Goal: Complete application form: Complete application form

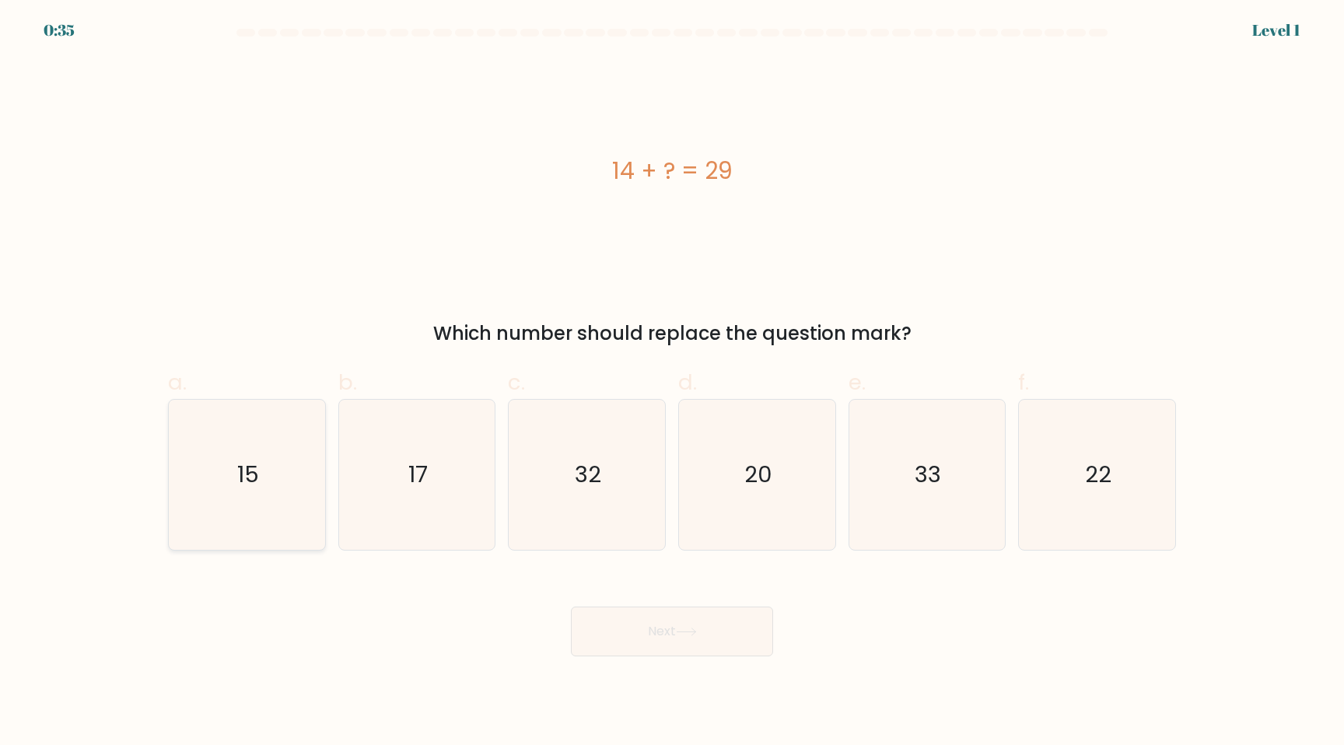
click at [243, 456] on icon "15" at bounding box center [247, 475] width 150 height 150
click at [672, 383] on input "a. 15" at bounding box center [672, 378] width 1 height 10
radio input "true"
click at [711, 629] on button "Next" at bounding box center [672, 632] width 202 height 50
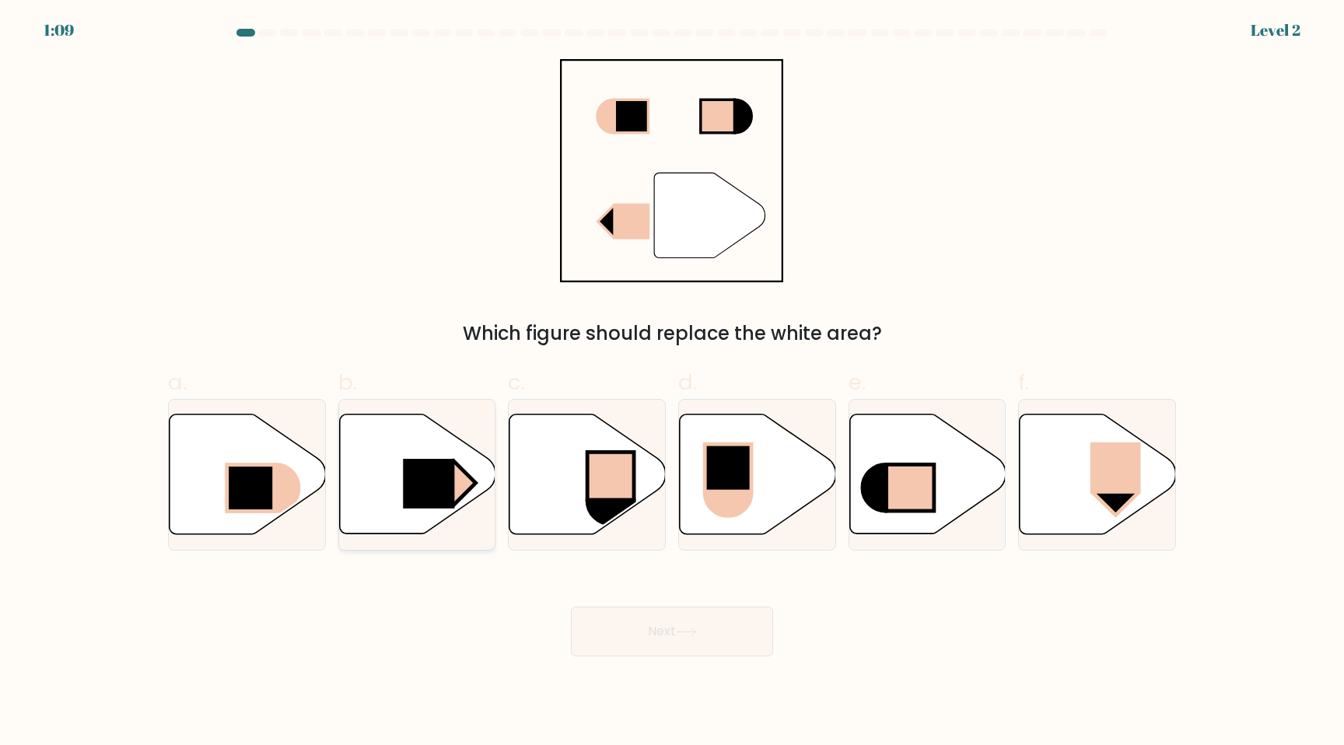
click at [418, 477] on rect at bounding box center [428, 484] width 51 height 50
click at [672, 383] on input "b." at bounding box center [672, 378] width 1 height 10
radio input "true"
click at [639, 637] on button "Next" at bounding box center [672, 632] width 202 height 50
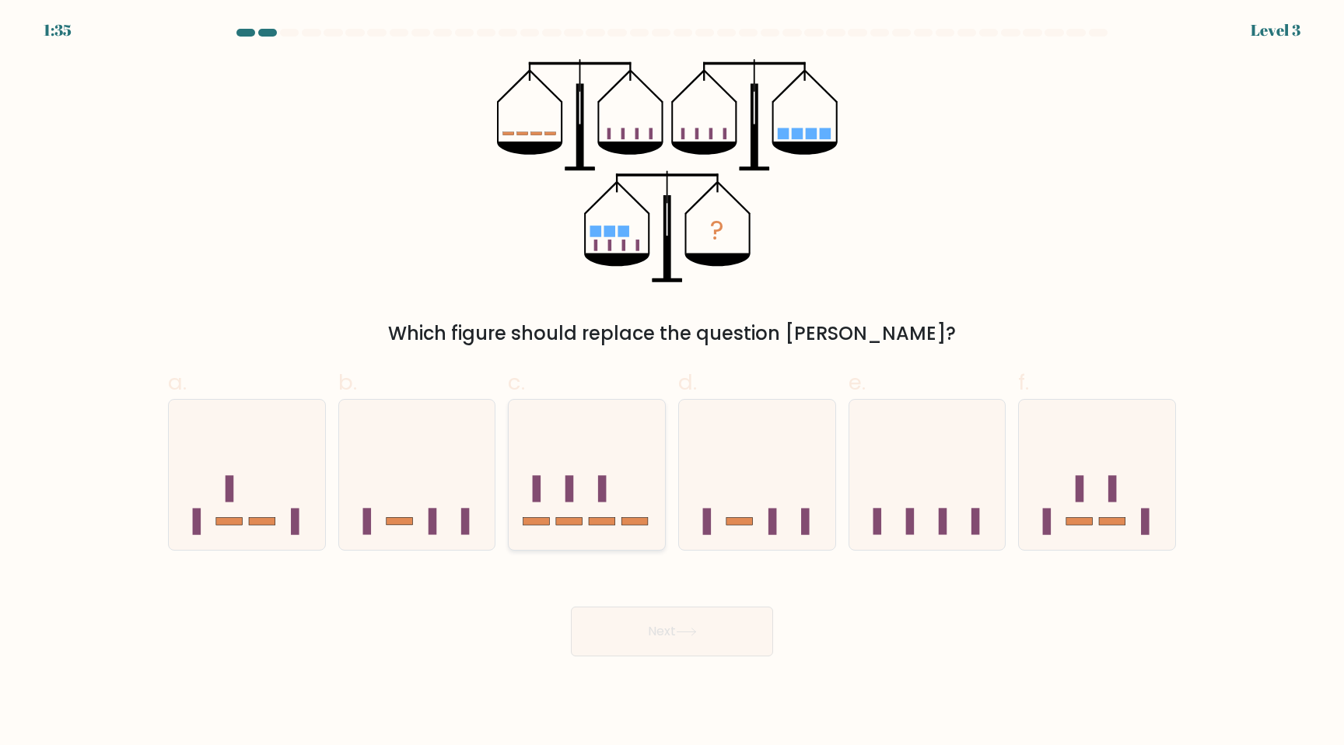
click at [574, 520] on rect at bounding box center [569, 522] width 26 height 8
click at [672, 383] on input "c." at bounding box center [672, 378] width 1 height 10
radio input "true"
click at [628, 636] on button "Next" at bounding box center [672, 632] width 202 height 50
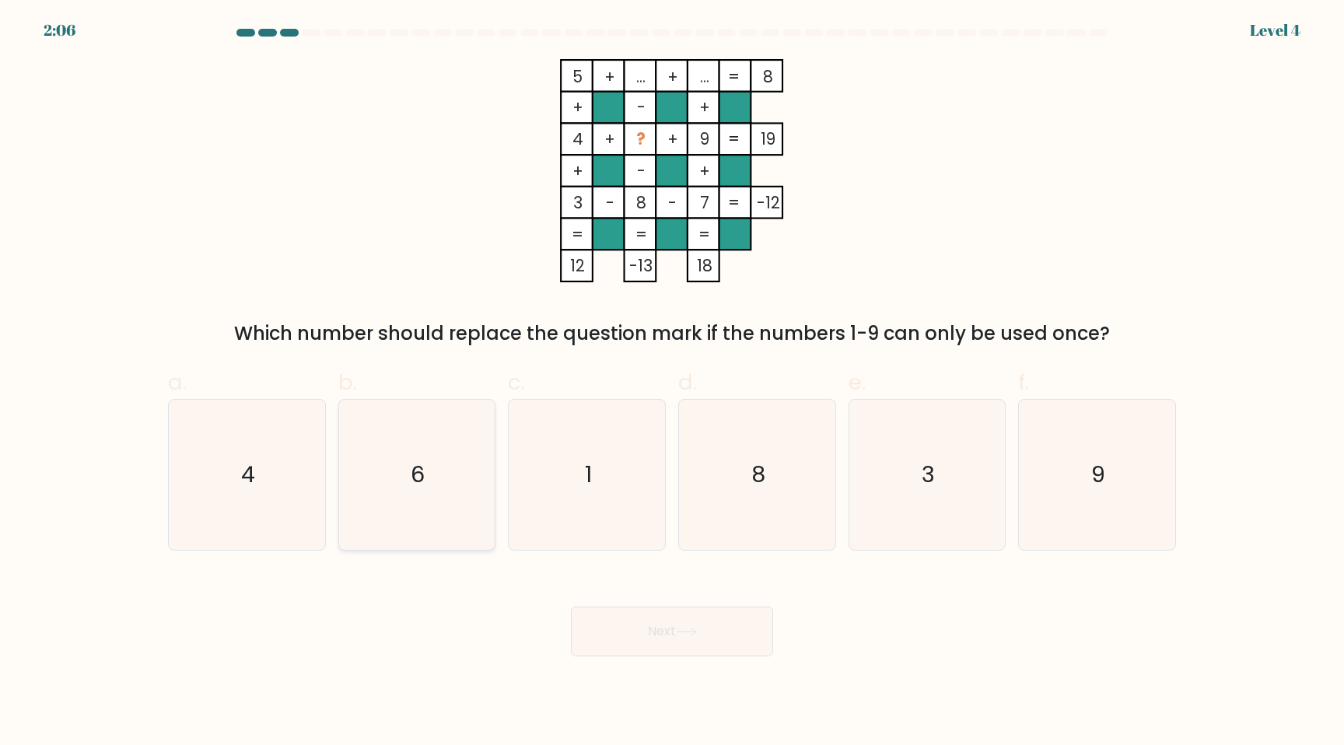
click at [406, 491] on icon "6" at bounding box center [416, 475] width 150 height 150
click at [672, 383] on input "b. 6" at bounding box center [672, 378] width 1 height 10
radio input "true"
click at [640, 631] on button "Next" at bounding box center [672, 632] width 202 height 50
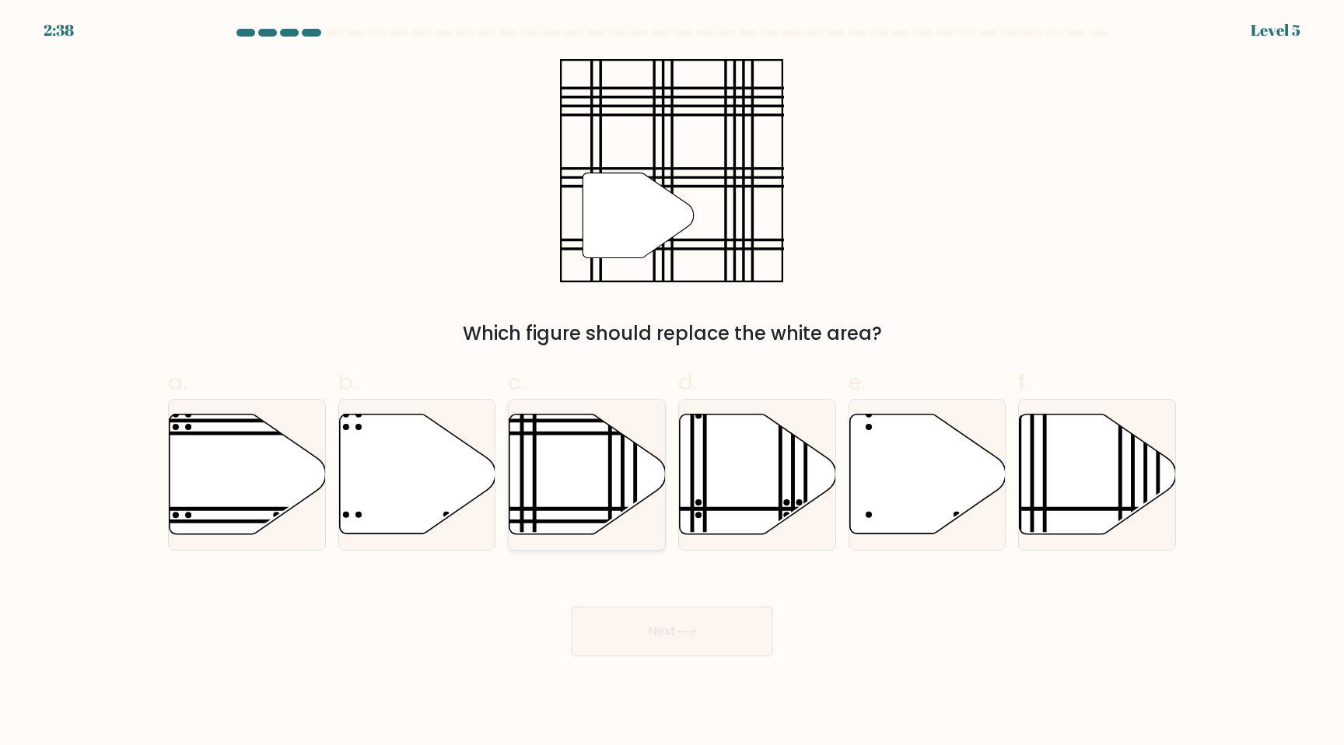
click at [567, 478] on icon at bounding box center [587, 475] width 156 height 120
click at [672, 383] on input "c." at bounding box center [672, 378] width 1 height 10
radio input "true"
click at [628, 625] on button "Next" at bounding box center [672, 632] width 202 height 50
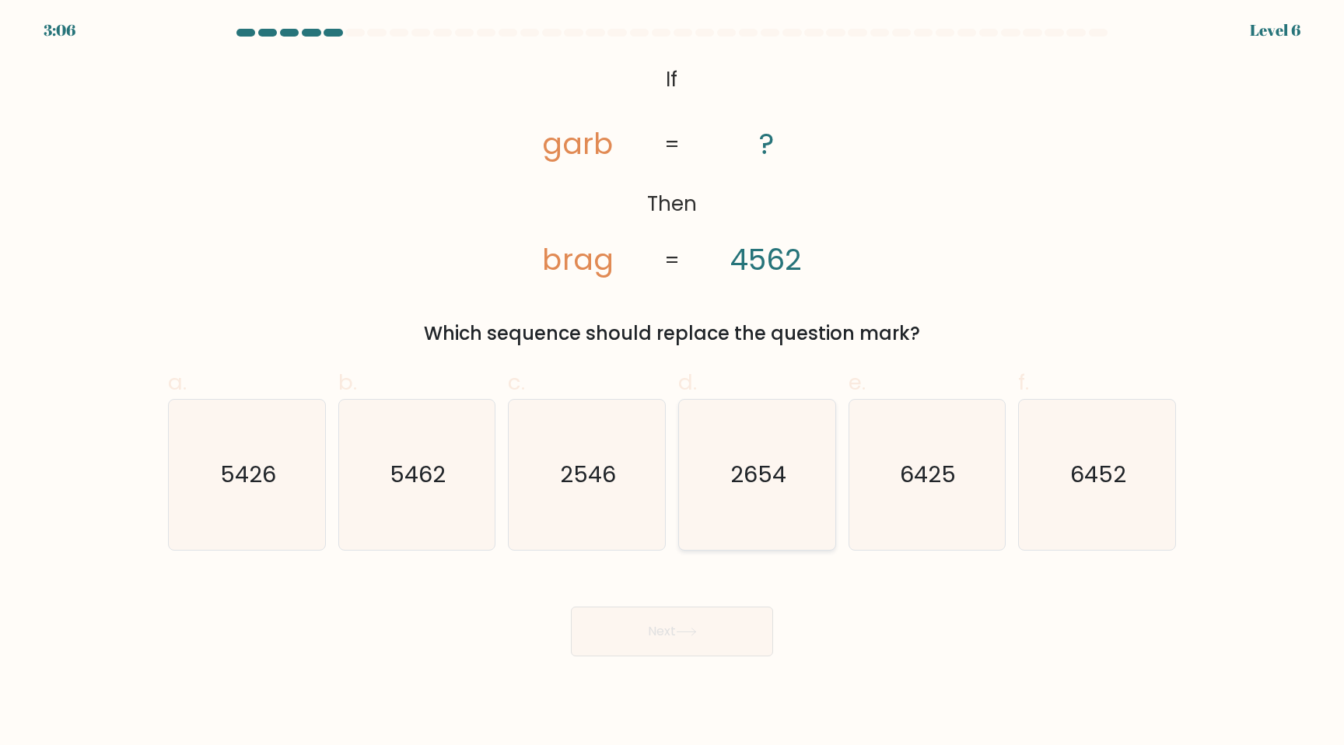
click at [759, 502] on icon "2654" at bounding box center [757, 475] width 150 height 150
click at [673, 383] on input "d. 2654" at bounding box center [672, 378] width 1 height 10
radio input "true"
click at [723, 641] on button "Next" at bounding box center [672, 632] width 202 height 50
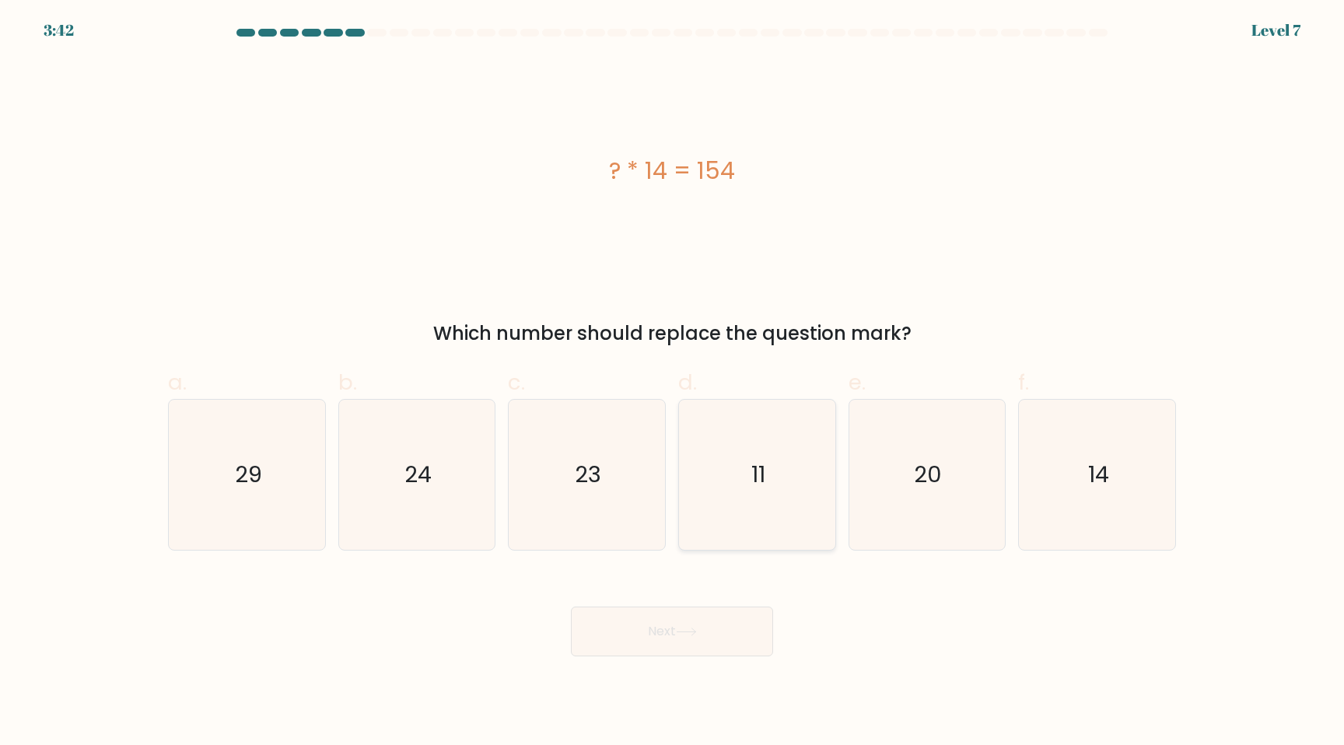
click at [761, 459] on text "11" at bounding box center [758, 474] width 14 height 31
click at [673, 383] on input "d. 11" at bounding box center [672, 378] width 1 height 10
radio input "true"
click at [697, 639] on button "Next" at bounding box center [672, 632] width 202 height 50
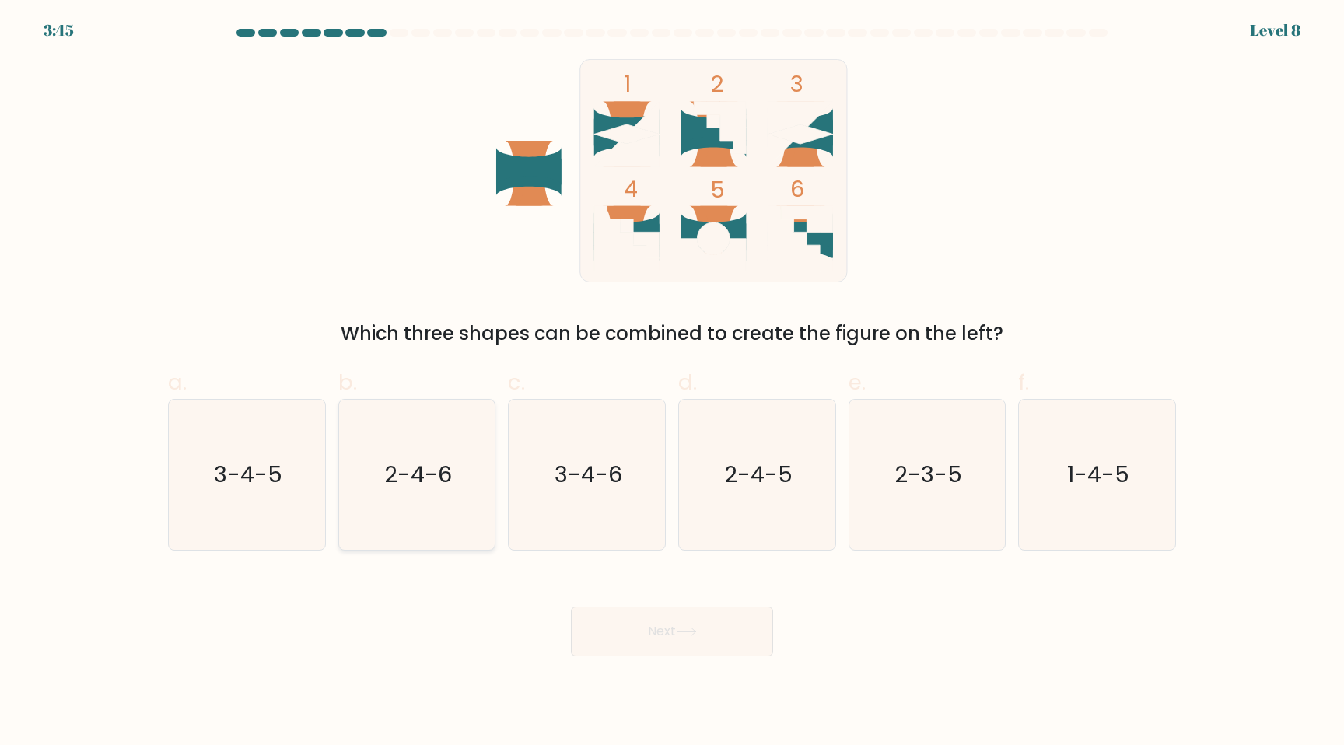
click at [450, 505] on icon "2-4-6" at bounding box center [416, 475] width 150 height 150
click at [672, 383] on input "b. 2-4-6" at bounding box center [672, 378] width 1 height 10
radio input "true"
click at [640, 638] on button "Next" at bounding box center [672, 632] width 202 height 50
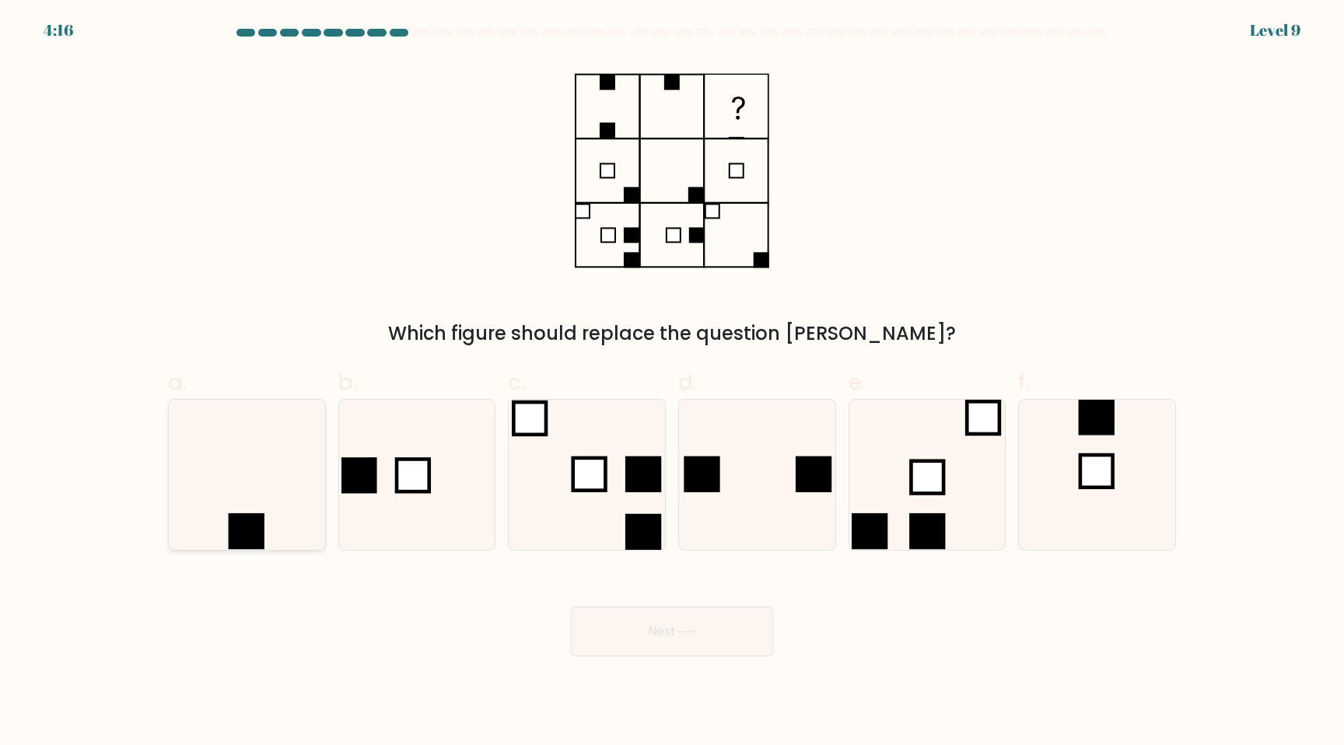
click at [259, 507] on icon at bounding box center [247, 475] width 150 height 150
click at [672, 383] on input "a." at bounding box center [672, 378] width 1 height 10
radio input "true"
click at [618, 619] on button "Next" at bounding box center [672, 632] width 202 height 50
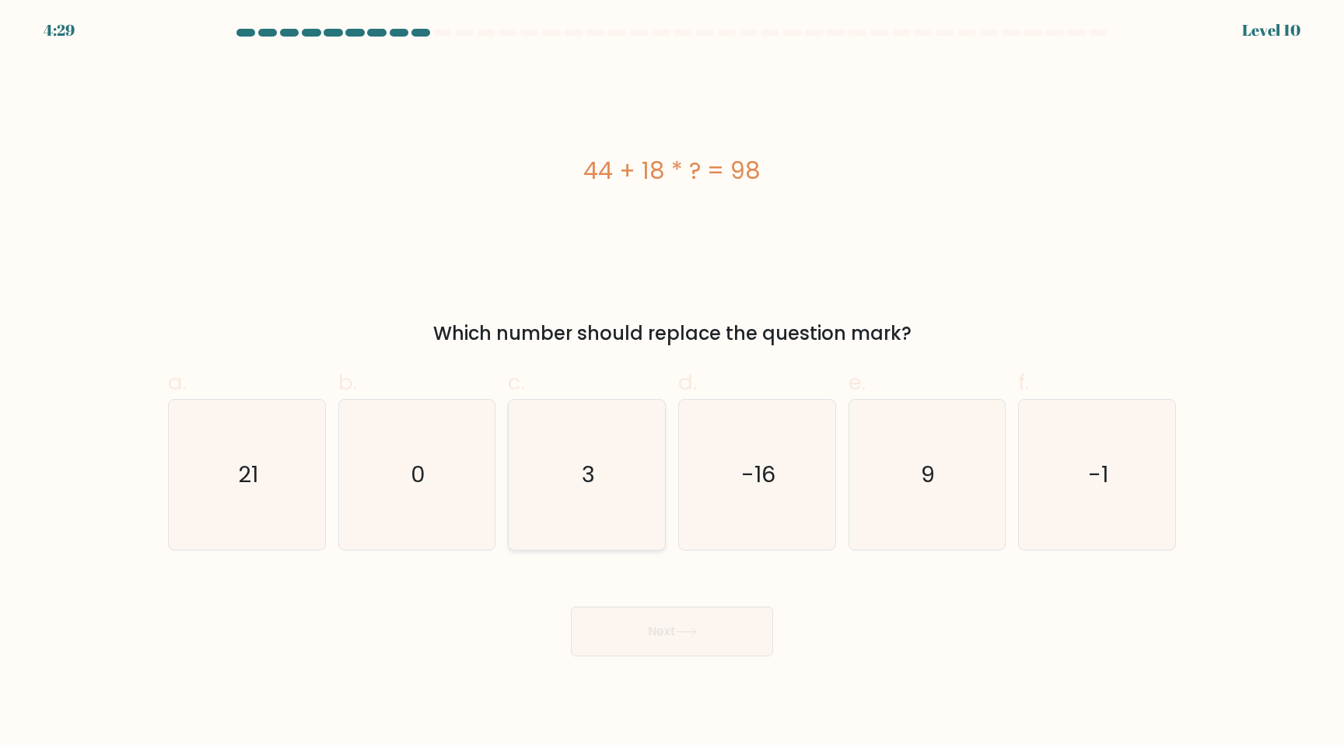
click at [608, 502] on icon "3" at bounding box center [587, 475] width 150 height 150
click at [672, 383] on input "c. 3" at bounding box center [672, 378] width 1 height 10
radio input "true"
click at [670, 638] on button "Next" at bounding box center [672, 632] width 202 height 50
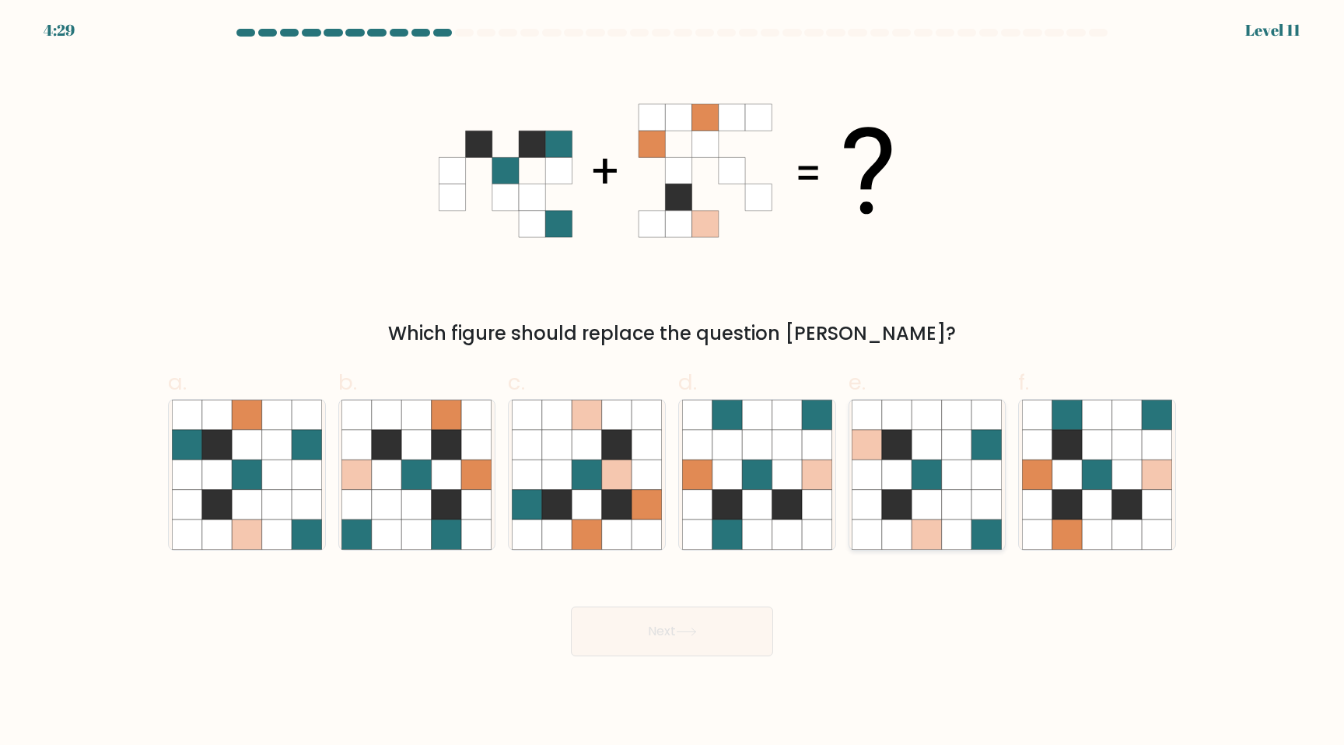
click at [906, 485] on icon at bounding box center [897, 475] width 30 height 30
click at [673, 383] on input "e." at bounding box center [672, 378] width 1 height 10
radio input "true"
click at [414, 457] on icon at bounding box center [417, 445] width 30 height 30
click at [672, 383] on input "b." at bounding box center [672, 378] width 1 height 10
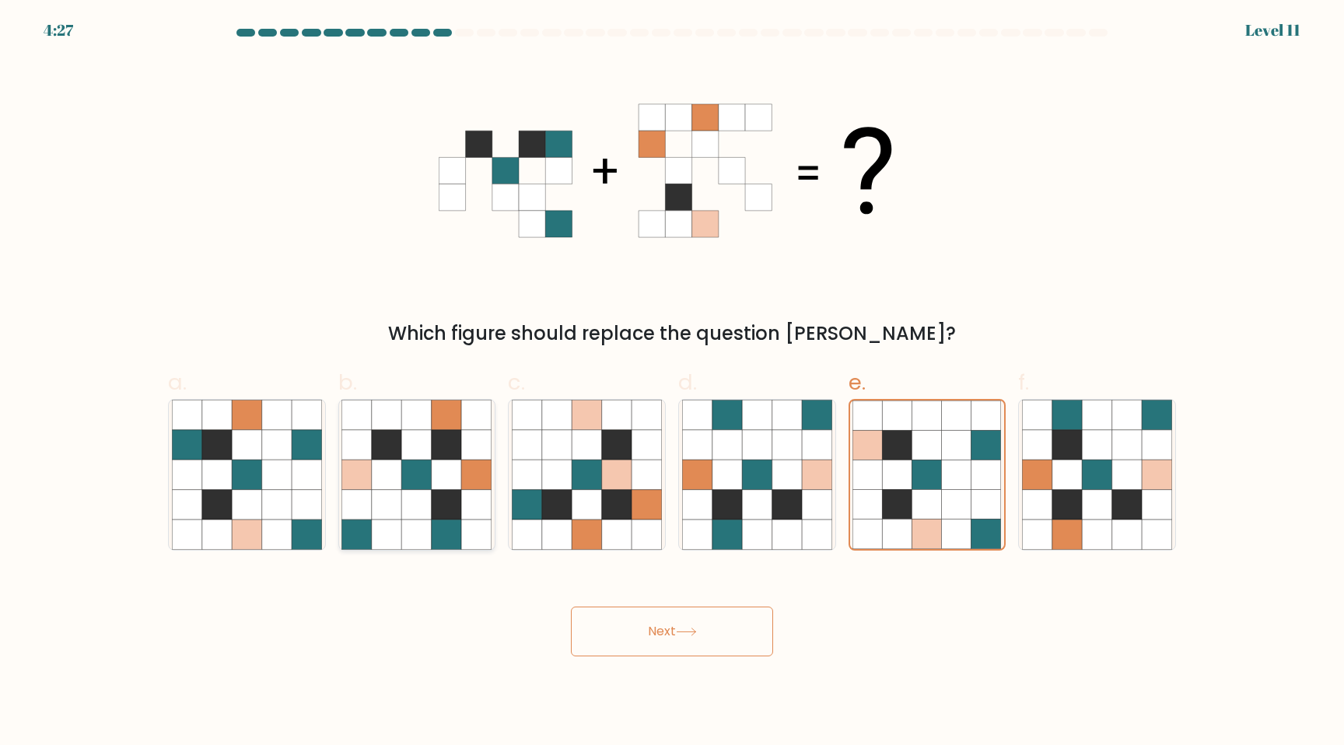
radio input "true"
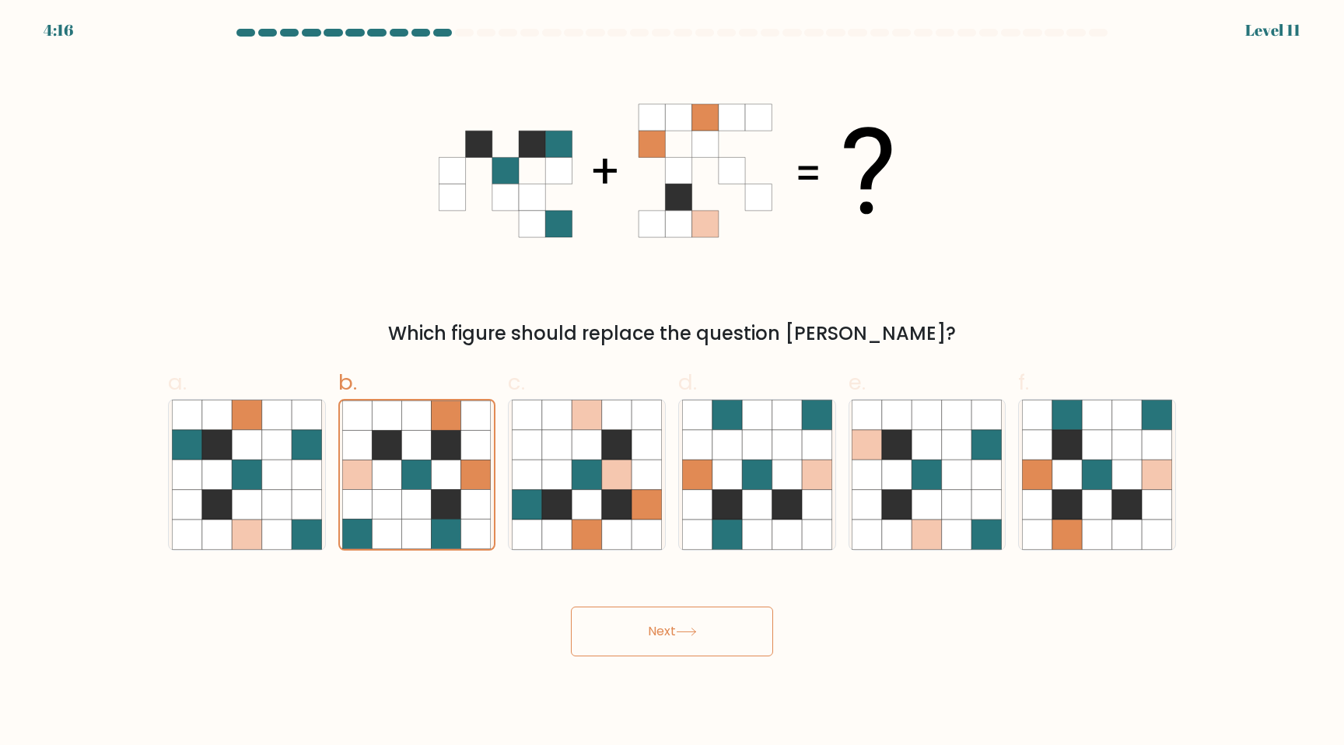
click at [658, 638] on button "Next" at bounding box center [672, 632] width 202 height 50
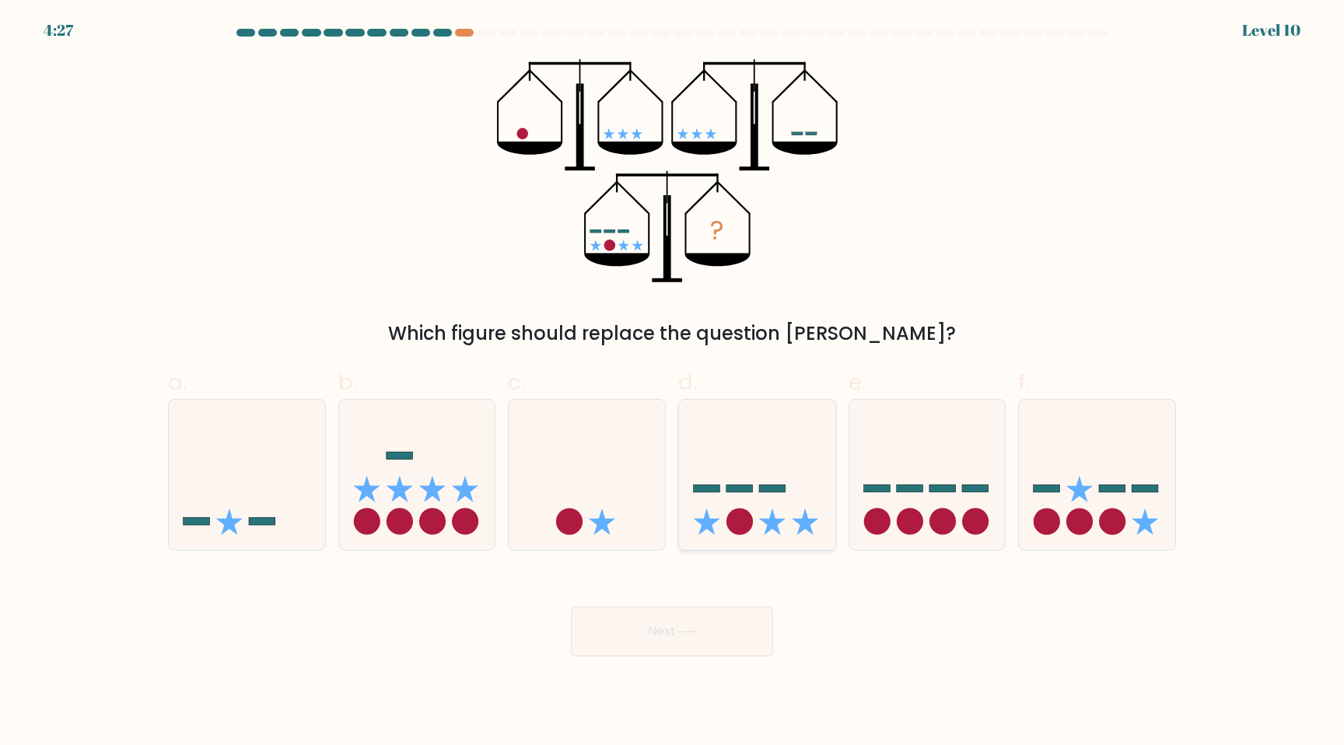
click at [771, 521] on icon at bounding box center [772, 522] width 26 height 26
click at [673, 383] on input "d." at bounding box center [672, 378] width 1 height 10
radio input "true"
click at [710, 618] on button "Next" at bounding box center [672, 632] width 202 height 50
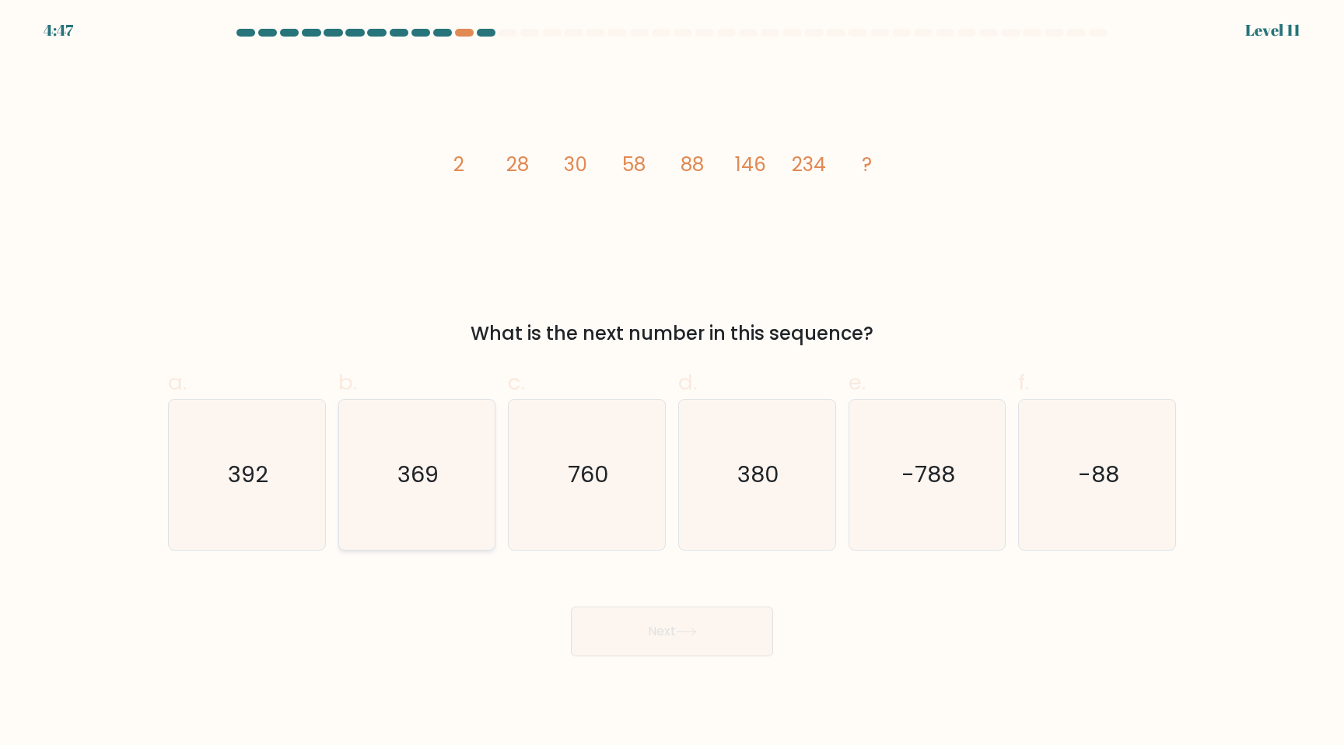
click at [442, 495] on icon "369" at bounding box center [416, 475] width 150 height 150
click at [672, 383] on input "b. 369" at bounding box center [672, 378] width 1 height 10
radio input "true"
click at [716, 506] on icon "380" at bounding box center [757, 475] width 150 height 150
click at [673, 383] on input "d. 380" at bounding box center [672, 378] width 1 height 10
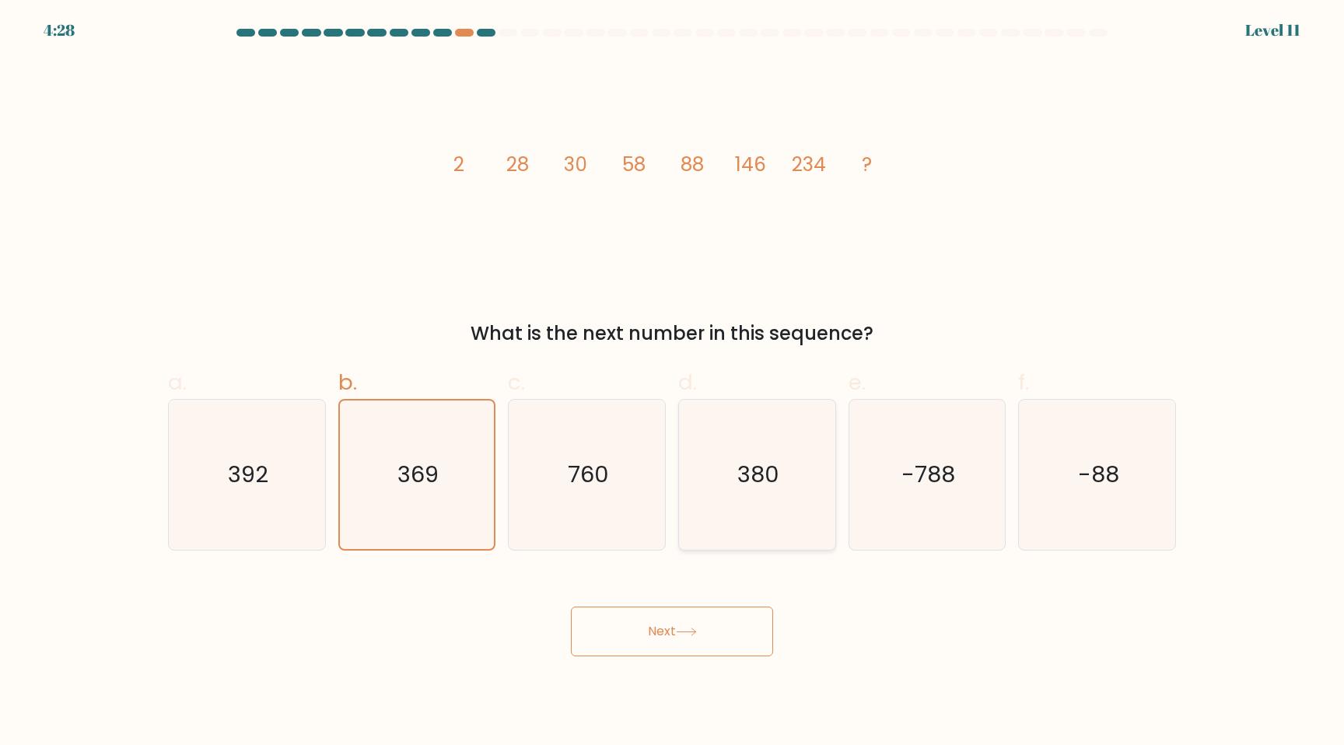
radio input "true"
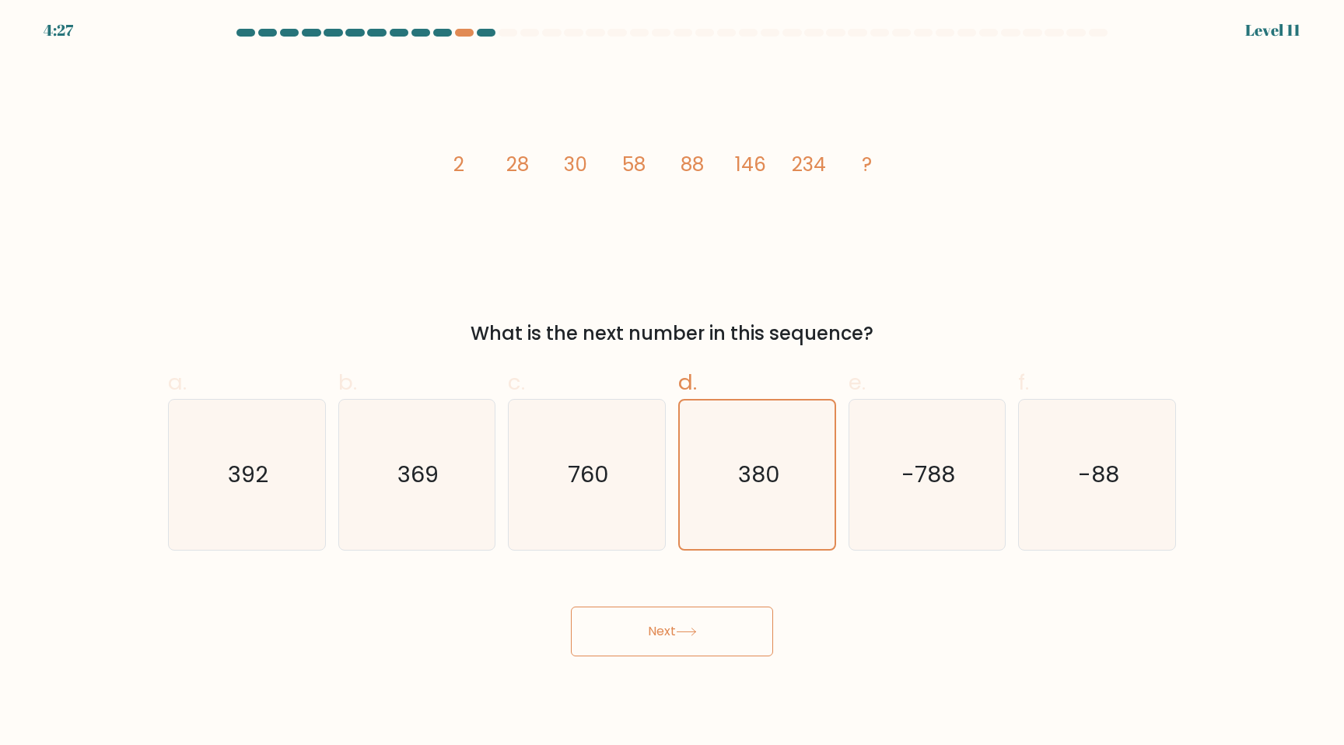
click at [679, 647] on button "Next" at bounding box center [672, 632] width 202 height 50
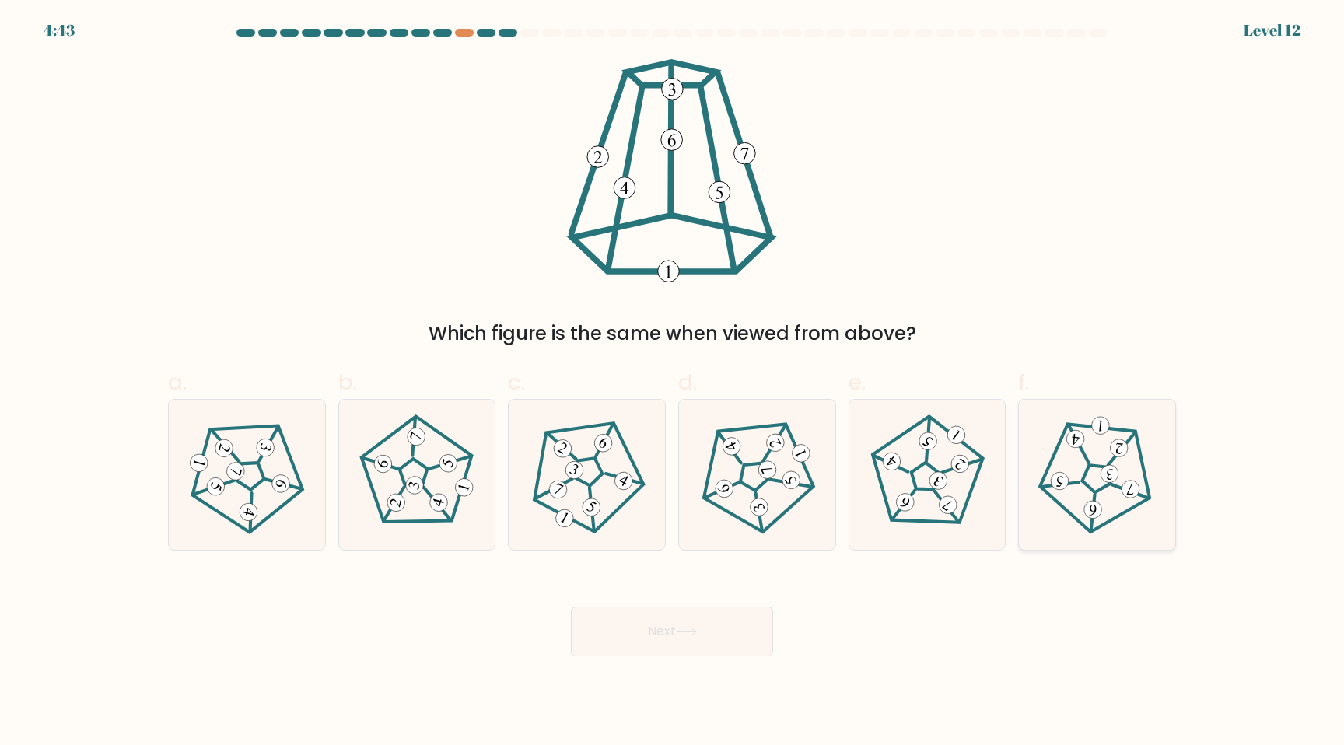
click at [1077, 479] on icon at bounding box center [1097, 475] width 120 height 120
click at [673, 383] on input "f." at bounding box center [672, 378] width 1 height 10
radio input "true"
click at [690, 632] on icon at bounding box center [686, 632] width 21 height 9
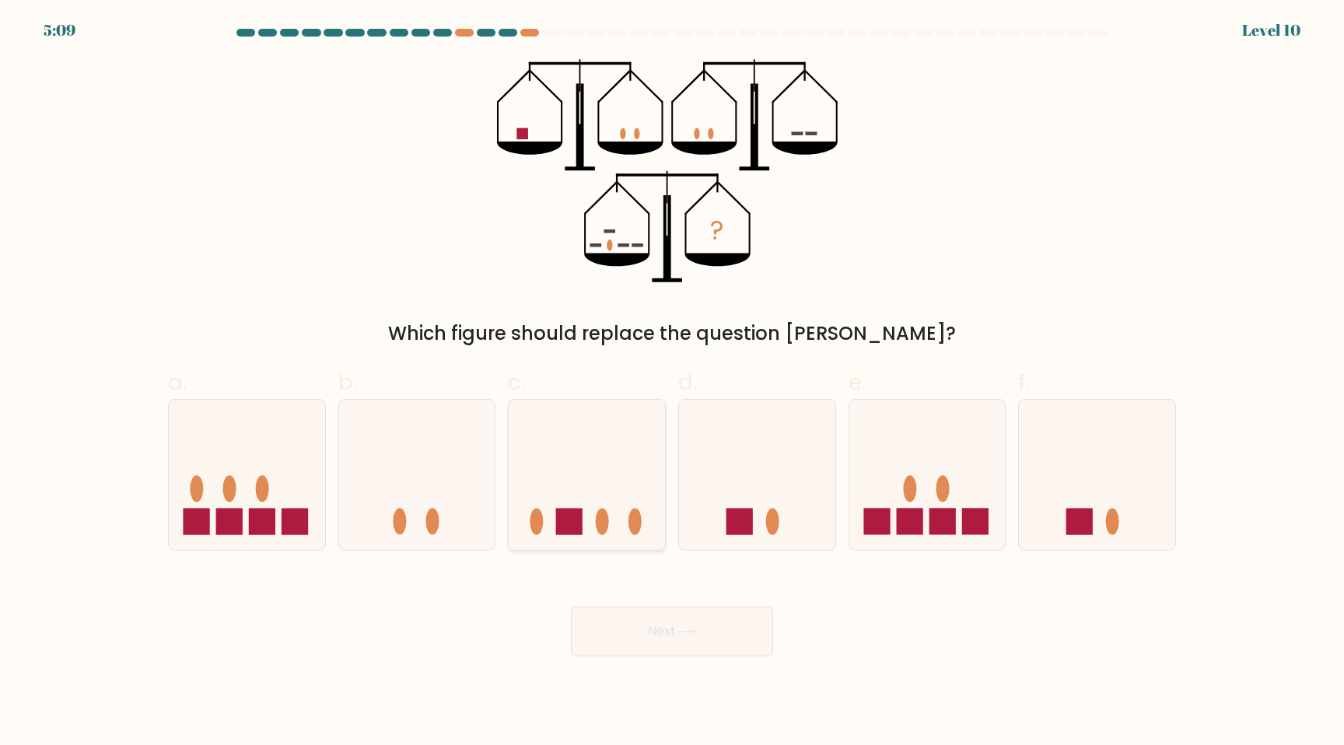
click at [564, 521] on rect at bounding box center [569, 522] width 26 height 26
click at [672, 383] on input "c." at bounding box center [672, 378] width 1 height 10
radio input "true"
click at [647, 634] on button "Next" at bounding box center [672, 632] width 202 height 50
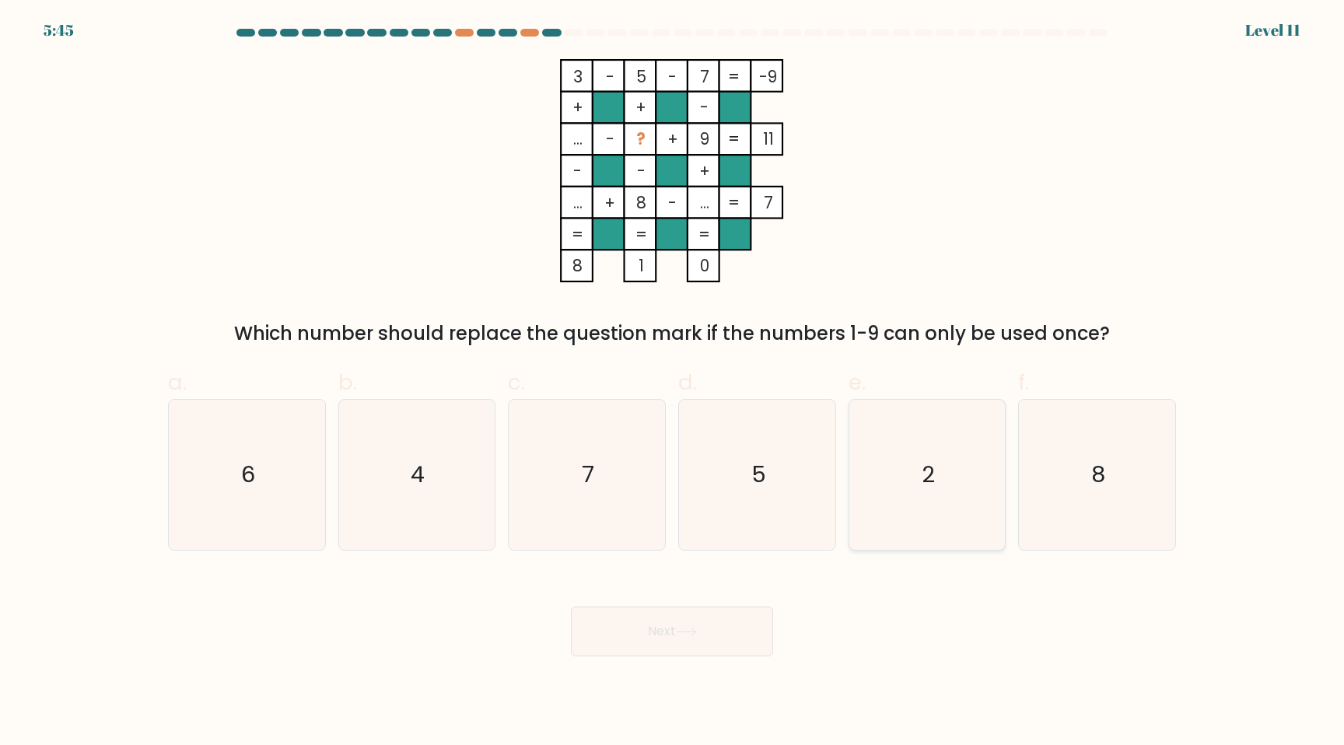
click at [888, 487] on icon "2" at bounding box center [927, 475] width 150 height 150
click at [673, 383] on input "e. 2" at bounding box center [672, 378] width 1 height 10
radio input "true"
click at [723, 634] on button "Next" at bounding box center [672, 632] width 202 height 50
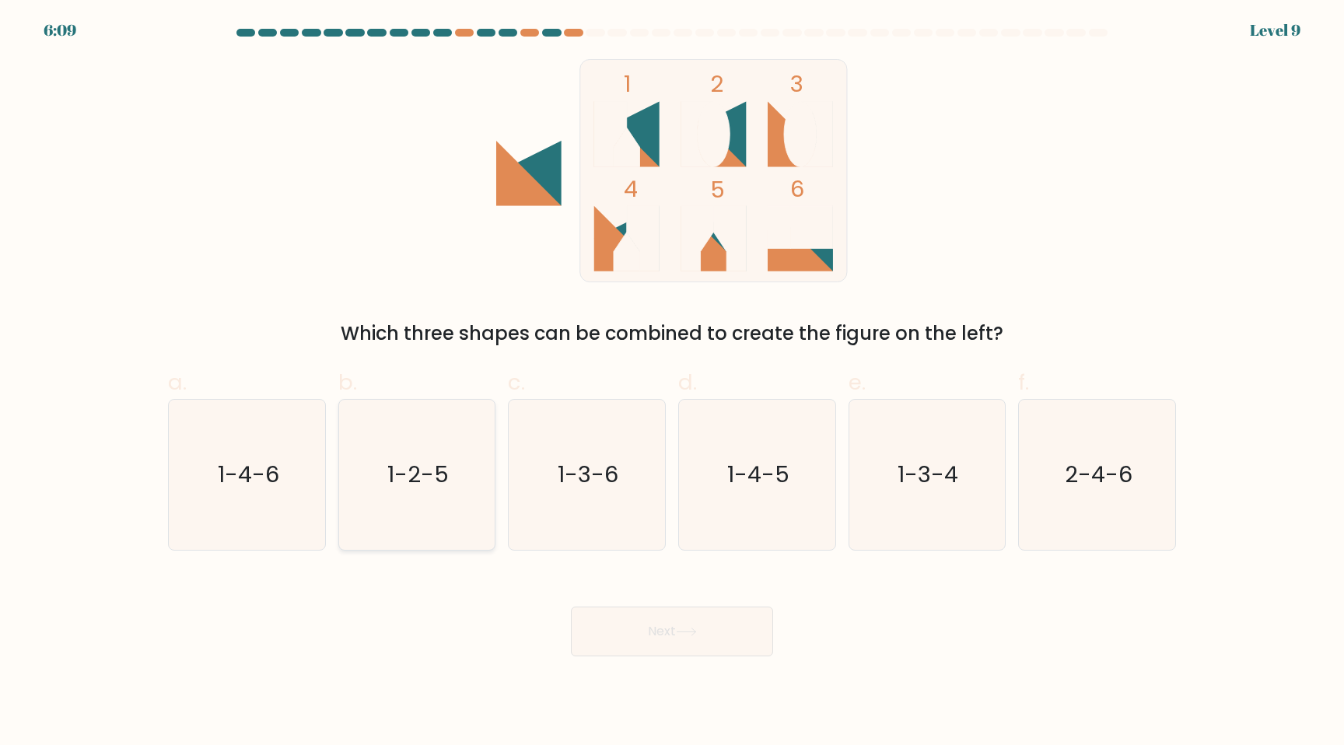
click at [425, 499] on icon "1-2-5" at bounding box center [416, 475] width 150 height 150
click at [672, 383] on input "b. 1-2-5" at bounding box center [672, 378] width 1 height 10
radio input "true"
click at [705, 636] on button "Next" at bounding box center [672, 632] width 202 height 50
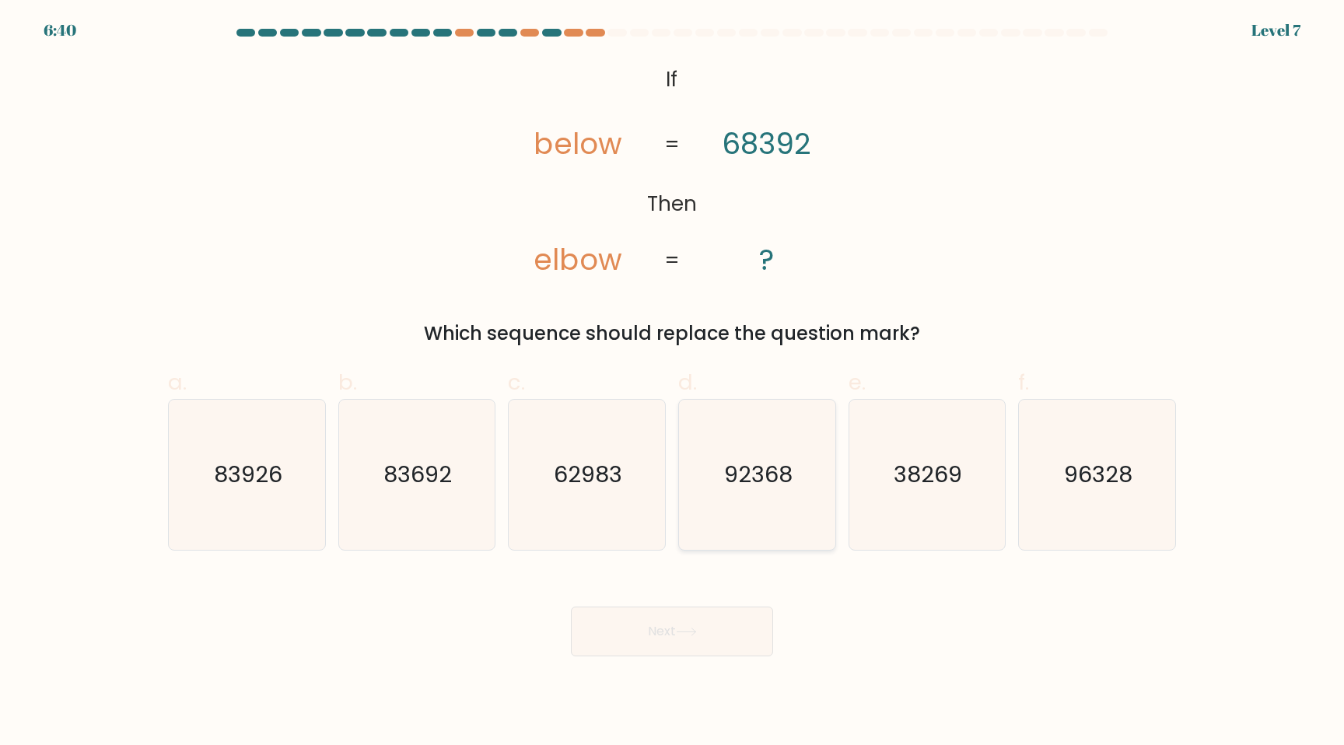
click at [773, 441] on icon "92368" at bounding box center [757, 475] width 150 height 150
click at [673, 383] on input "d. 92368" at bounding box center [672, 378] width 1 height 10
radio input "true"
click at [409, 492] on icon "83692" at bounding box center [416, 475] width 150 height 150
click at [672, 383] on input "b. 83692" at bounding box center [672, 378] width 1 height 10
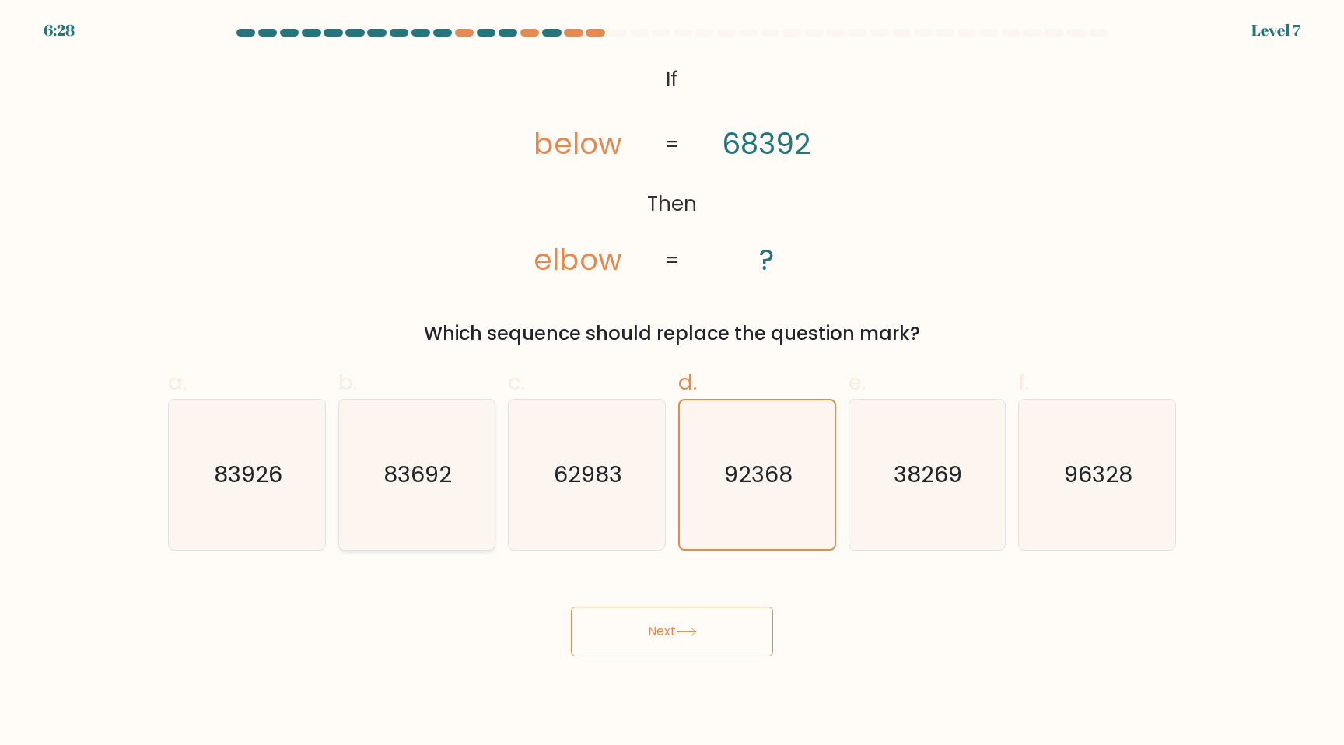
radio input "true"
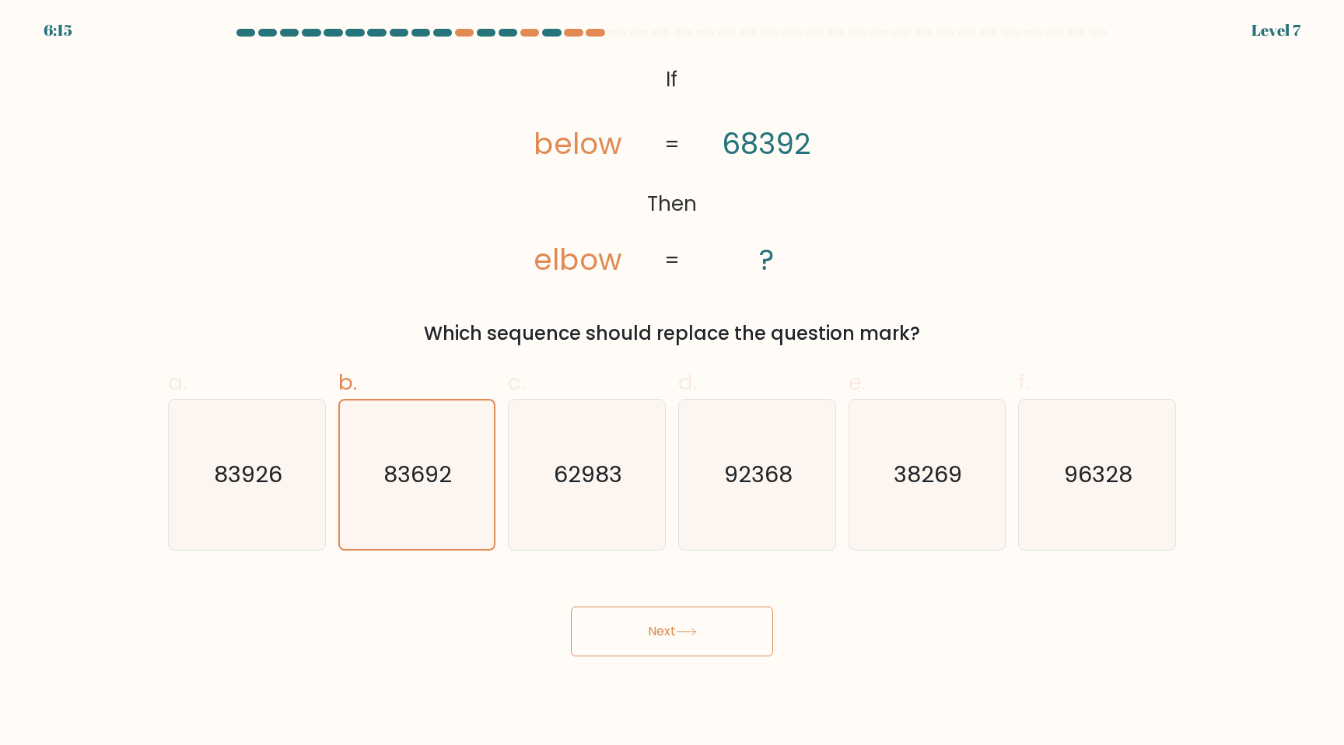
click at [705, 623] on button "Next" at bounding box center [672, 632] width 202 height 50
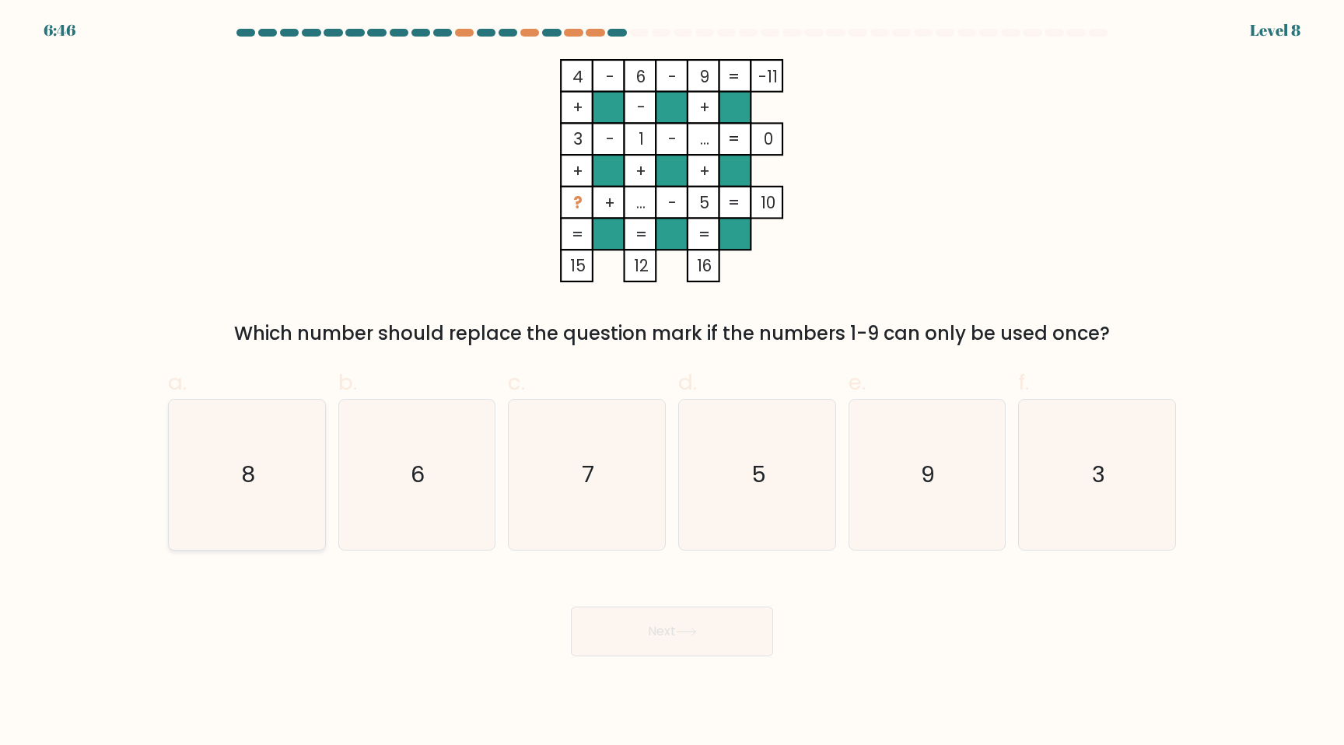
click at [286, 464] on icon "8" at bounding box center [247, 475] width 150 height 150
click at [672, 383] on input "a. 8" at bounding box center [672, 378] width 1 height 10
radio input "true"
click at [727, 640] on button "Next" at bounding box center [672, 632] width 202 height 50
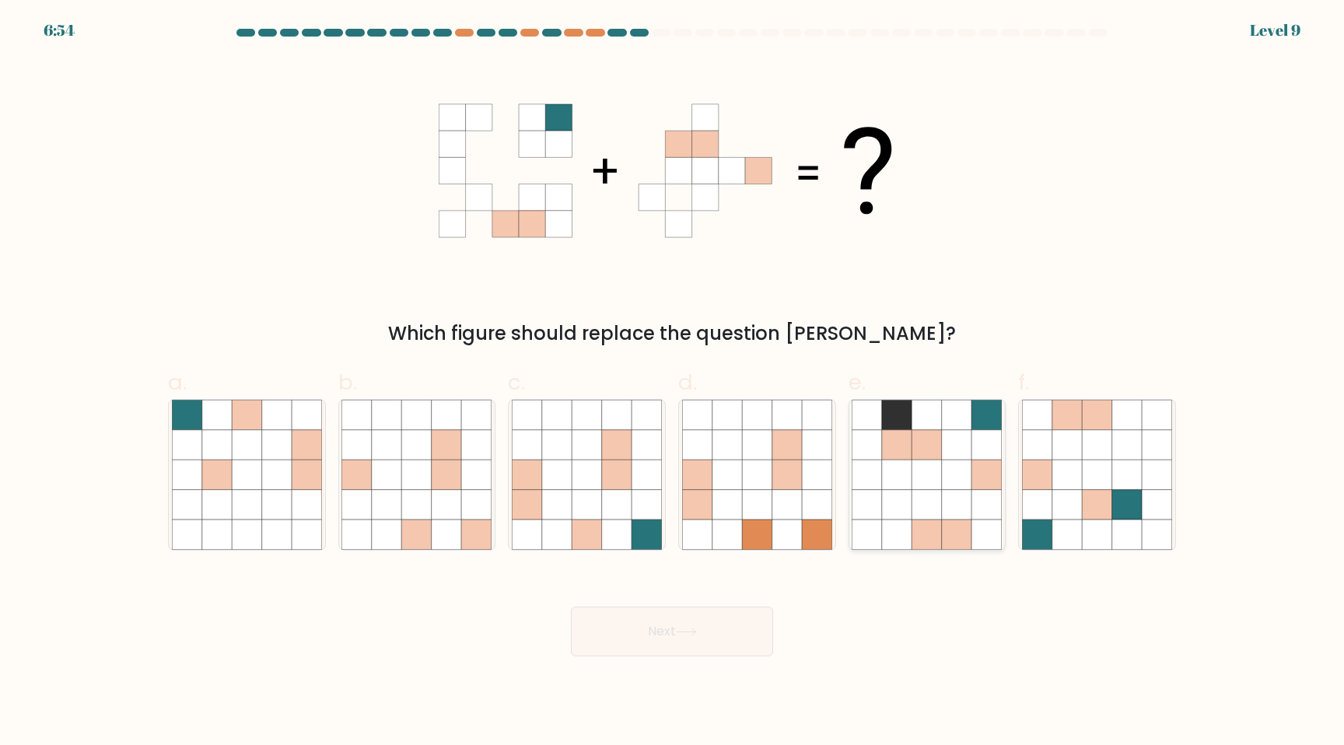
click at [946, 478] on icon at bounding box center [957, 475] width 30 height 30
click at [673, 383] on input "e." at bounding box center [672, 378] width 1 height 10
radio input "true"
click at [640, 487] on icon at bounding box center [647, 475] width 30 height 30
click at [672, 383] on input "c." at bounding box center [672, 378] width 1 height 10
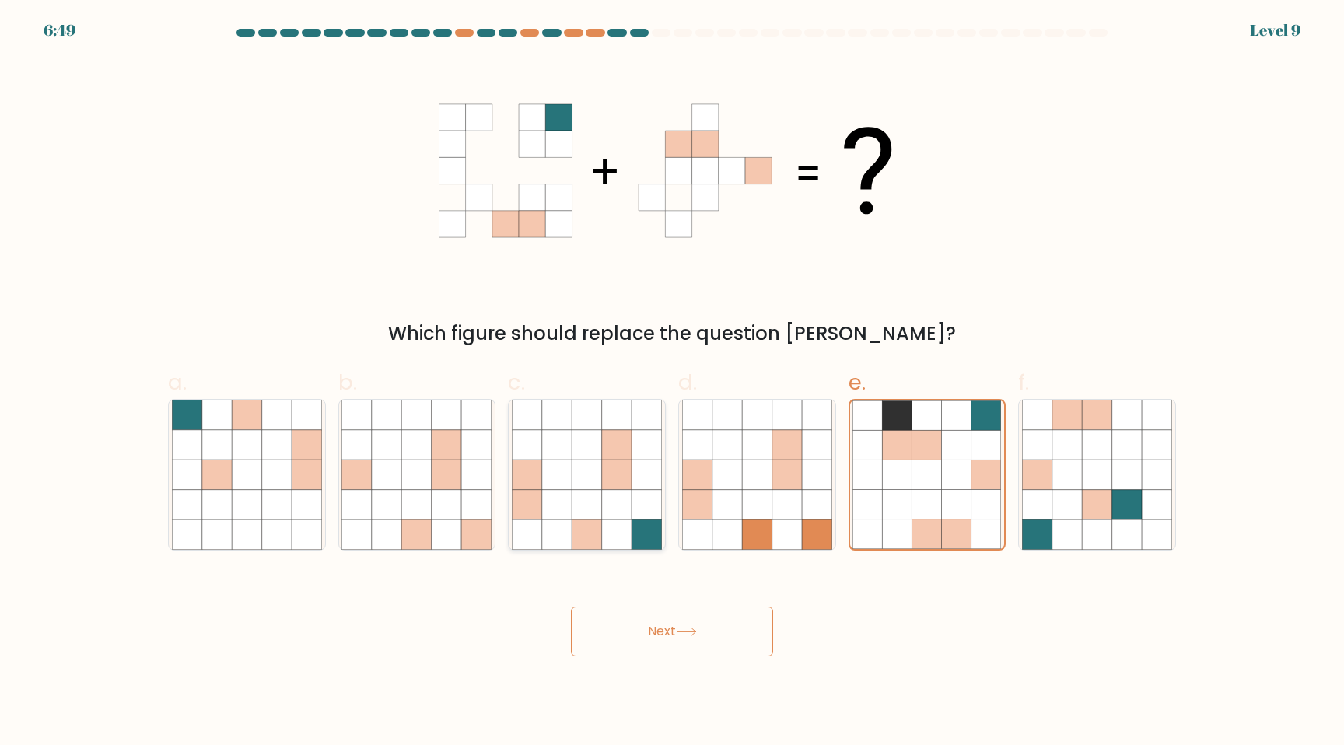
radio input "true"
click at [675, 635] on button "Next" at bounding box center [672, 632] width 202 height 50
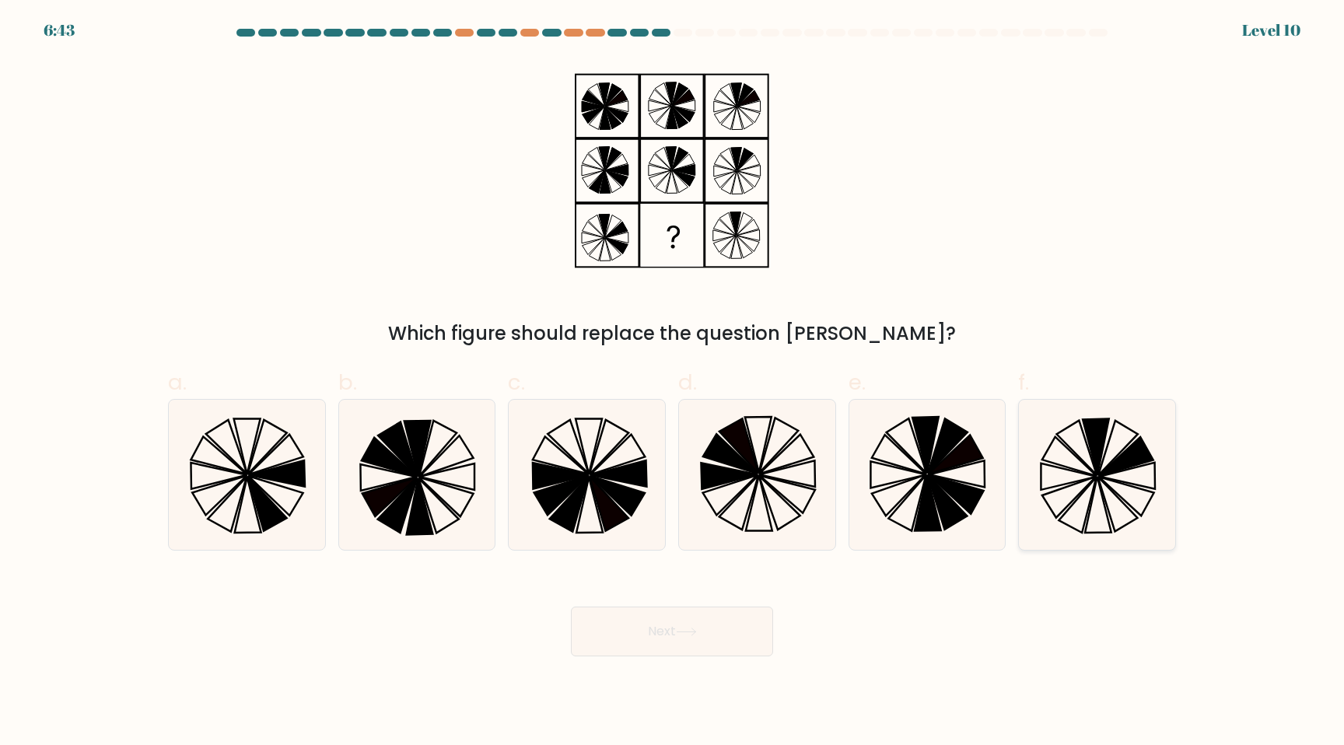
click at [1062, 447] on icon at bounding box center [1097, 475] width 150 height 150
click at [673, 383] on input "f." at bounding box center [672, 378] width 1 height 10
radio input "true"
click at [670, 625] on button "Next" at bounding box center [672, 632] width 202 height 50
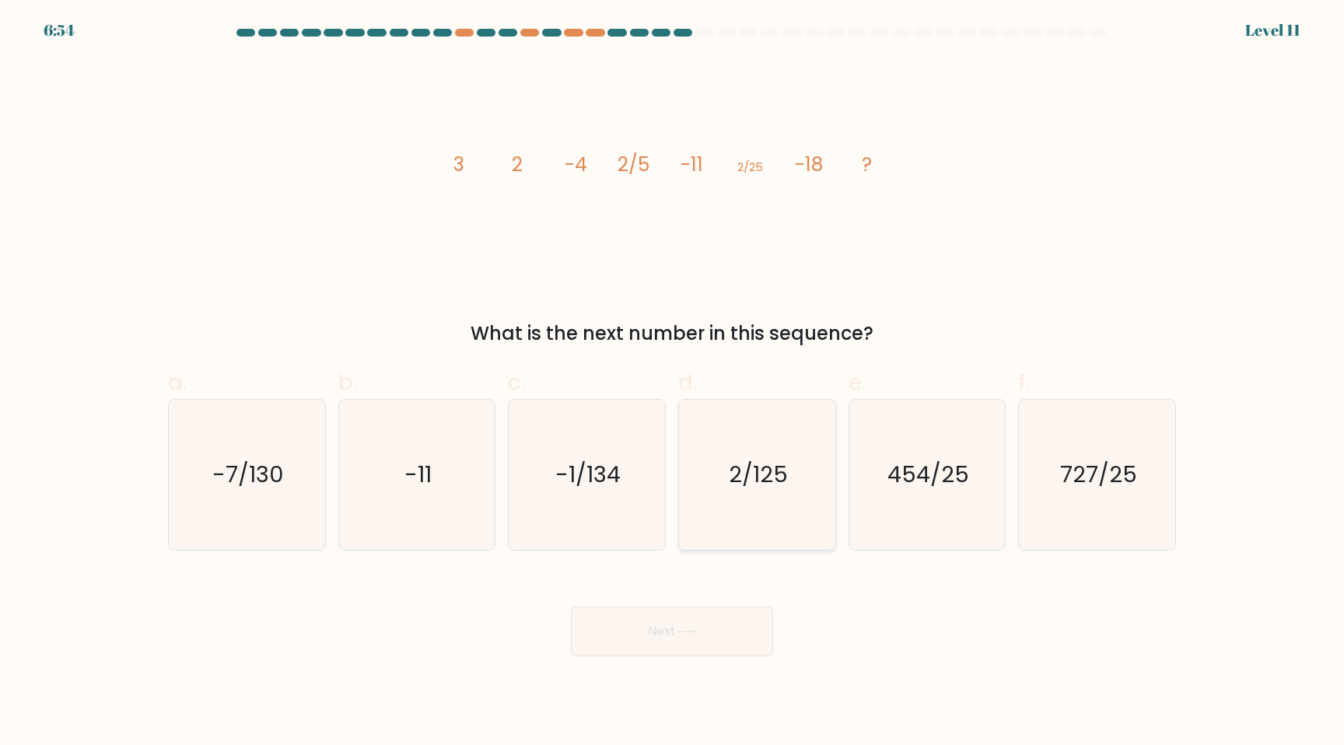
click at [719, 492] on icon "2/125" at bounding box center [757, 475] width 150 height 150
click at [673, 383] on input "d. 2/125" at bounding box center [672, 378] width 1 height 10
radio input "true"
click at [709, 635] on button "Next" at bounding box center [672, 632] width 202 height 50
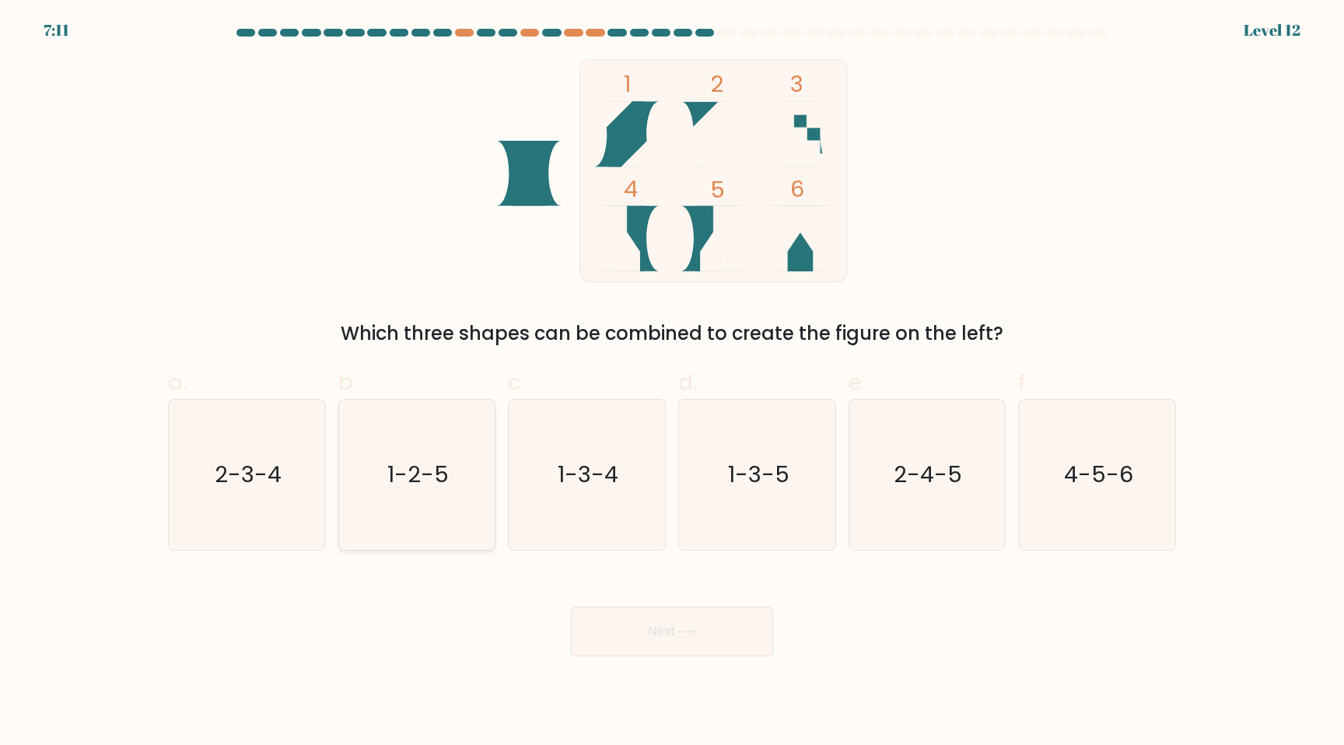
click at [438, 520] on icon "1-2-5" at bounding box center [416, 475] width 150 height 150
click at [672, 383] on input "b. 1-2-5" at bounding box center [672, 378] width 1 height 10
radio input "true"
click at [673, 631] on button "Next" at bounding box center [672, 632] width 202 height 50
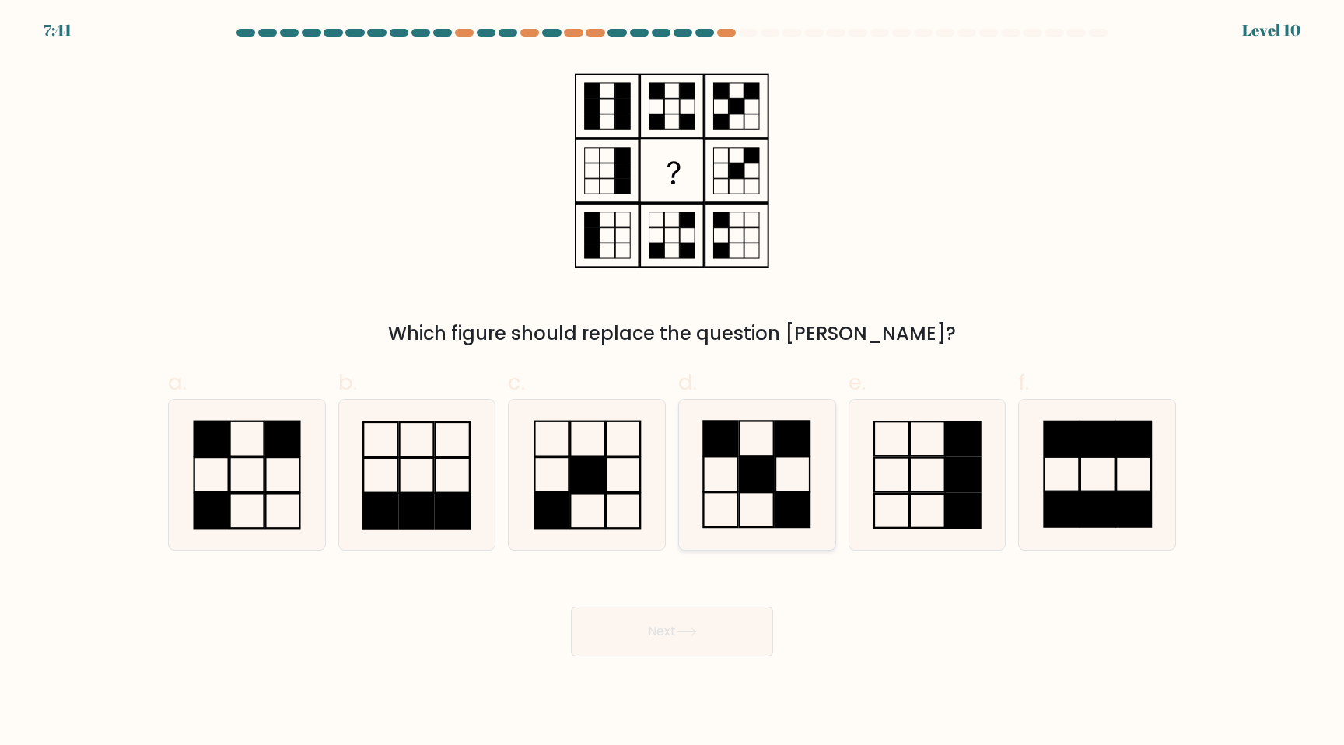
click at [753, 452] on icon at bounding box center [757, 475] width 150 height 150
click at [673, 383] on input "d." at bounding box center [672, 378] width 1 height 10
radio input "true"
click at [726, 633] on button "Next" at bounding box center [672, 632] width 202 height 50
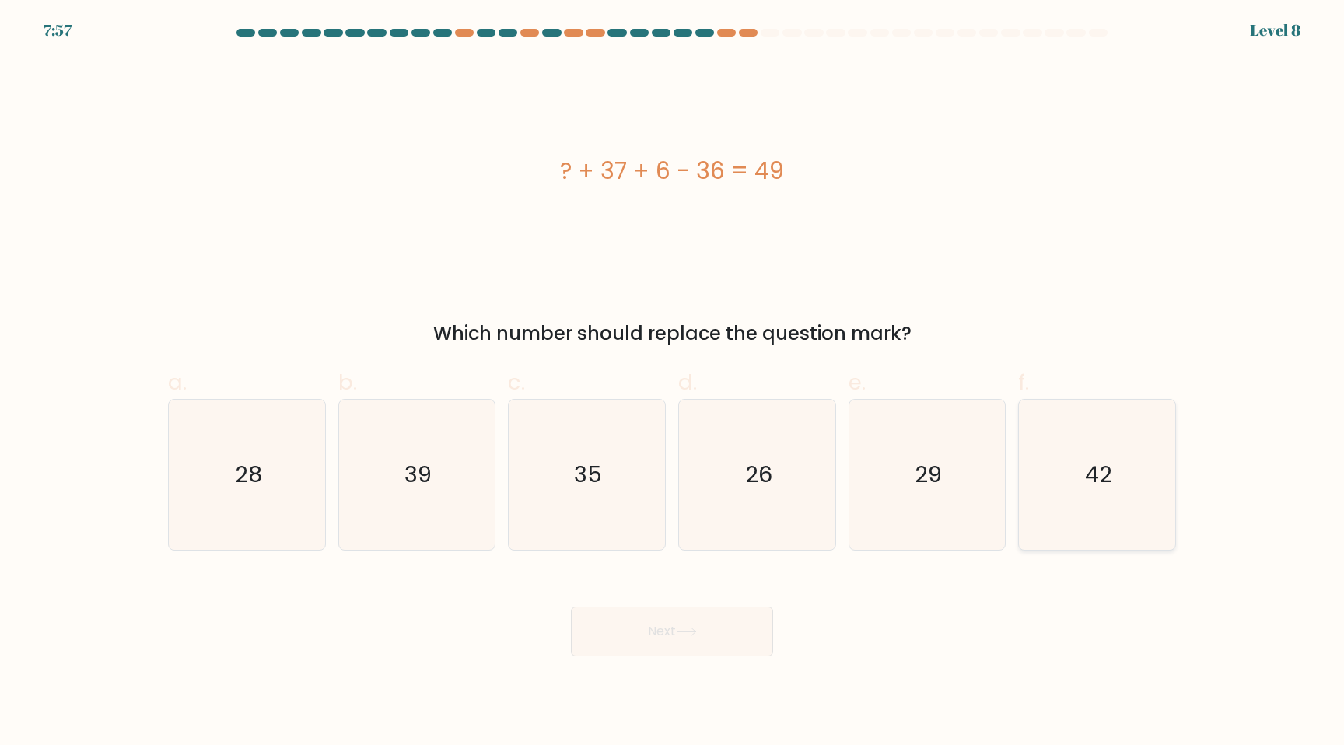
click at [1093, 500] on icon "42" at bounding box center [1097, 475] width 150 height 150
click at [673, 383] on input "f. 42" at bounding box center [672, 378] width 1 height 10
radio input "true"
click at [678, 643] on button "Next" at bounding box center [672, 632] width 202 height 50
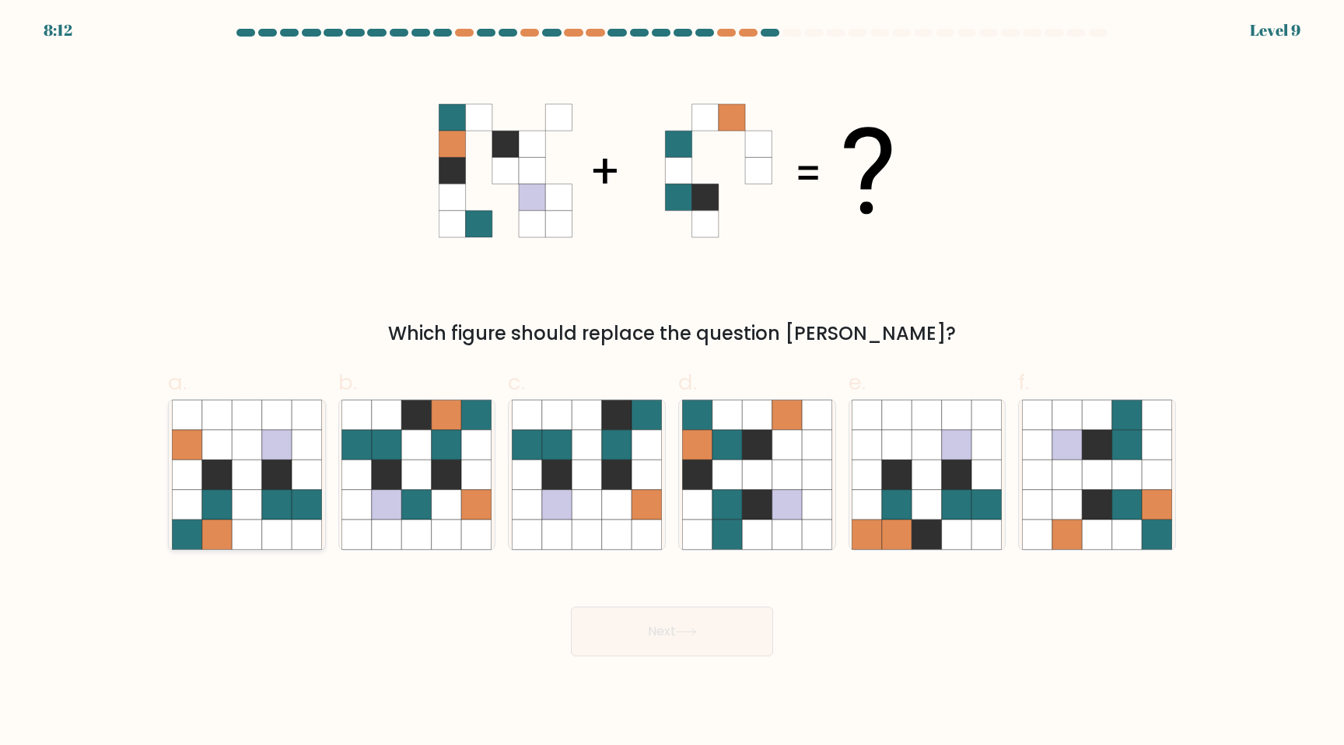
click at [267, 488] on icon at bounding box center [277, 475] width 30 height 30
click at [672, 383] on input "a." at bounding box center [672, 378] width 1 height 10
radio input "true"
click at [452, 519] on icon at bounding box center [447, 504] width 30 height 30
click at [672, 383] on input "b." at bounding box center [672, 378] width 1 height 10
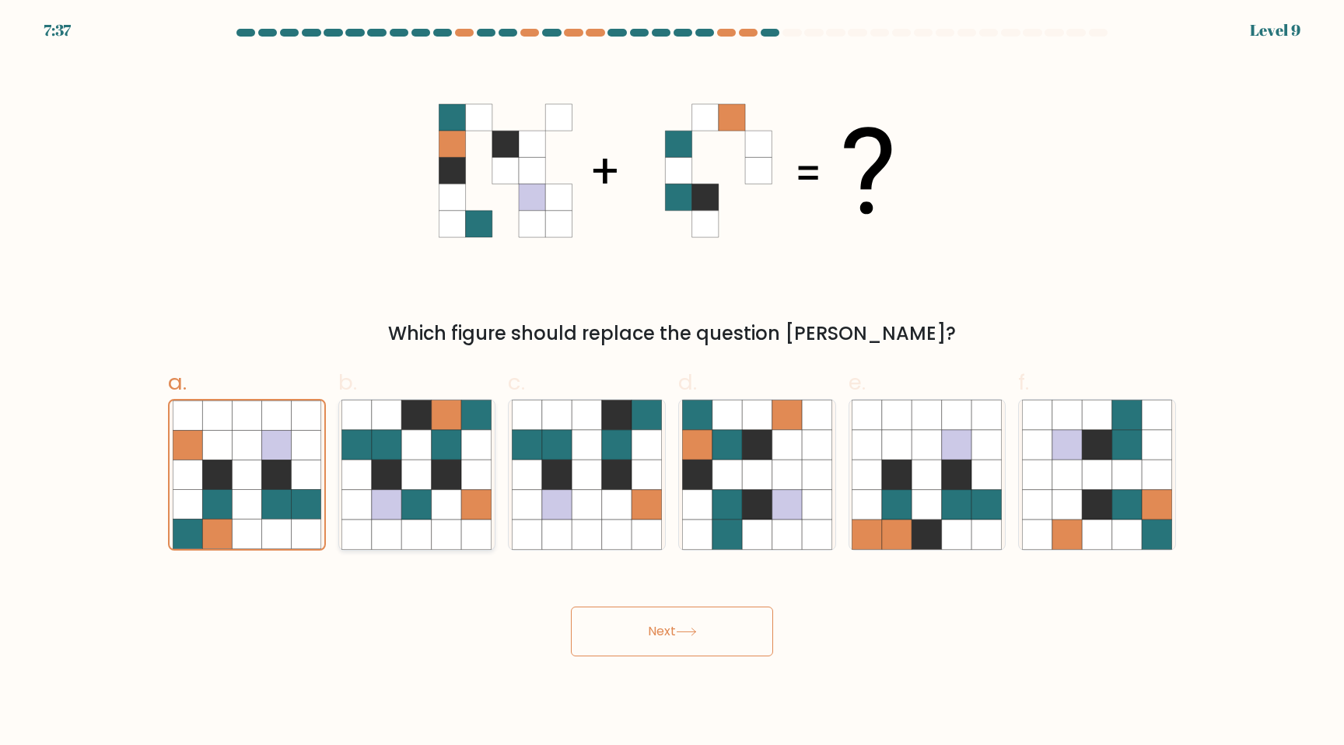
radio input "true"
click at [646, 634] on button "Next" at bounding box center [672, 632] width 202 height 50
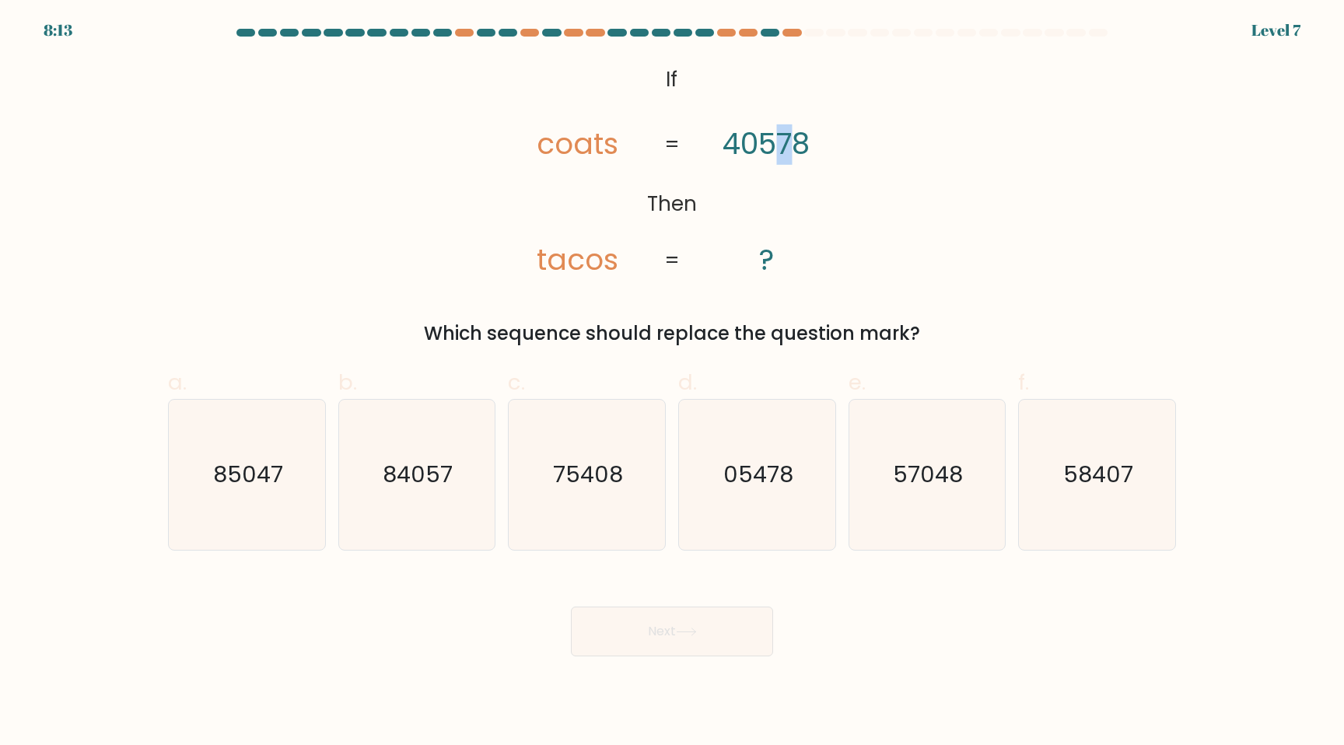
drag, startPoint x: 785, startPoint y: 144, endPoint x: 775, endPoint y: 145, distance: 9.4
click at [775, 145] on tspan "40578" at bounding box center [766, 144] width 87 height 40
click at [574, 445] on icon "75408" at bounding box center [587, 475] width 150 height 150
click at [672, 383] on input "c. 75408" at bounding box center [672, 378] width 1 height 10
radio input "true"
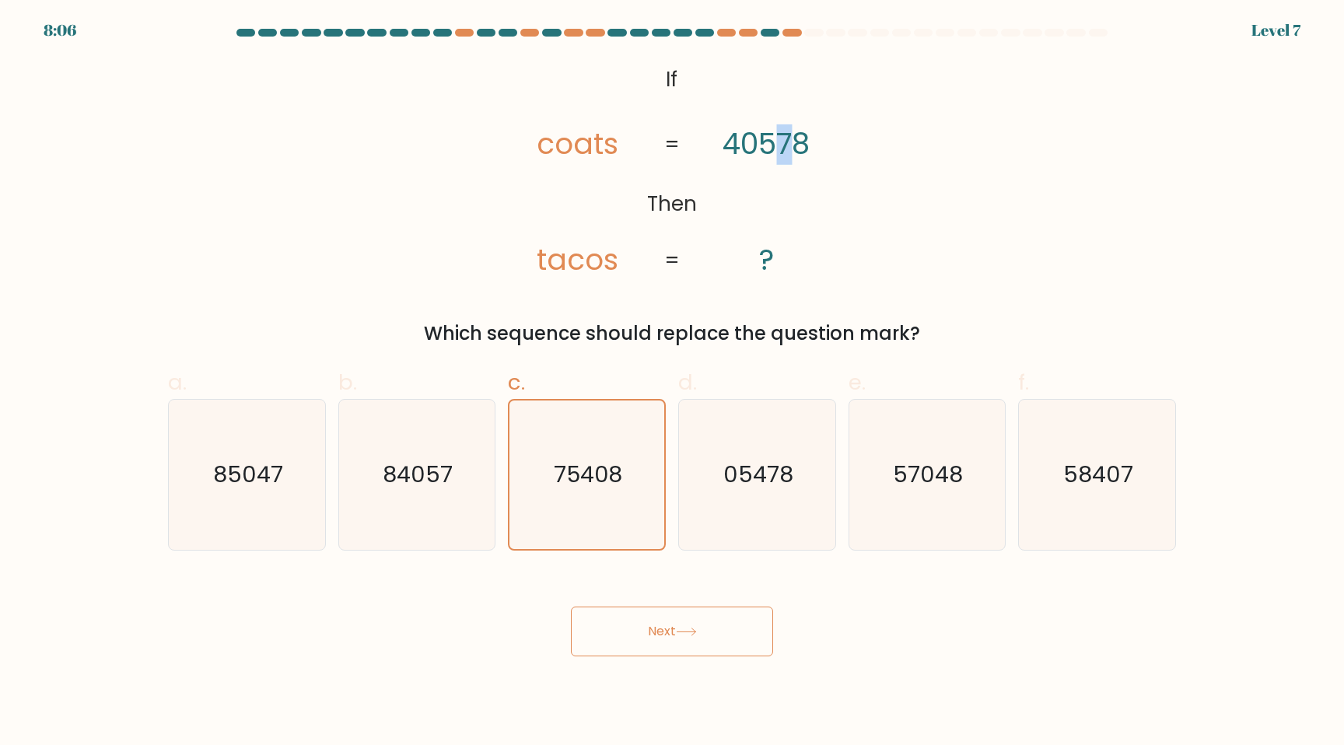
drag, startPoint x: 779, startPoint y: 140, endPoint x: 791, endPoint y: 141, distance: 12.5
click at [791, 141] on tspan "40578" at bounding box center [766, 144] width 87 height 40
click at [618, 628] on button "Next" at bounding box center [672, 632] width 202 height 50
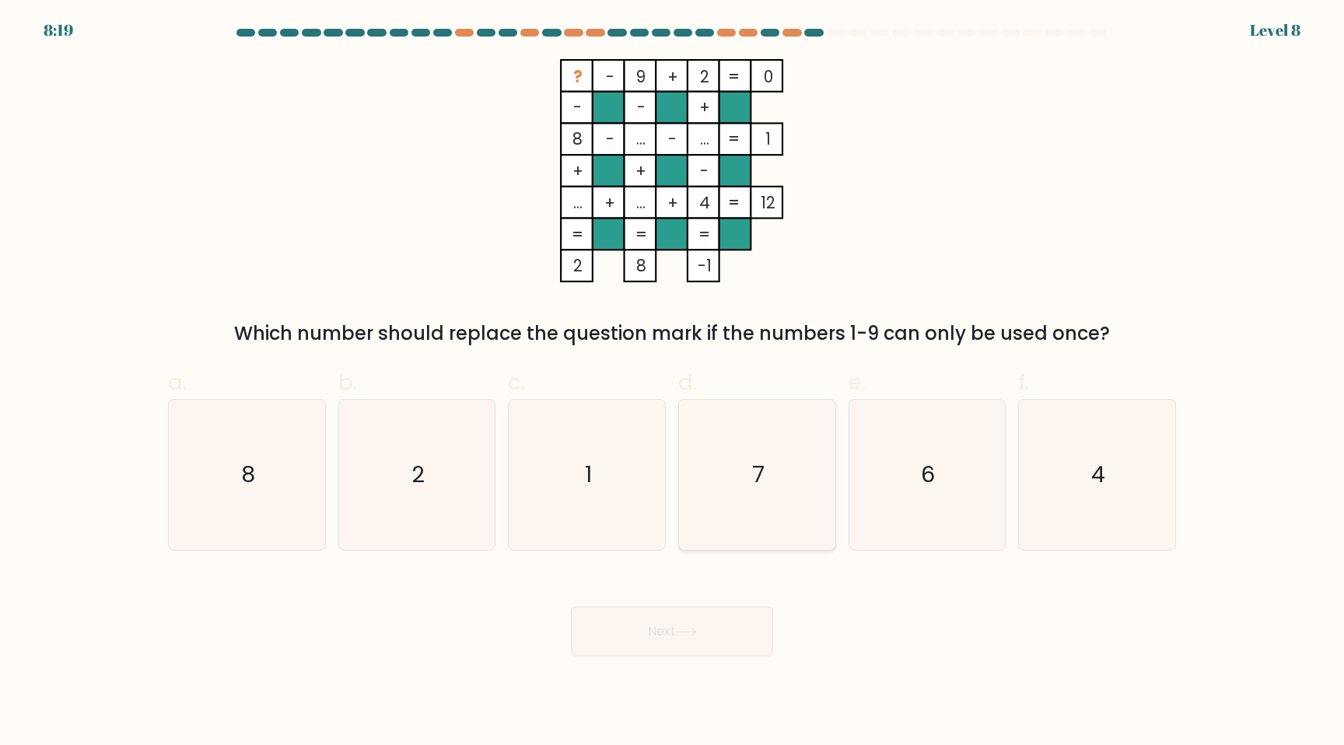
click at [723, 466] on icon "7" at bounding box center [757, 475] width 150 height 150
click at [673, 383] on input "d. 7" at bounding box center [672, 378] width 1 height 10
radio input "true"
click at [681, 640] on button "Next" at bounding box center [672, 632] width 202 height 50
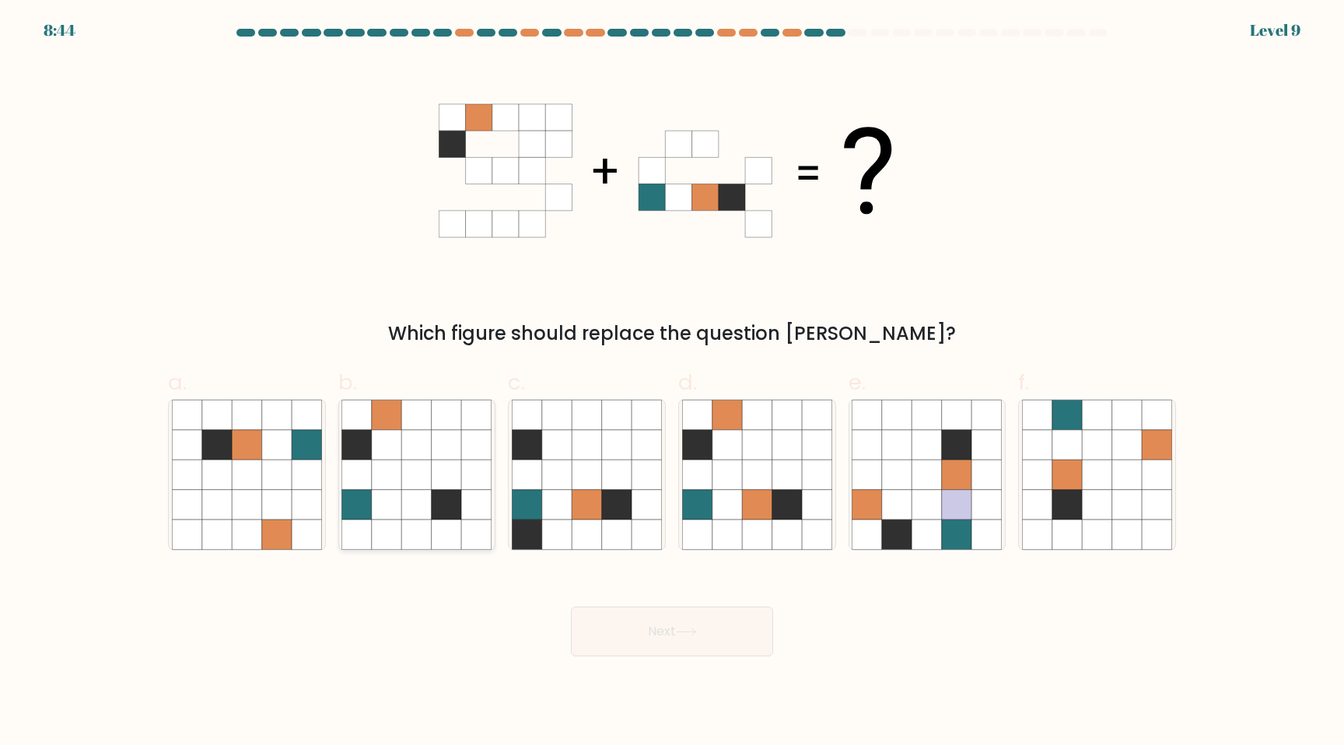
click at [417, 458] on icon at bounding box center [417, 445] width 30 height 30
click at [672, 383] on input "b." at bounding box center [672, 378] width 1 height 10
radio input "true"
click at [722, 632] on button "Next" at bounding box center [672, 632] width 202 height 50
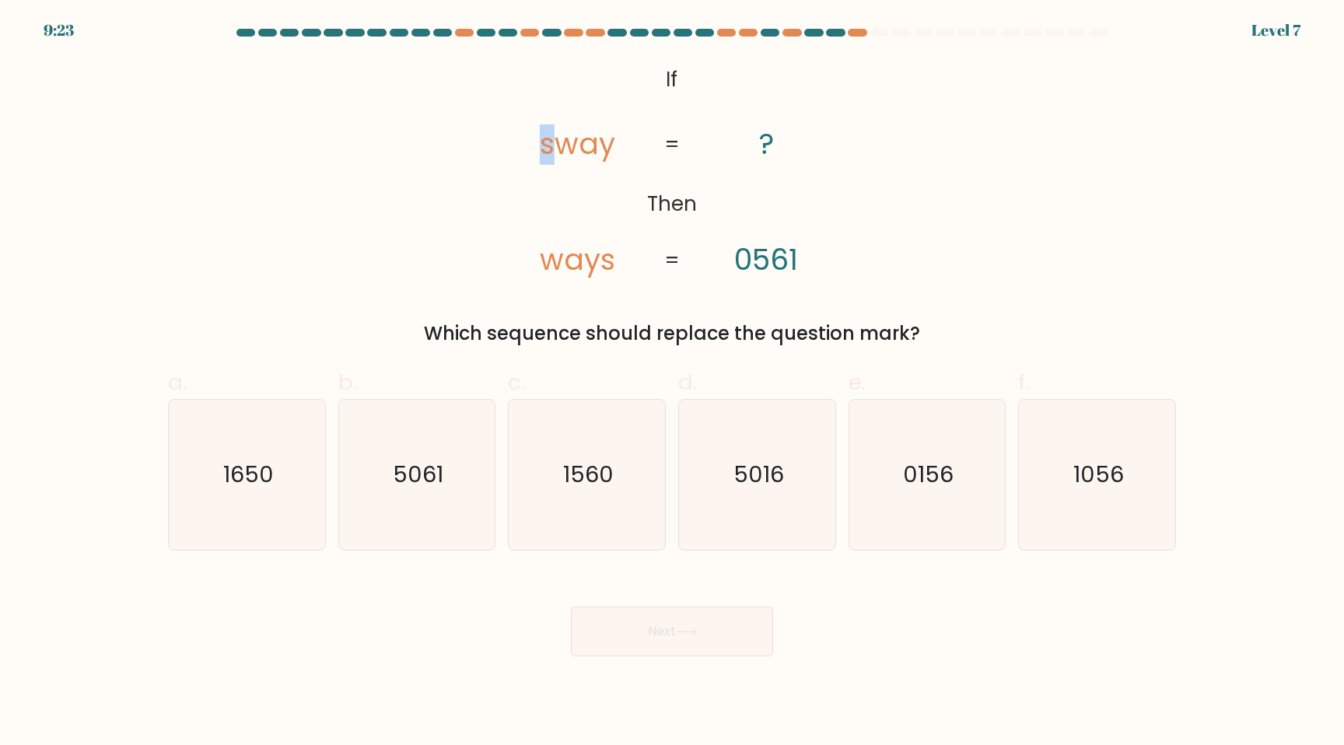
drag, startPoint x: 552, startPoint y: 147, endPoint x: 544, endPoint y: 147, distance: 8.6
click at [544, 147] on tspan "sway" at bounding box center [577, 144] width 75 height 40
click at [271, 496] on icon "1650" at bounding box center [247, 475] width 150 height 150
click at [672, 383] on input "a. 1650" at bounding box center [672, 378] width 1 height 10
radio input "true"
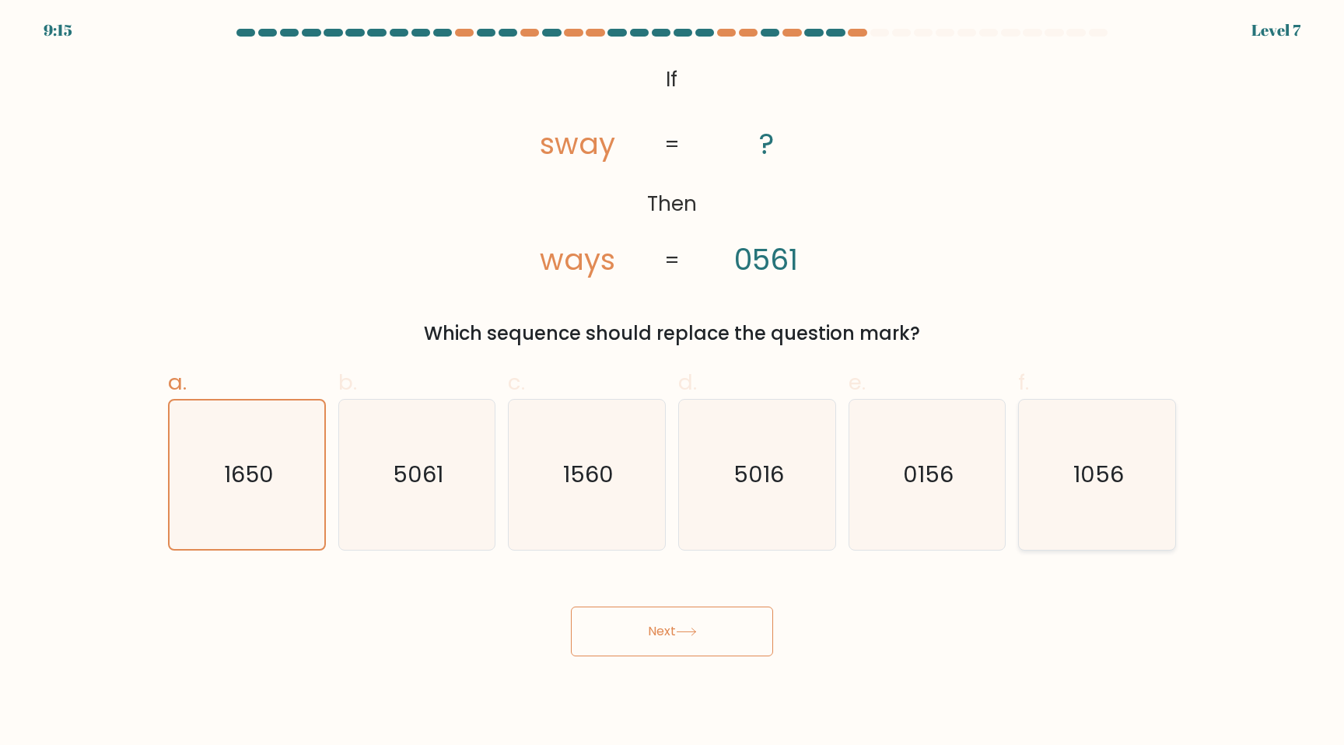
click at [1097, 448] on icon "1056" at bounding box center [1097, 475] width 150 height 150
click at [673, 383] on input "f. 1056" at bounding box center [672, 378] width 1 height 10
radio input "true"
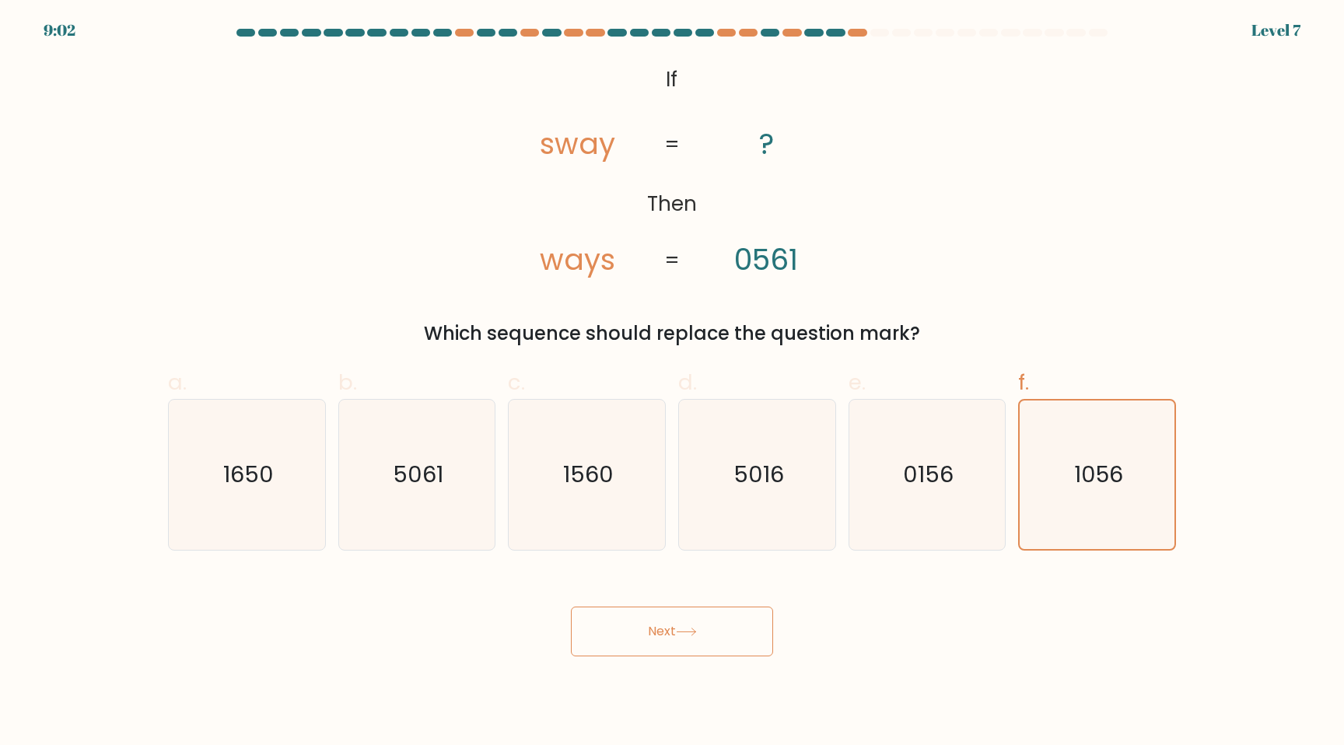
click at [666, 641] on button "Next" at bounding box center [672, 632] width 202 height 50
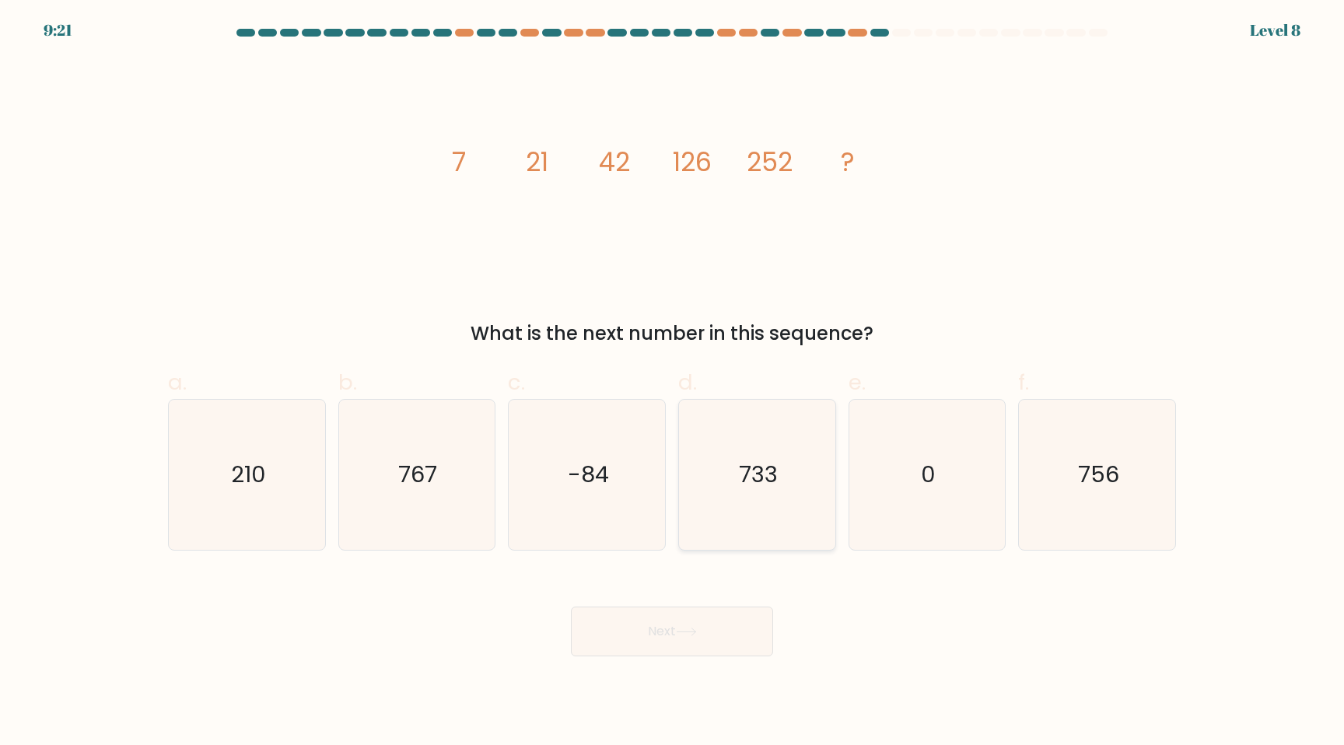
click at [723, 487] on icon "733" at bounding box center [757, 475] width 150 height 150
click at [673, 383] on input "d. 733" at bounding box center [672, 378] width 1 height 10
radio input "true"
click at [1076, 489] on icon "756" at bounding box center [1097, 475] width 150 height 150
click at [673, 383] on input "f. 756" at bounding box center [672, 378] width 1 height 10
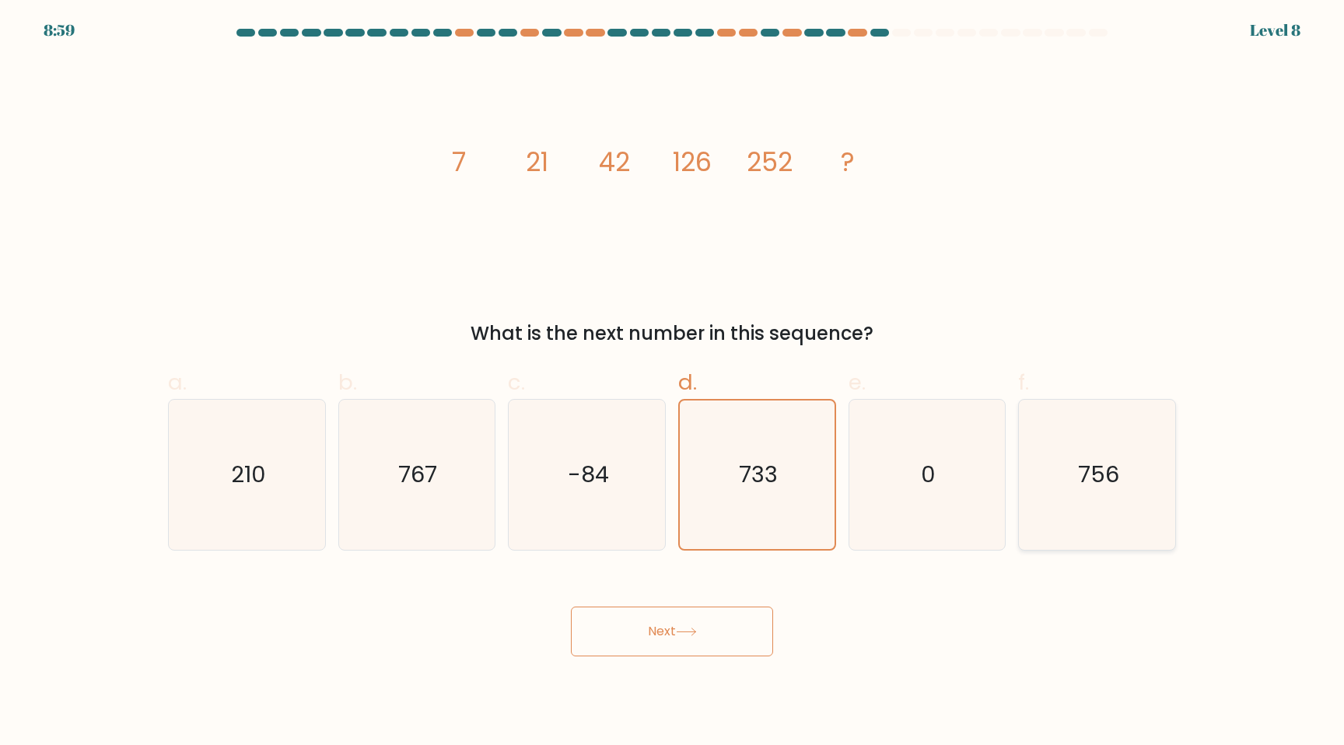
radio input "true"
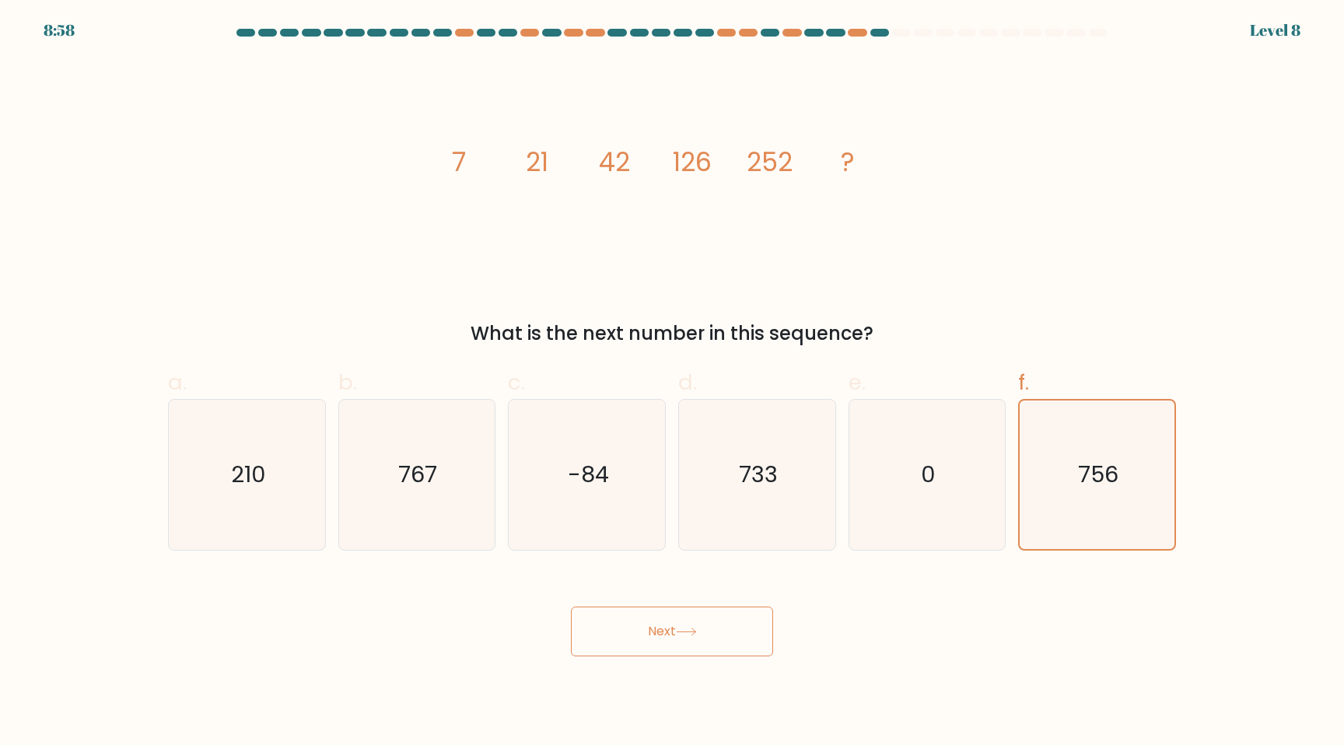
click at [674, 624] on button "Next" at bounding box center [672, 632] width 202 height 50
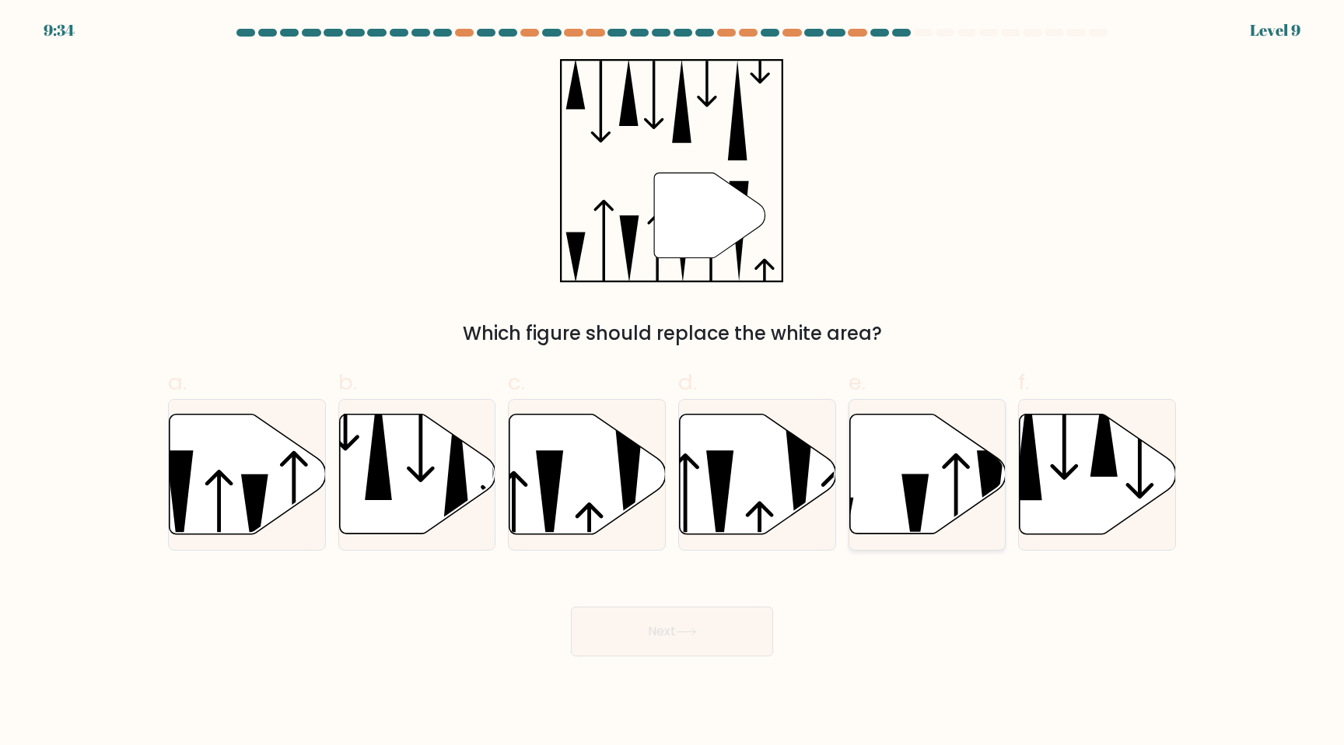
click at [897, 463] on icon at bounding box center [927, 475] width 156 height 120
click at [673, 383] on input "e." at bounding box center [672, 378] width 1 height 10
radio input "true"
click at [731, 474] on icon at bounding box center [758, 475] width 156 height 120
click at [673, 383] on input "d." at bounding box center [672, 378] width 1 height 10
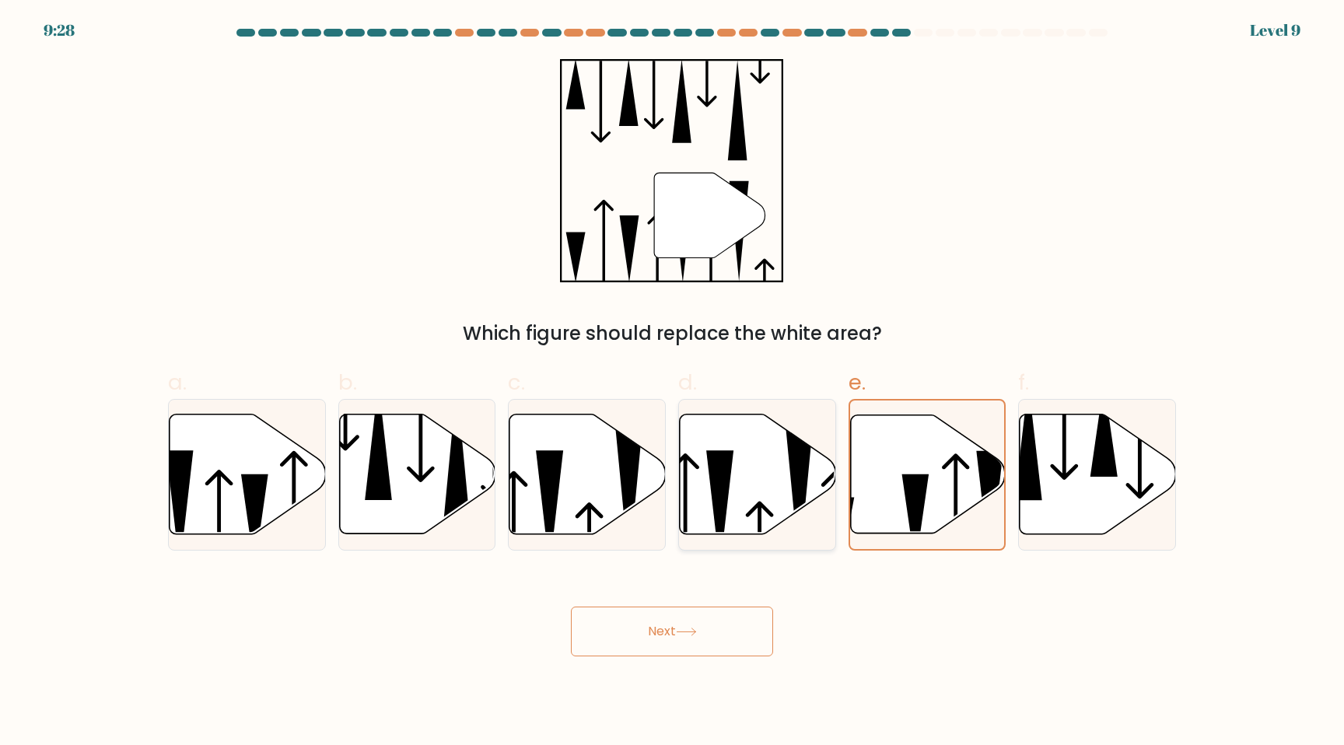
radio input "true"
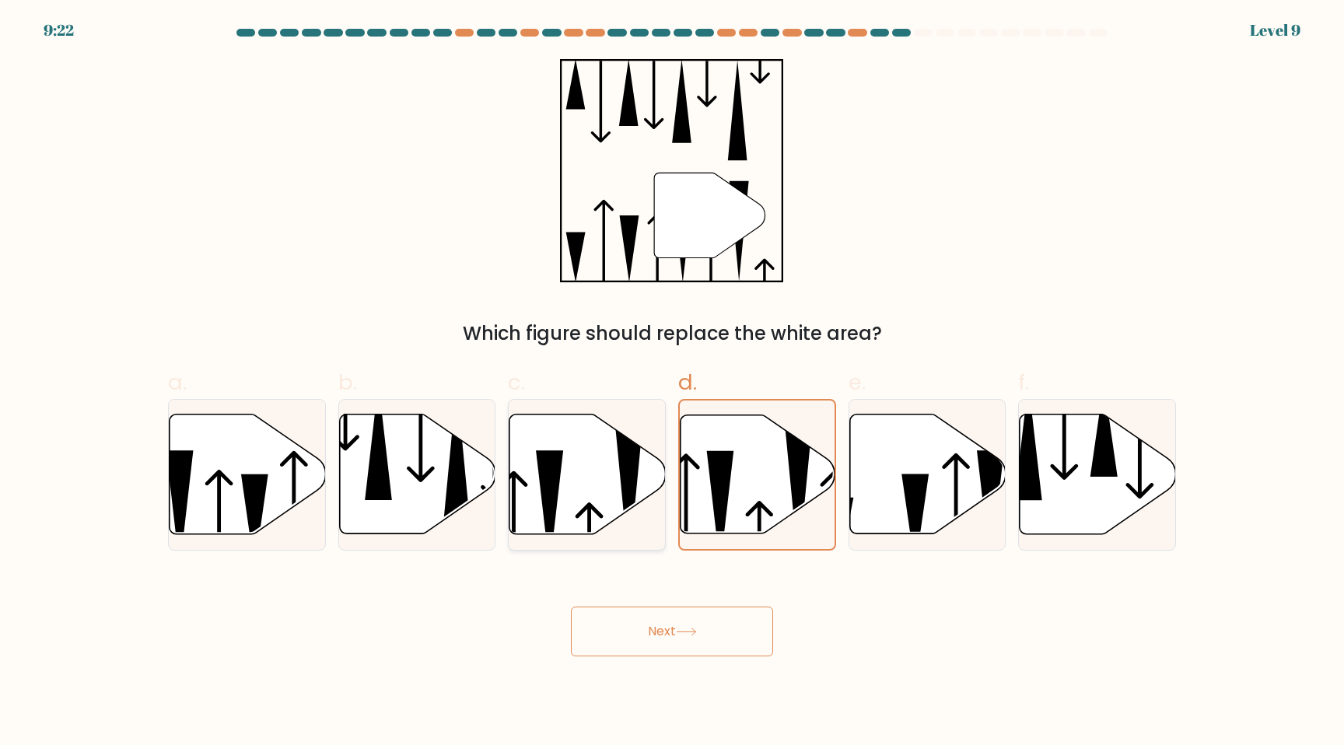
click at [611, 487] on icon at bounding box center [587, 475] width 156 height 120
click at [672, 383] on input "c." at bounding box center [672, 378] width 1 height 10
radio input "true"
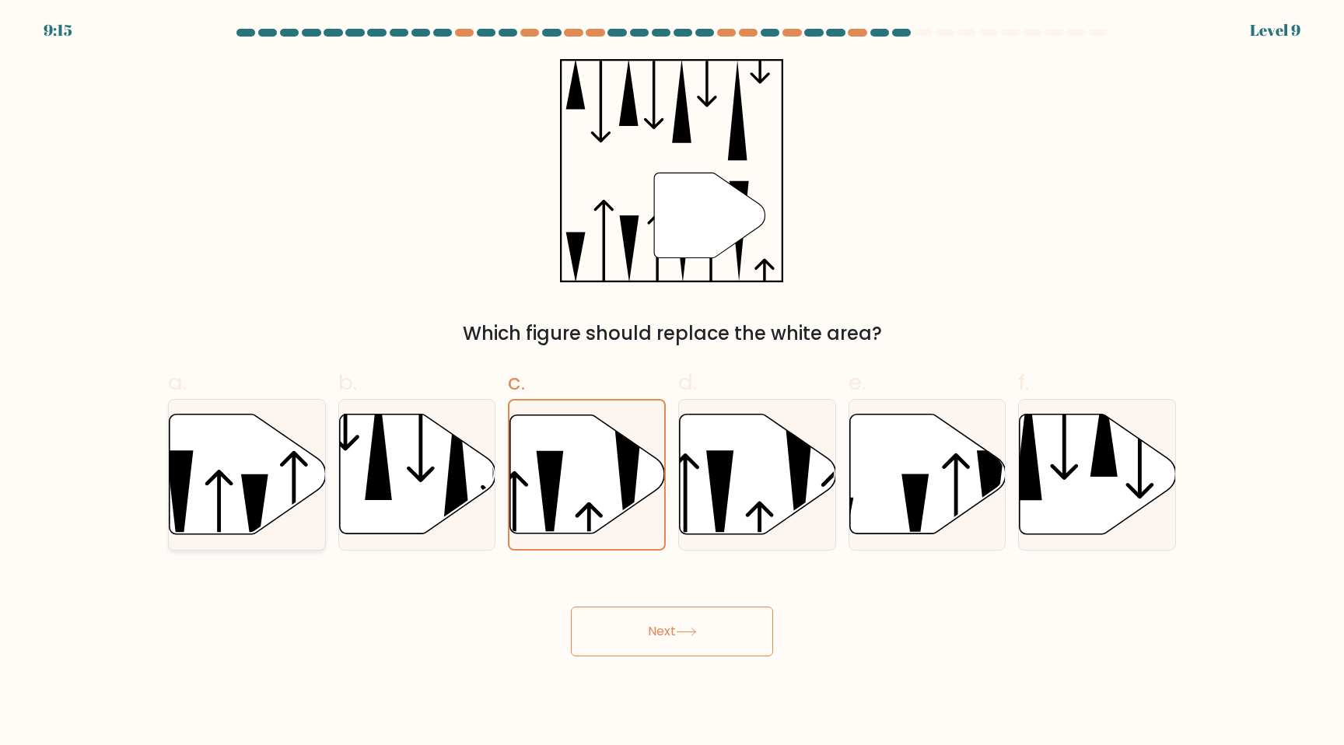
click at [243, 480] on icon at bounding box center [254, 521] width 27 height 94
click at [672, 383] on input "a." at bounding box center [672, 378] width 1 height 10
radio input "true"
click at [562, 471] on icon at bounding box center [587, 475] width 156 height 120
click at [672, 383] on input "c." at bounding box center [672, 378] width 1 height 10
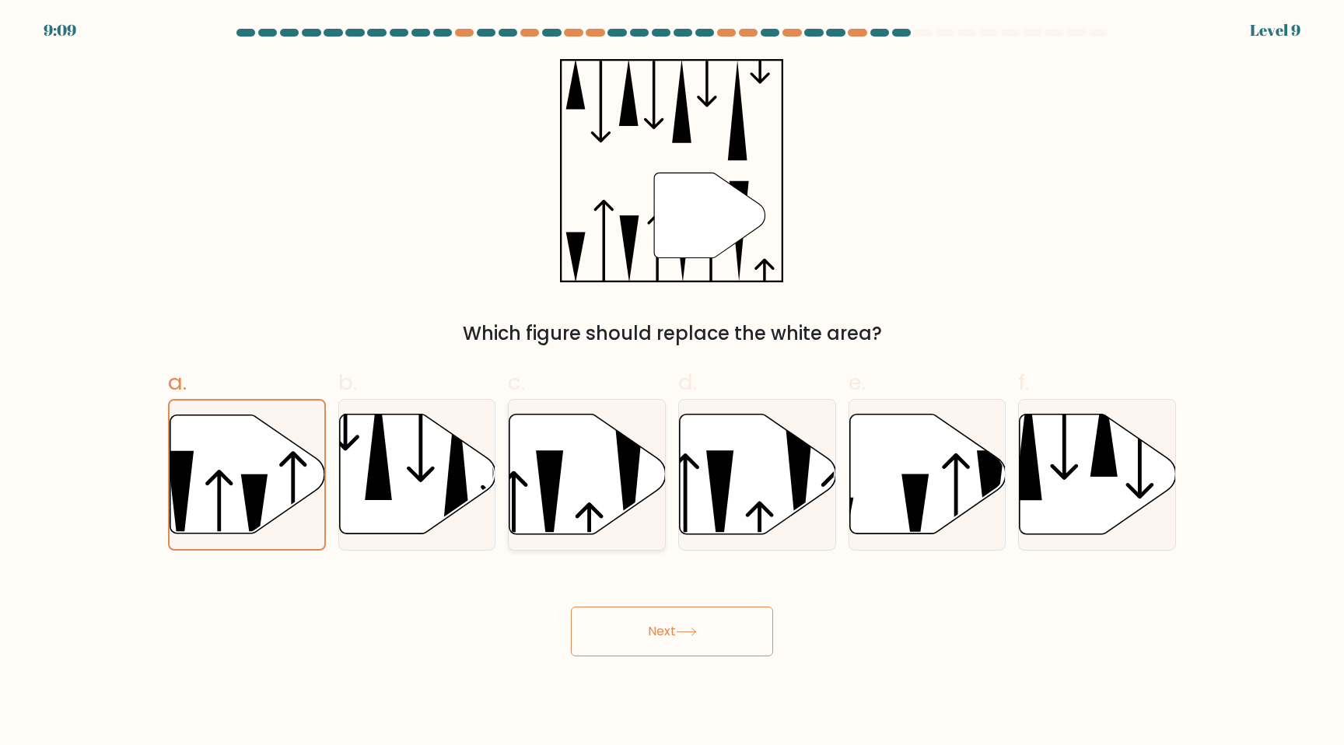
radio input "true"
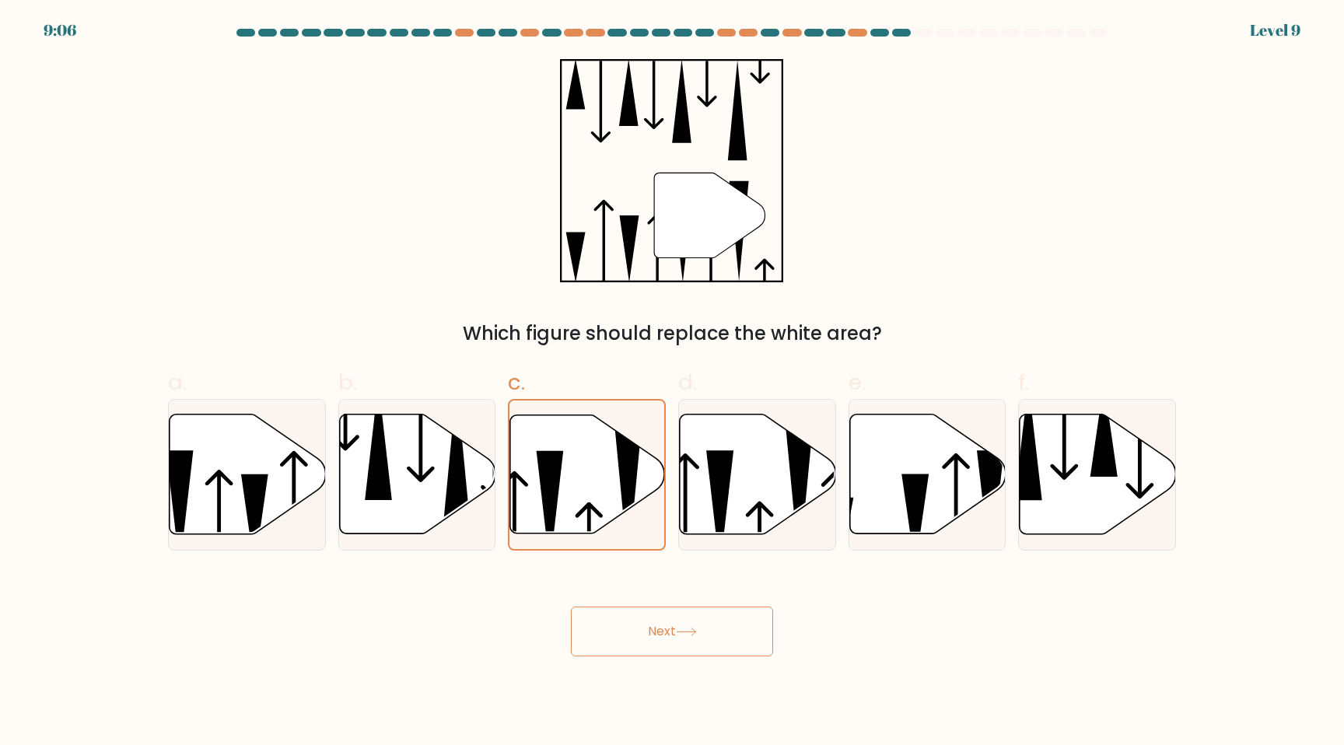
click at [638, 627] on button "Next" at bounding box center [672, 632] width 202 height 50
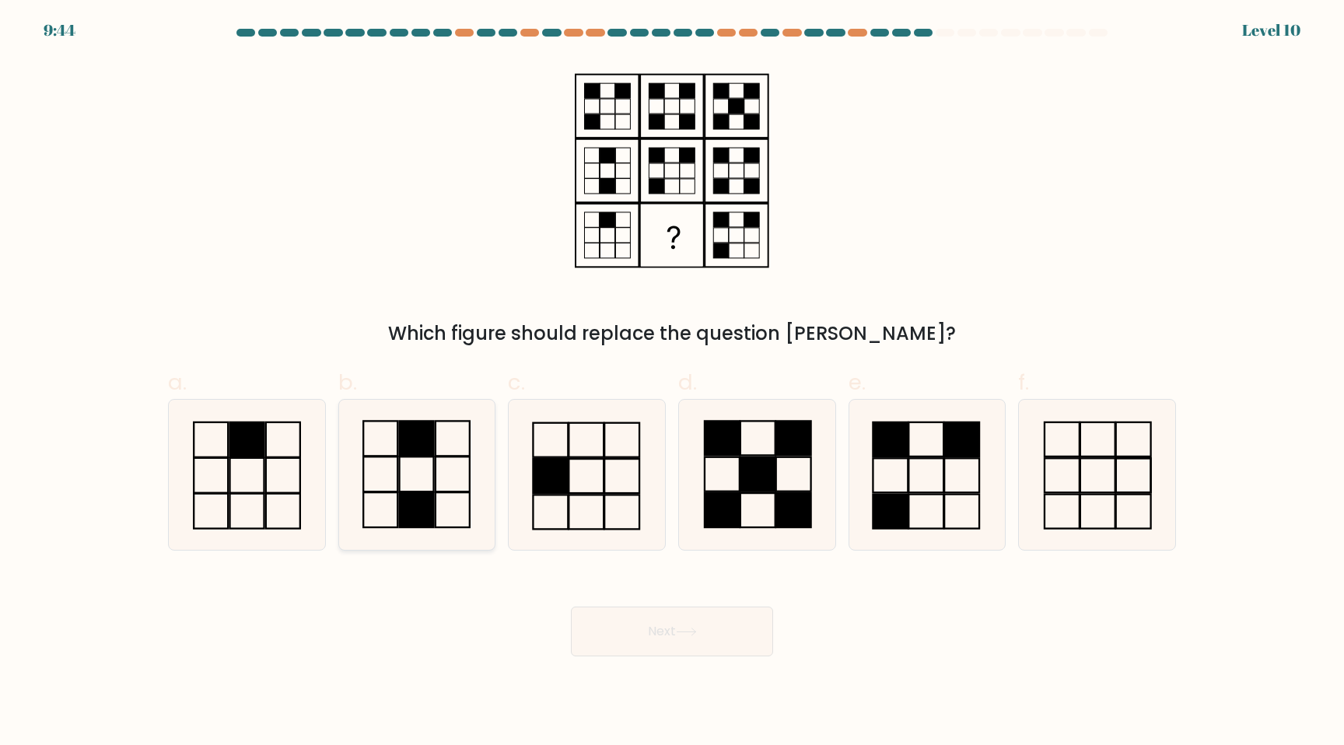
click at [425, 497] on rect at bounding box center [417, 509] width 34 height 35
click at [672, 383] on input "b." at bounding box center [672, 378] width 1 height 10
radio input "true"
click at [644, 632] on button "Next" at bounding box center [672, 632] width 202 height 50
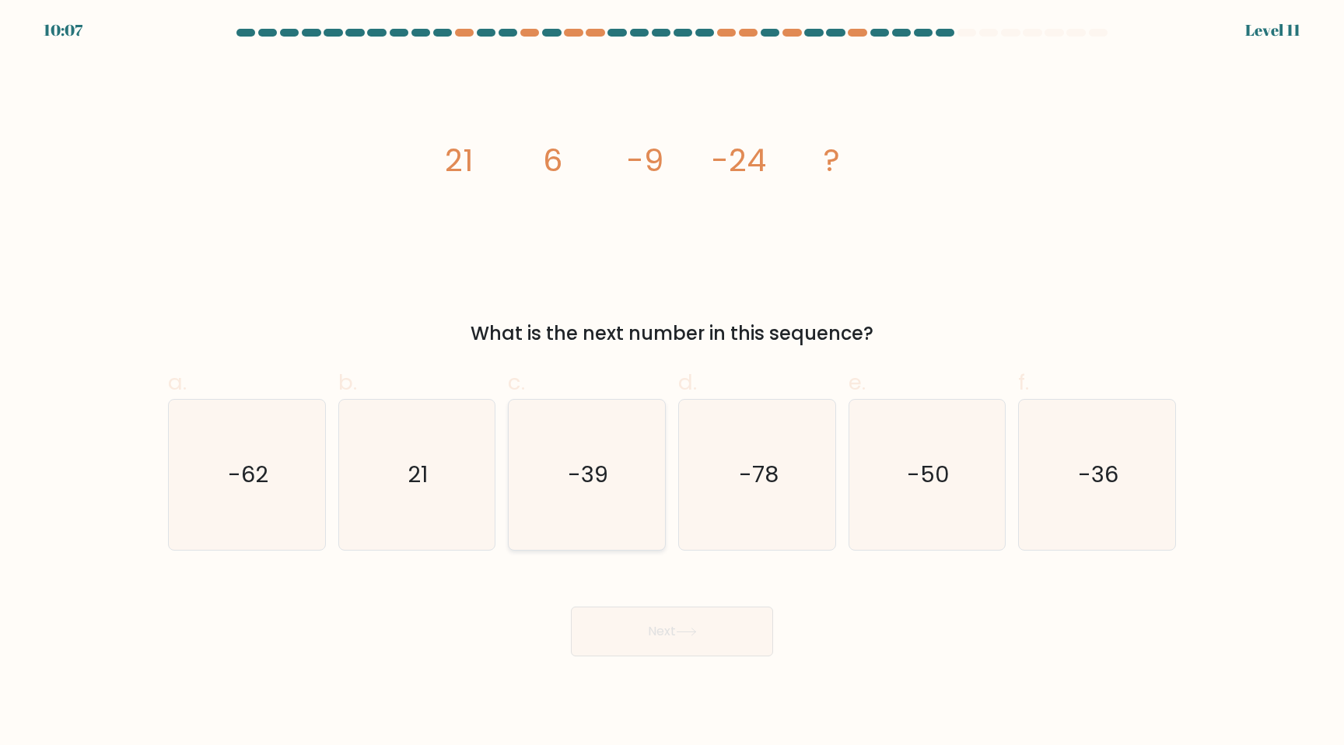
click at [595, 482] on text "-39" at bounding box center [589, 474] width 40 height 31
click at [672, 383] on input "c. -39" at bounding box center [672, 378] width 1 height 10
radio input "true"
click at [625, 623] on button "Next" at bounding box center [672, 632] width 202 height 50
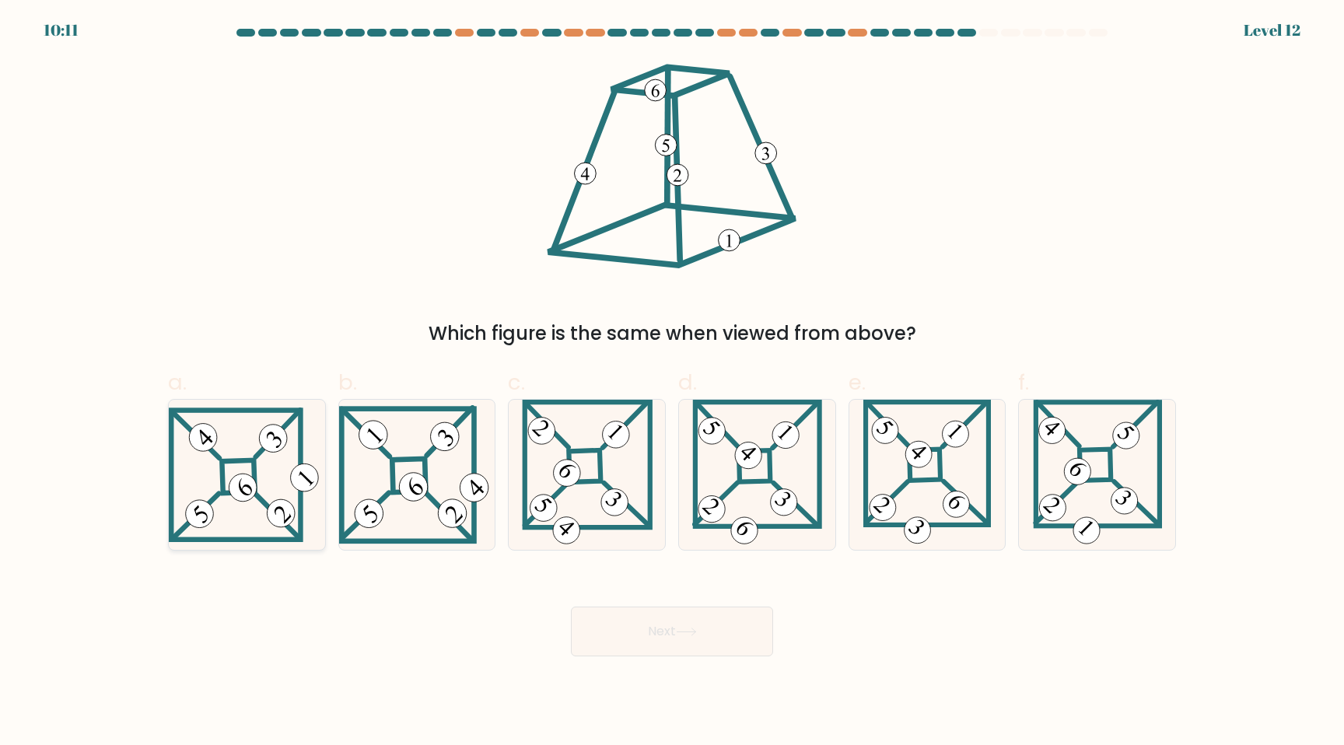
click at [268, 471] on icon at bounding box center [247, 475] width 156 height 135
click at [672, 383] on input "a." at bounding box center [672, 378] width 1 height 10
radio input "true"
click at [712, 625] on button "Next" at bounding box center [672, 632] width 202 height 50
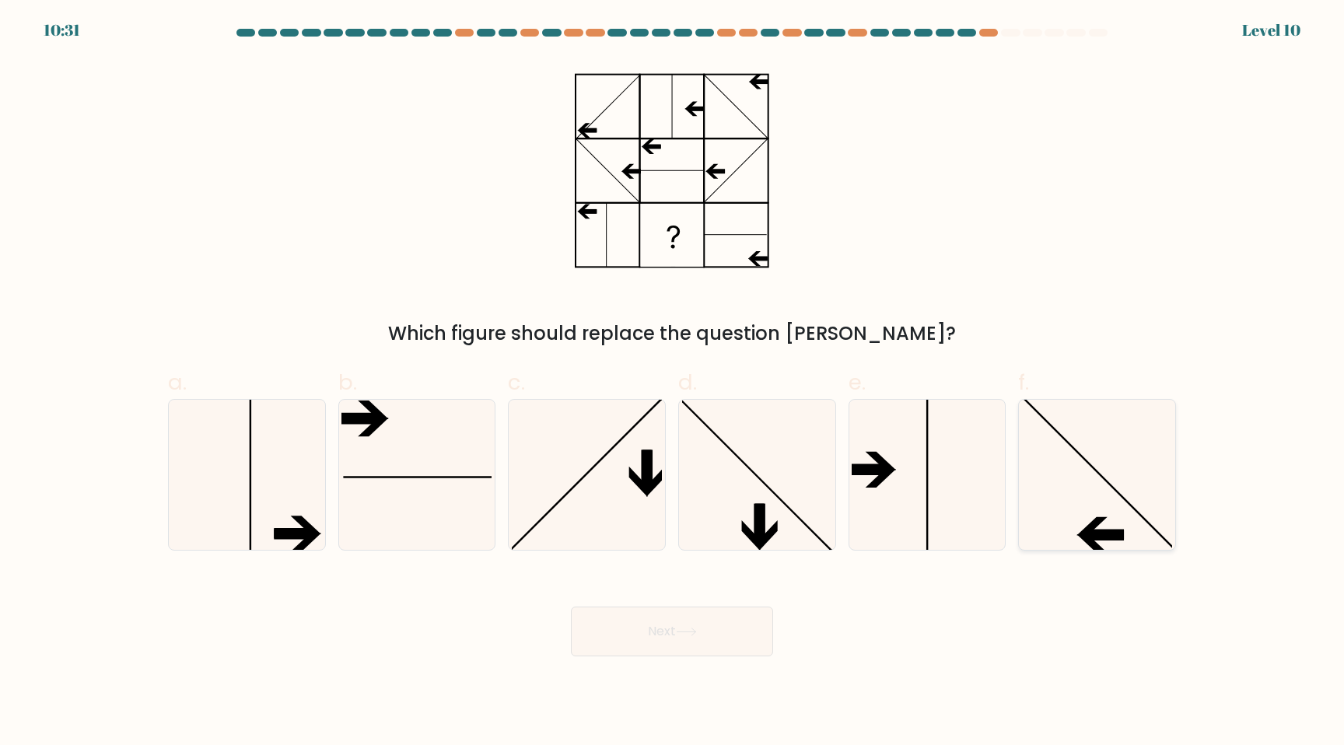
click at [1072, 516] on icon at bounding box center [1097, 475] width 150 height 150
click at [673, 383] on input "f." at bounding box center [672, 378] width 1 height 10
radio input "true"
click at [713, 623] on button "Next" at bounding box center [672, 632] width 202 height 50
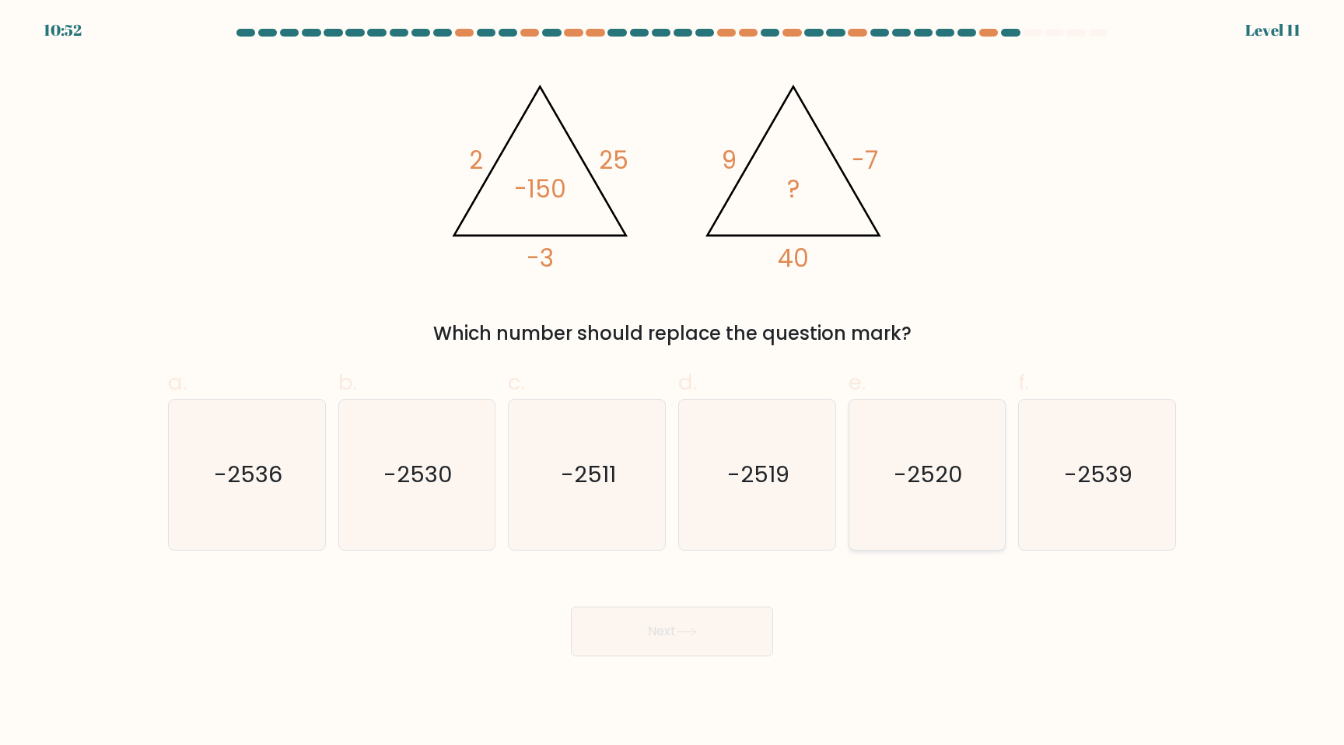
click at [922, 488] on text "-2520" at bounding box center [928, 474] width 69 height 31
click at [673, 383] on input "e. -2520" at bounding box center [672, 378] width 1 height 10
radio input "true"
click at [715, 628] on button "Next" at bounding box center [672, 632] width 202 height 50
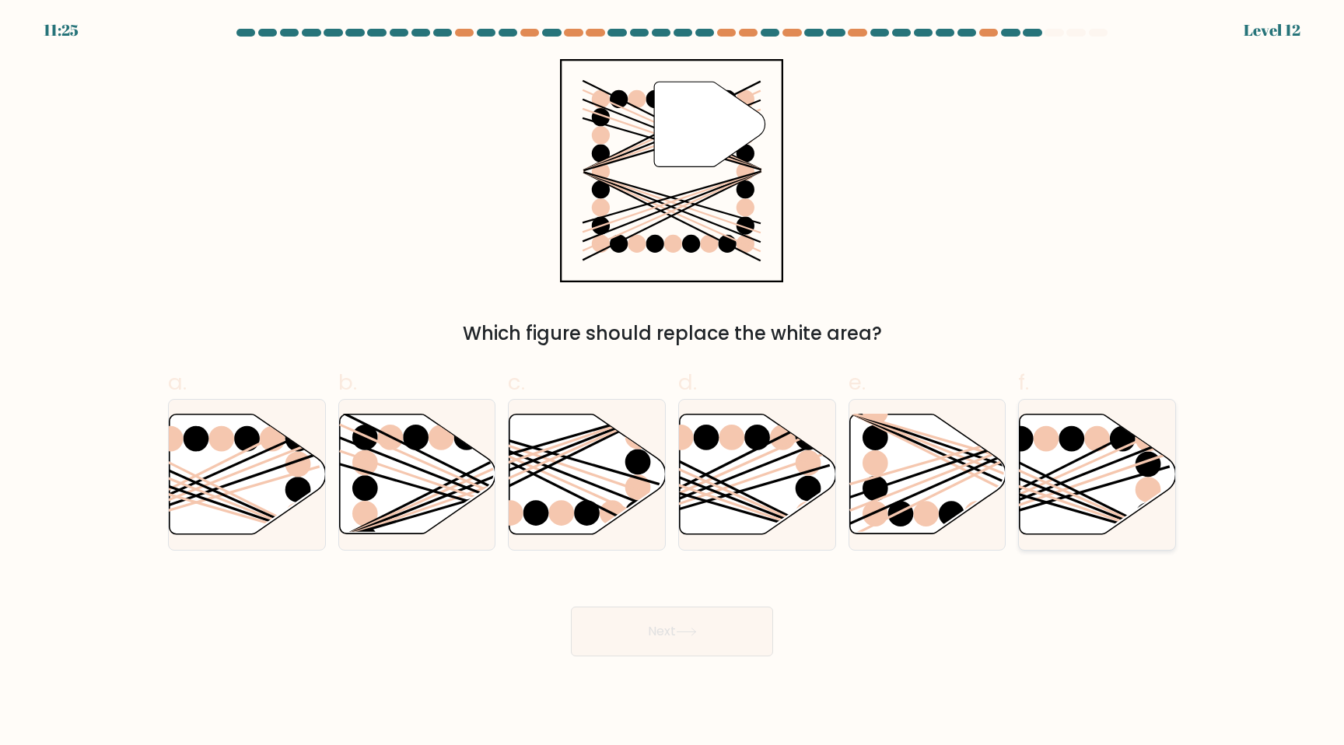
click at [1062, 466] on icon at bounding box center [1098, 475] width 156 height 120
click at [673, 383] on input "f." at bounding box center [672, 378] width 1 height 10
radio input "true"
click at [639, 638] on button "Next" at bounding box center [672, 632] width 202 height 50
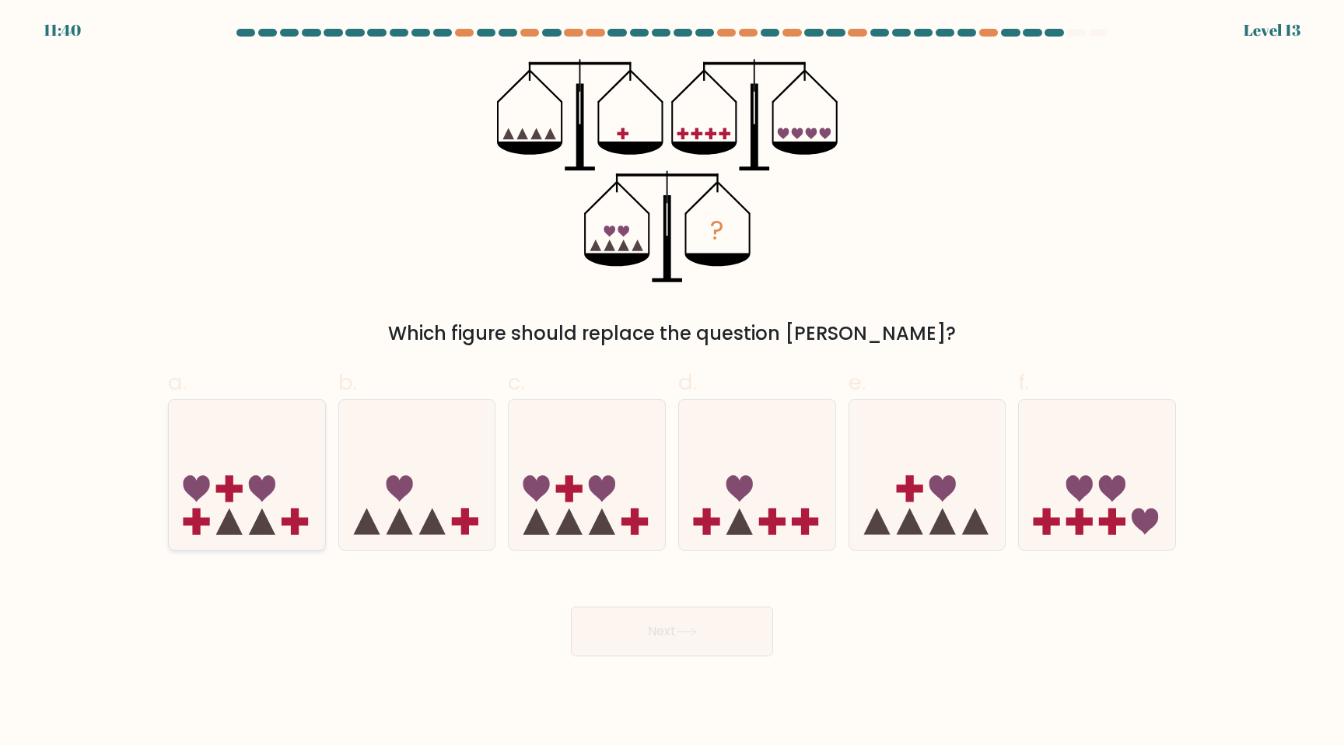
click at [250, 471] on icon at bounding box center [247, 474] width 156 height 129
click at [672, 383] on input "a." at bounding box center [672, 378] width 1 height 10
radio input "true"
click at [903, 491] on rect at bounding box center [909, 489] width 26 height 8
click at [673, 383] on input "e." at bounding box center [672, 378] width 1 height 10
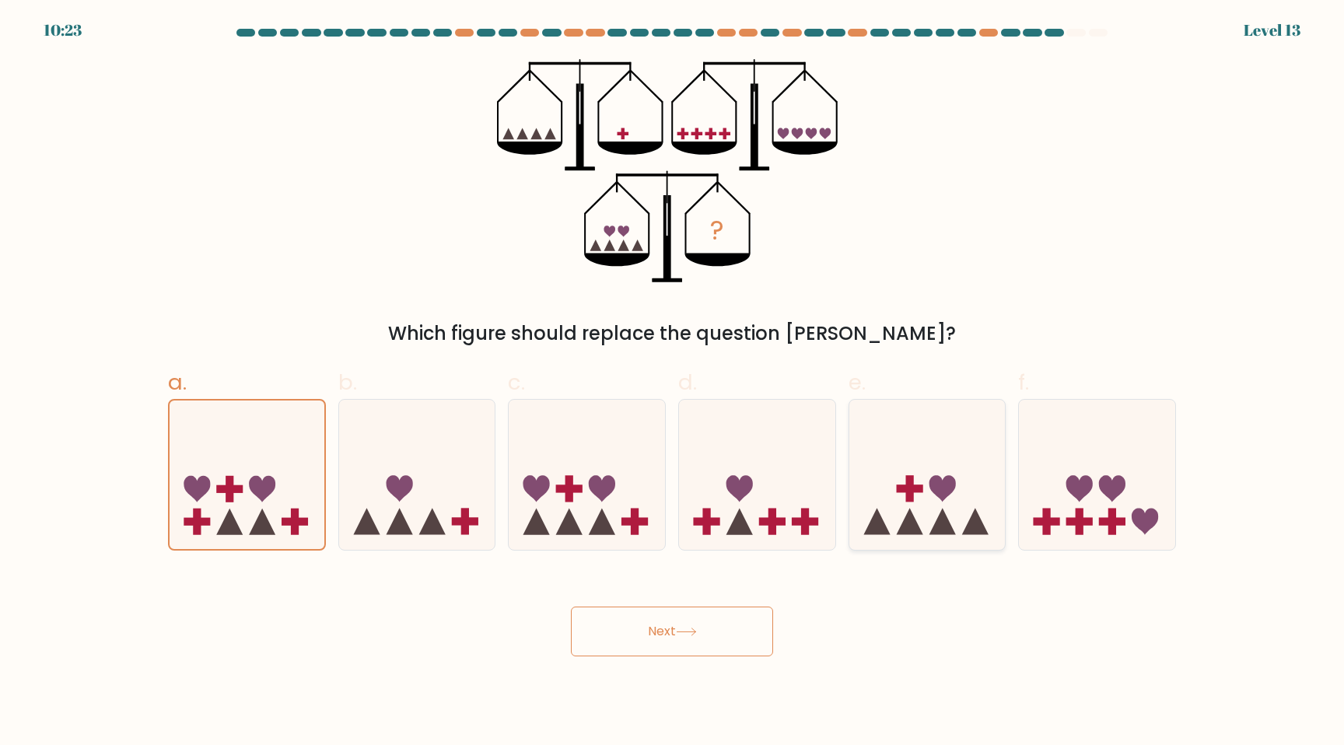
radio input "true"
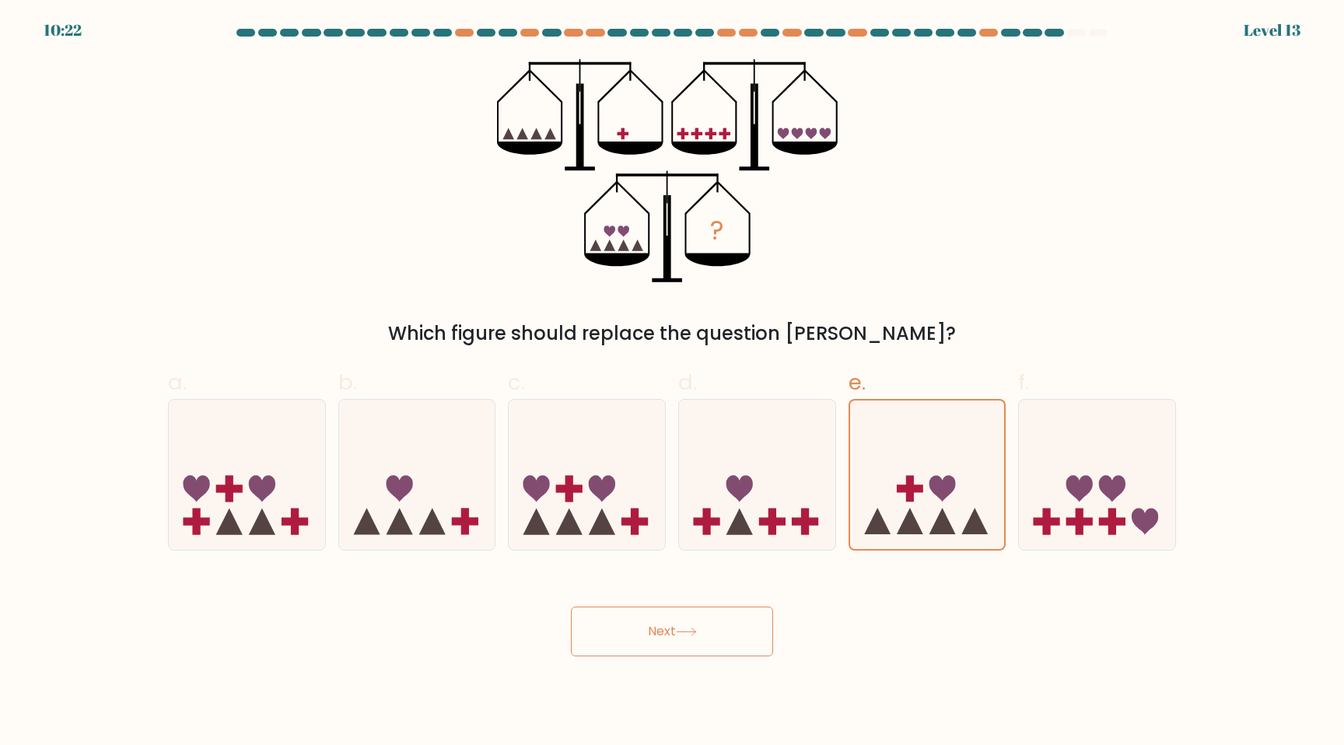
click at [643, 630] on button "Next" at bounding box center [672, 632] width 202 height 50
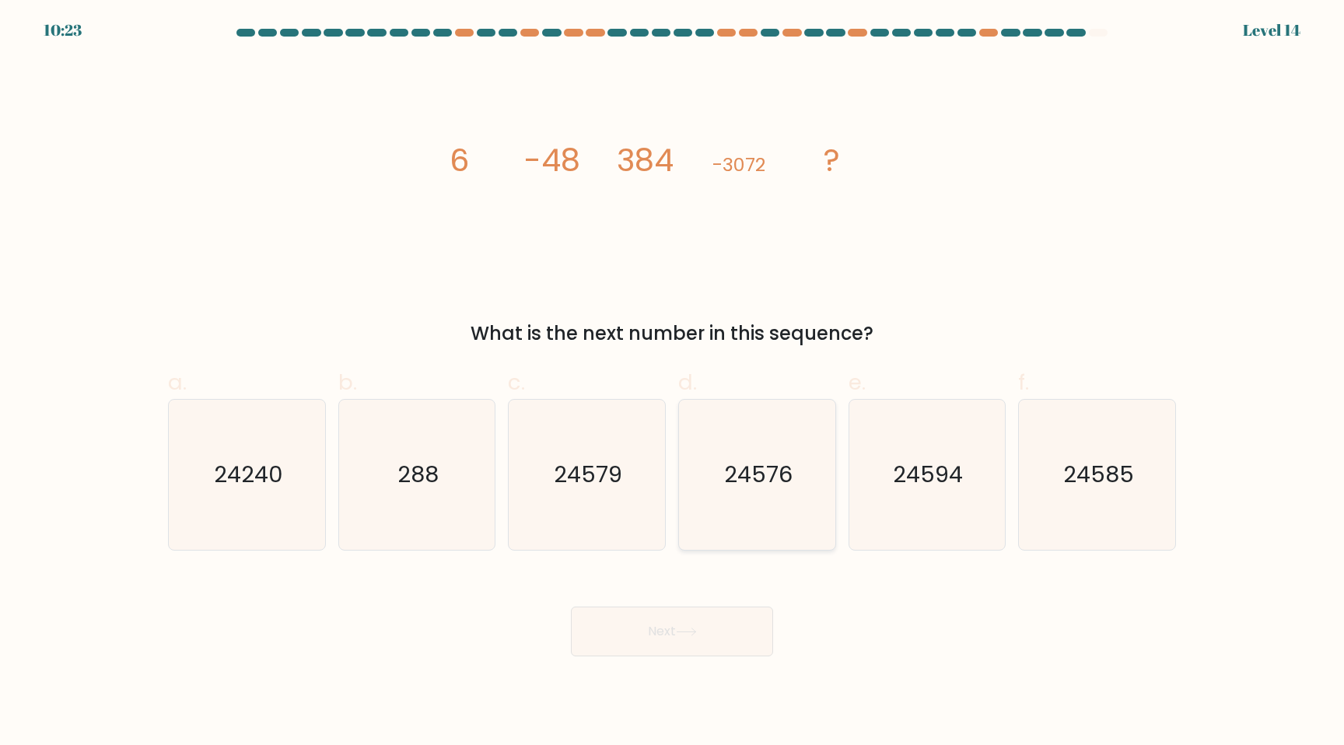
click at [761, 484] on text "24576" at bounding box center [758, 474] width 68 height 31
click at [673, 383] on input "d. 24576" at bounding box center [672, 378] width 1 height 10
radio input "true"
click at [687, 632] on icon at bounding box center [686, 631] width 19 height 7
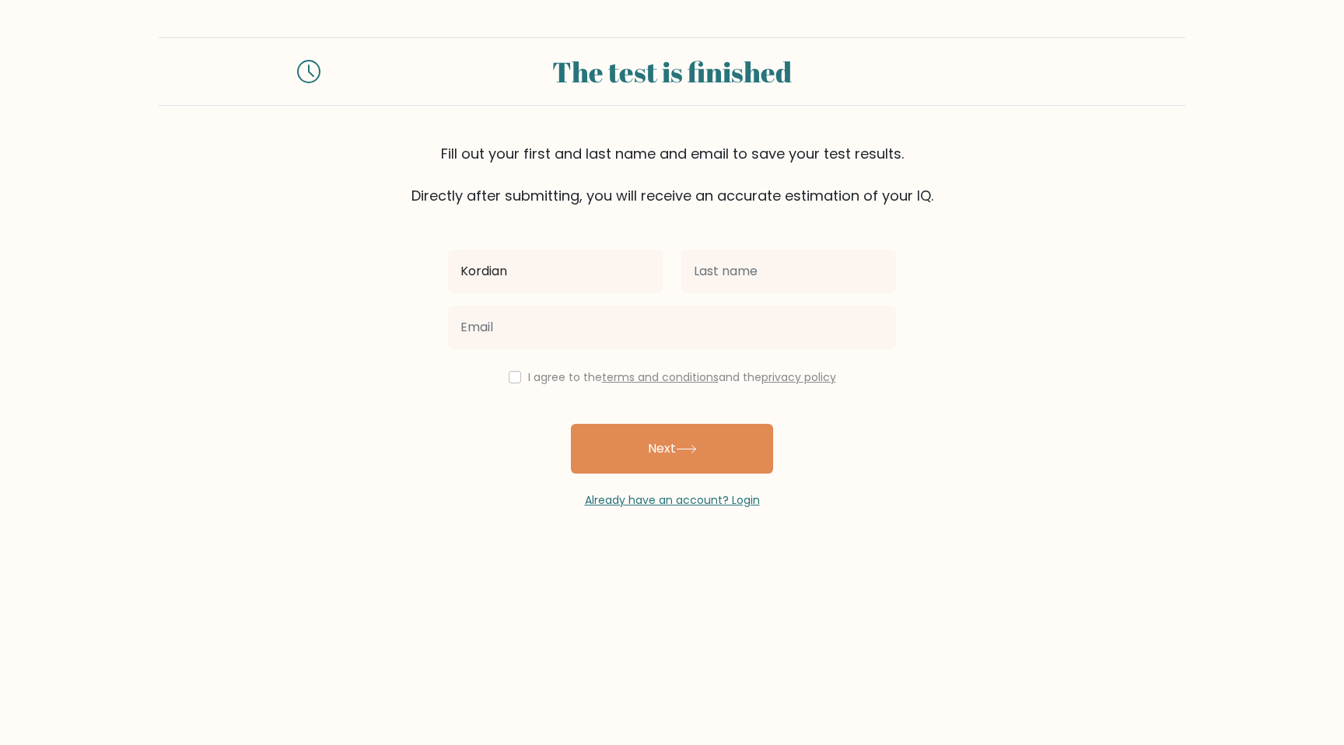
type input "Kordian"
type input "Sasiela"
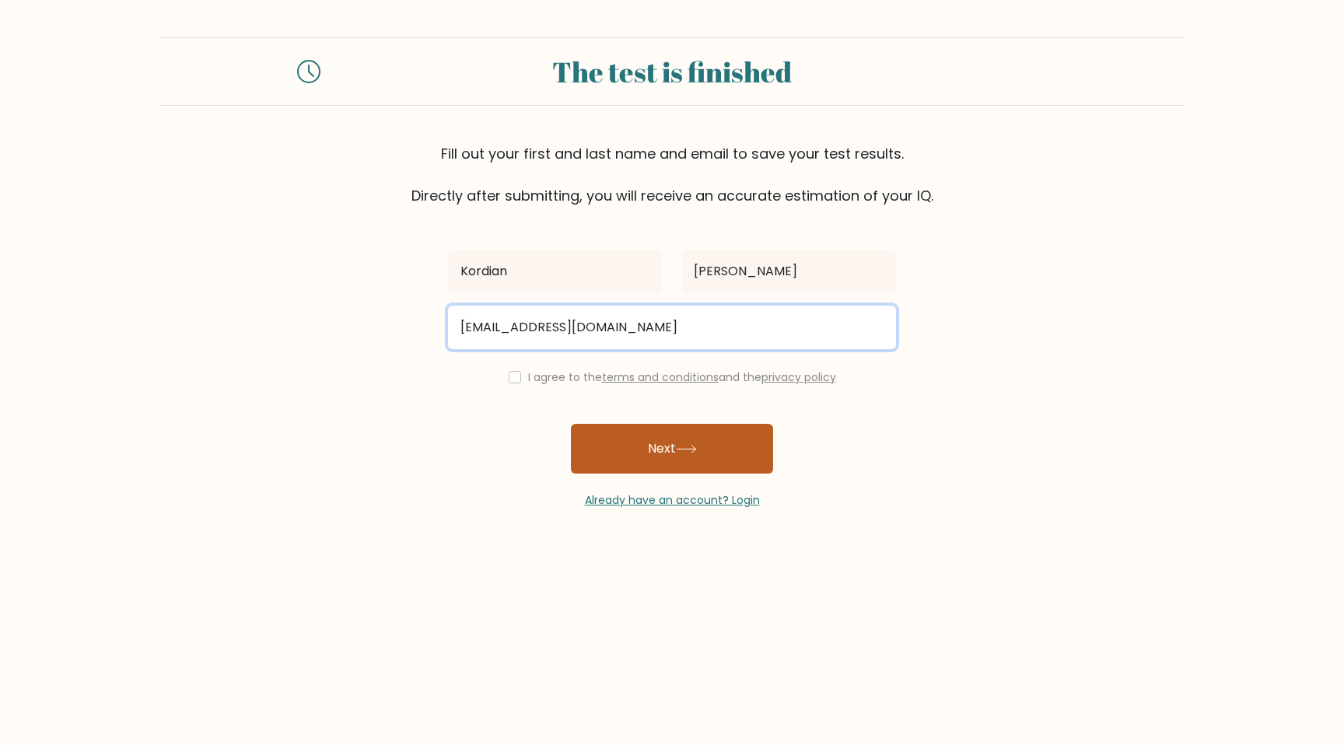
type input "kordian@kordit.pl"
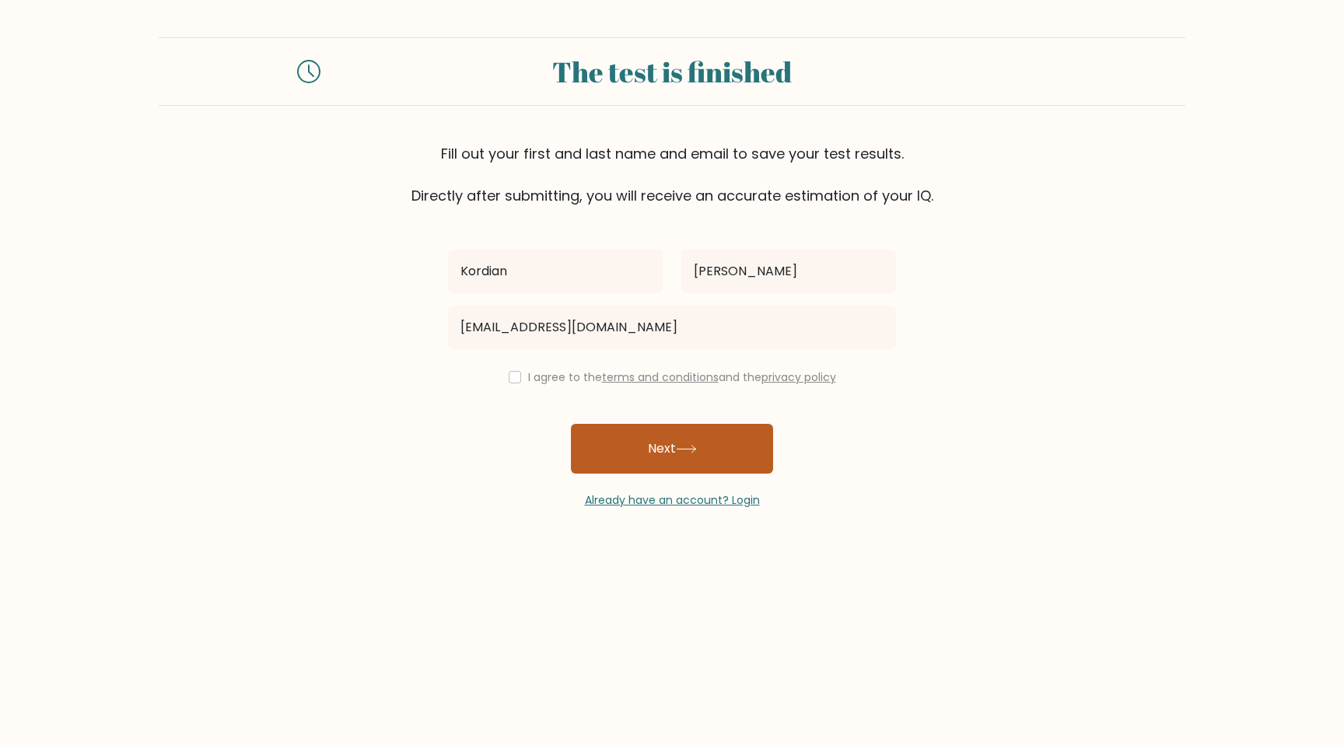
click at [737, 460] on button "Next" at bounding box center [672, 449] width 202 height 50
click at [517, 374] on div "I agree to the terms and conditions and the privacy policy" at bounding box center [672, 377] width 467 height 19
click at [514, 375] on input "checkbox" at bounding box center [515, 377] width 12 height 12
checkbox input "true"
click at [621, 440] on button "Next" at bounding box center [672, 449] width 202 height 50
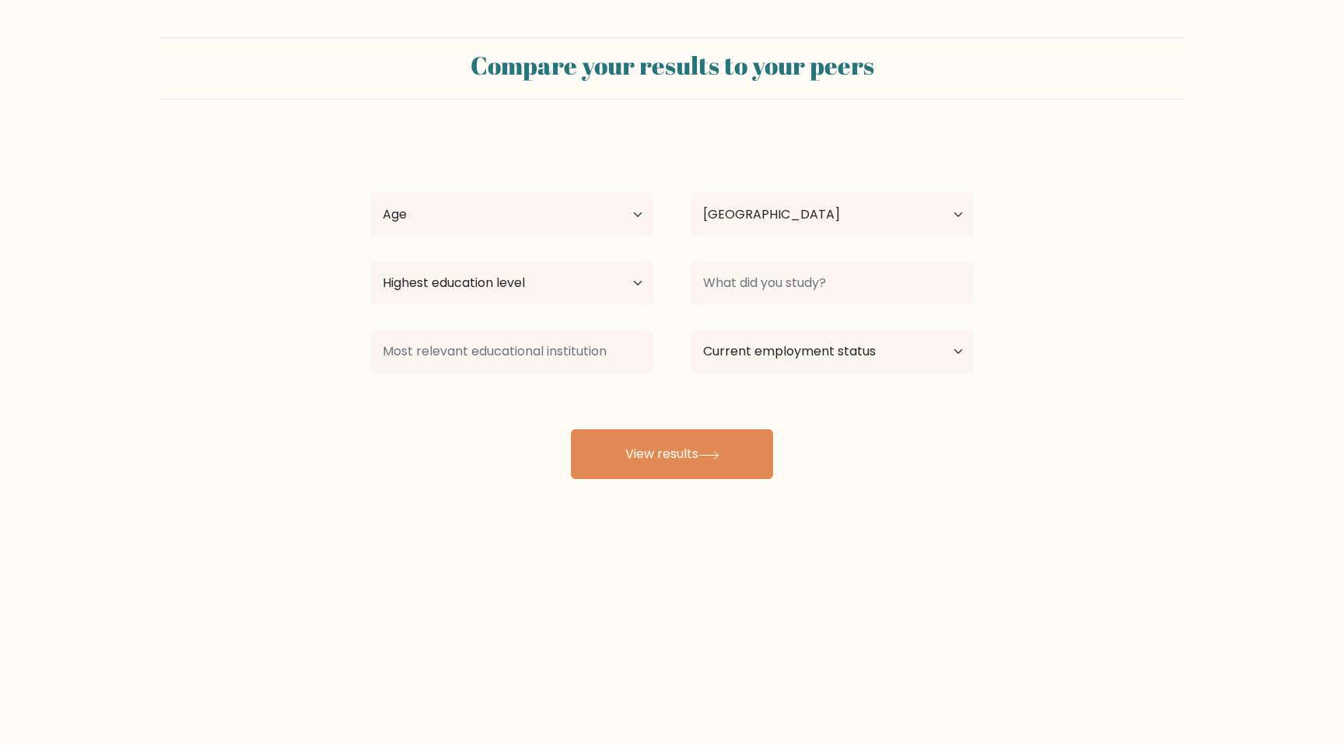
select select "PL"
click at [652, 438] on button "View results" at bounding box center [672, 454] width 202 height 50
click at [557, 212] on select "Age Under 18 years old 18-24 years old 25-34 years old 35-44 years old 45-54 ye…" at bounding box center [511, 215] width 283 height 44
select select "25_34"
click at [370, 193] on select "Age Under 18 years old 18-24 years old 25-34 years old 35-44 years old 45-54 ye…" at bounding box center [511, 215] width 283 height 44
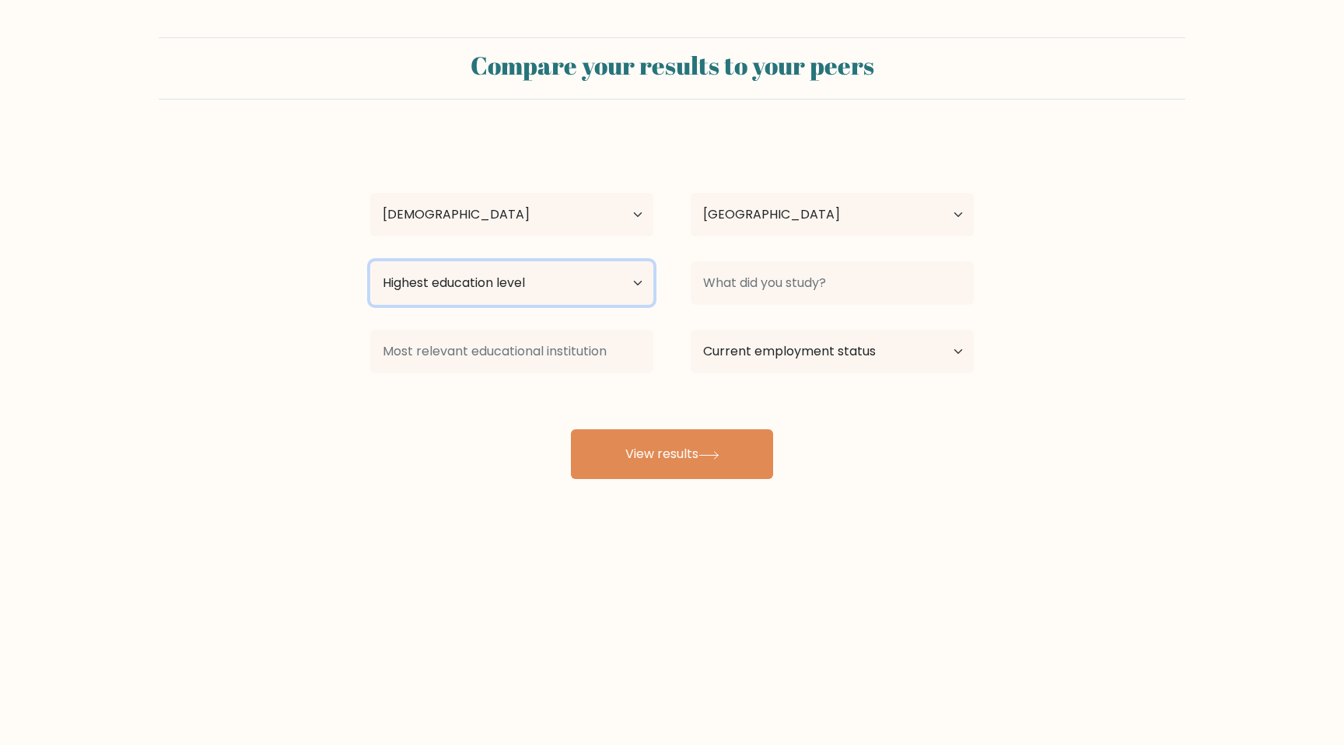
click at [513, 296] on select "Highest education level No schooling Primary Lower Secondary Upper Secondary Oc…" at bounding box center [511, 283] width 283 height 44
select select "upper_secondary"
click at [370, 261] on select "Highest education level No schooling Primary Lower Secondary Upper Secondary Oc…" at bounding box center [511, 283] width 283 height 44
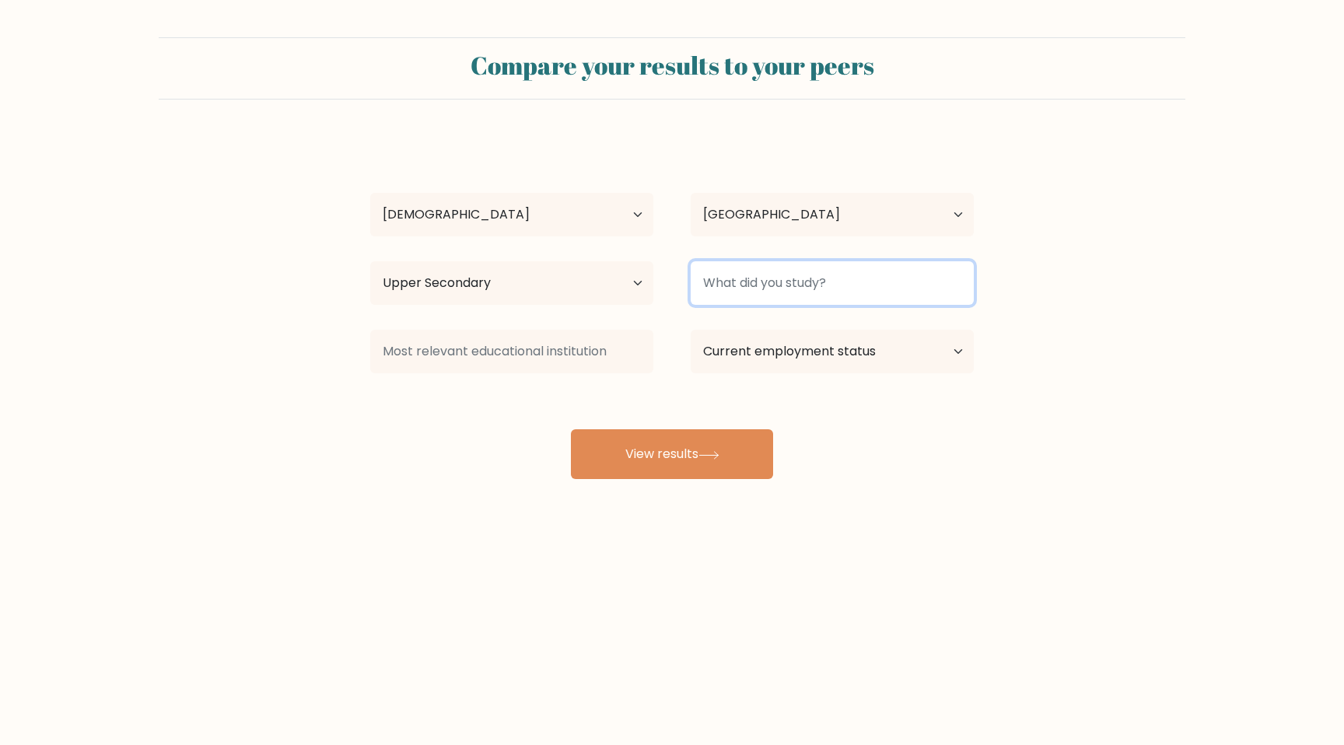
click at [718, 278] on input at bounding box center [832, 283] width 283 height 44
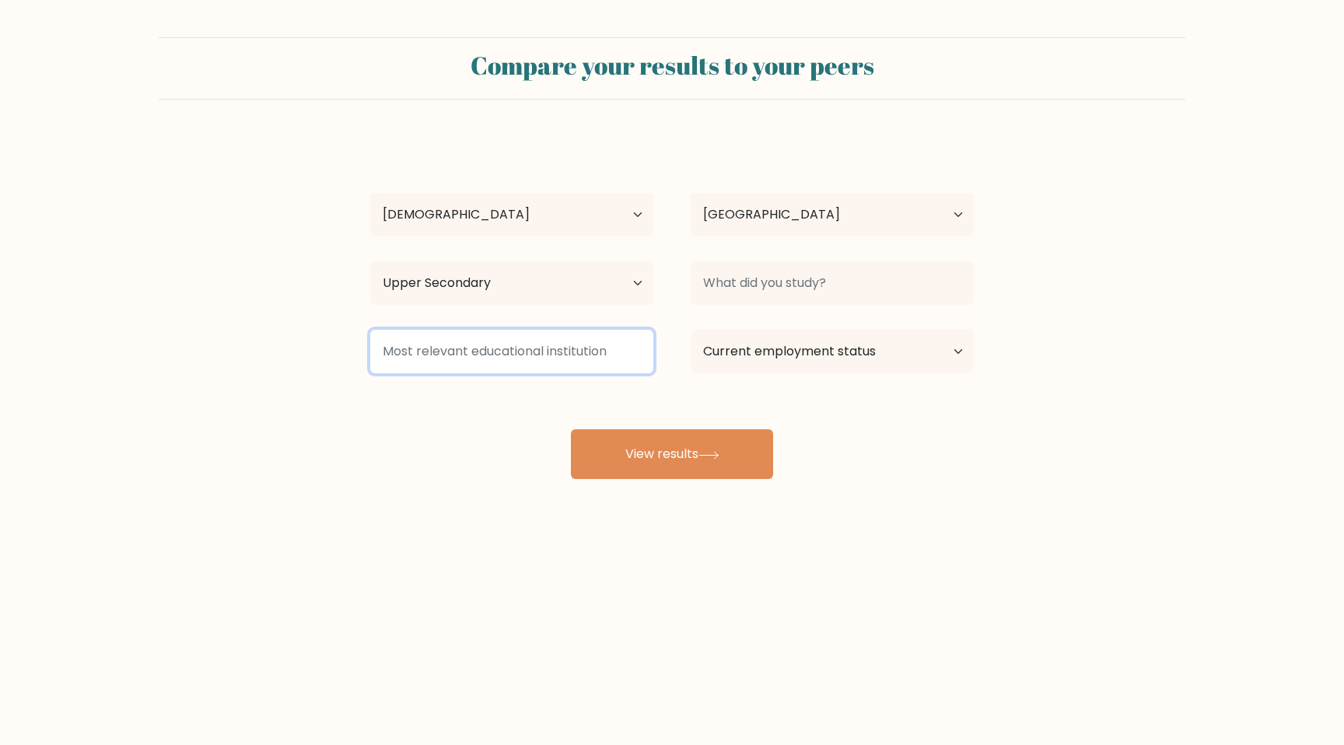
click at [561, 360] on input at bounding box center [511, 352] width 283 height 44
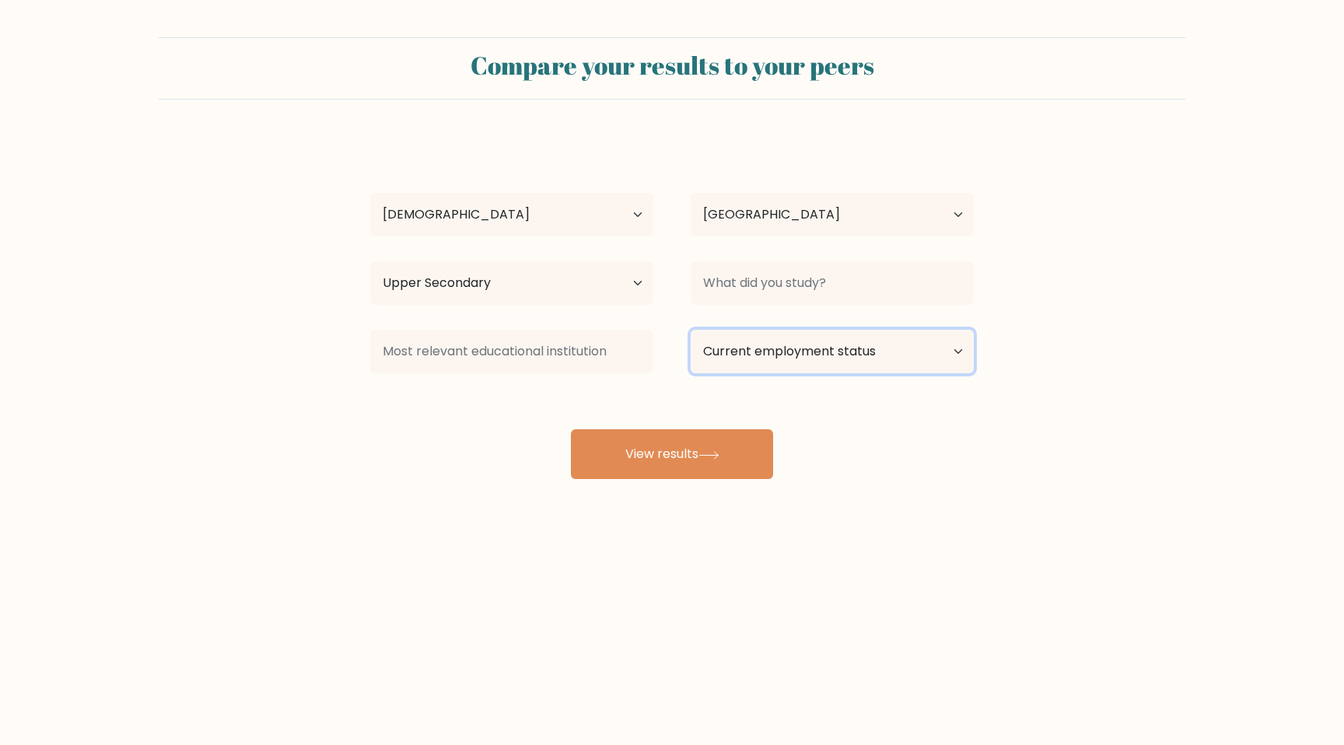
click at [716, 351] on select "Current employment status Employed Student Retired Other / prefer not to answer" at bounding box center [832, 352] width 283 height 44
select select "employed"
click at [691, 330] on select "Current employment status Employed Student Retired Other / prefer not to answer" at bounding box center [832, 352] width 283 height 44
click at [691, 457] on div "Kordian Sasiela Age Under 18 years old 18-24 years old 25-34 years old 35-44 ye…" at bounding box center [672, 308] width 622 height 342
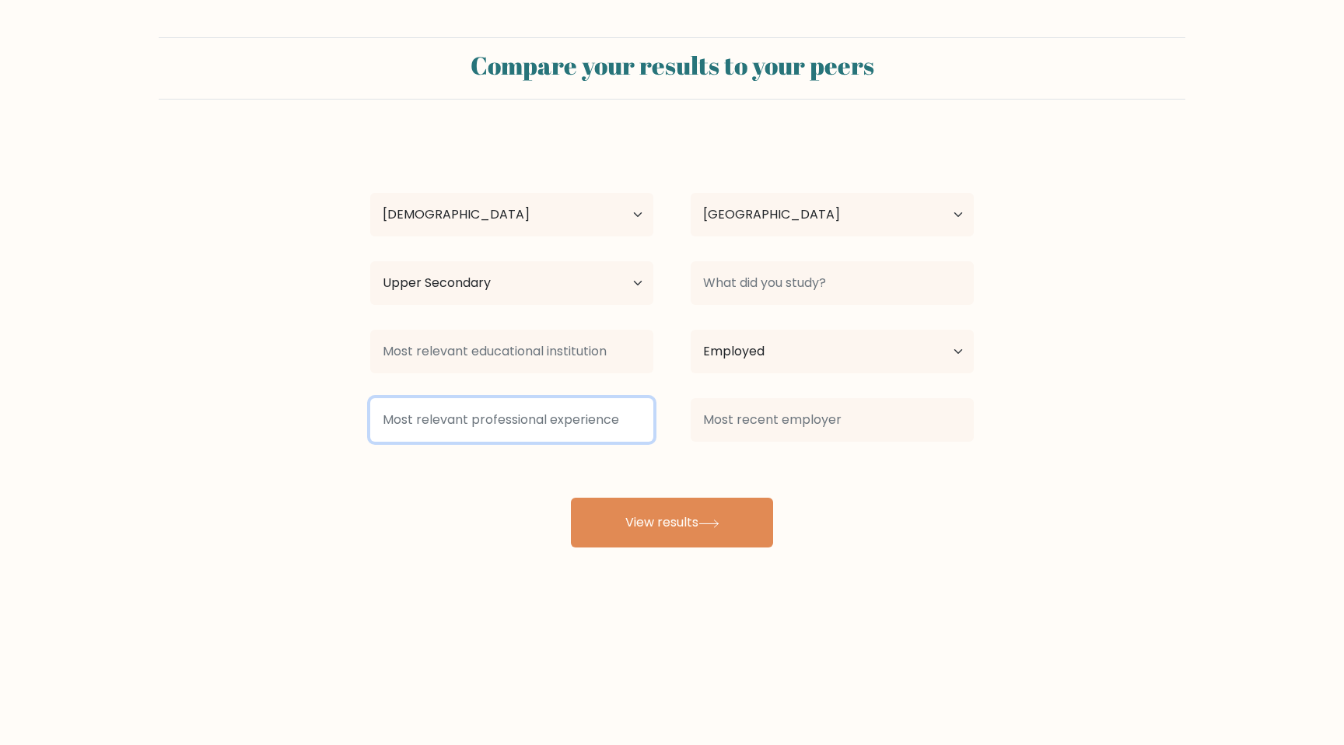
click at [579, 415] on input at bounding box center [511, 420] width 283 height 44
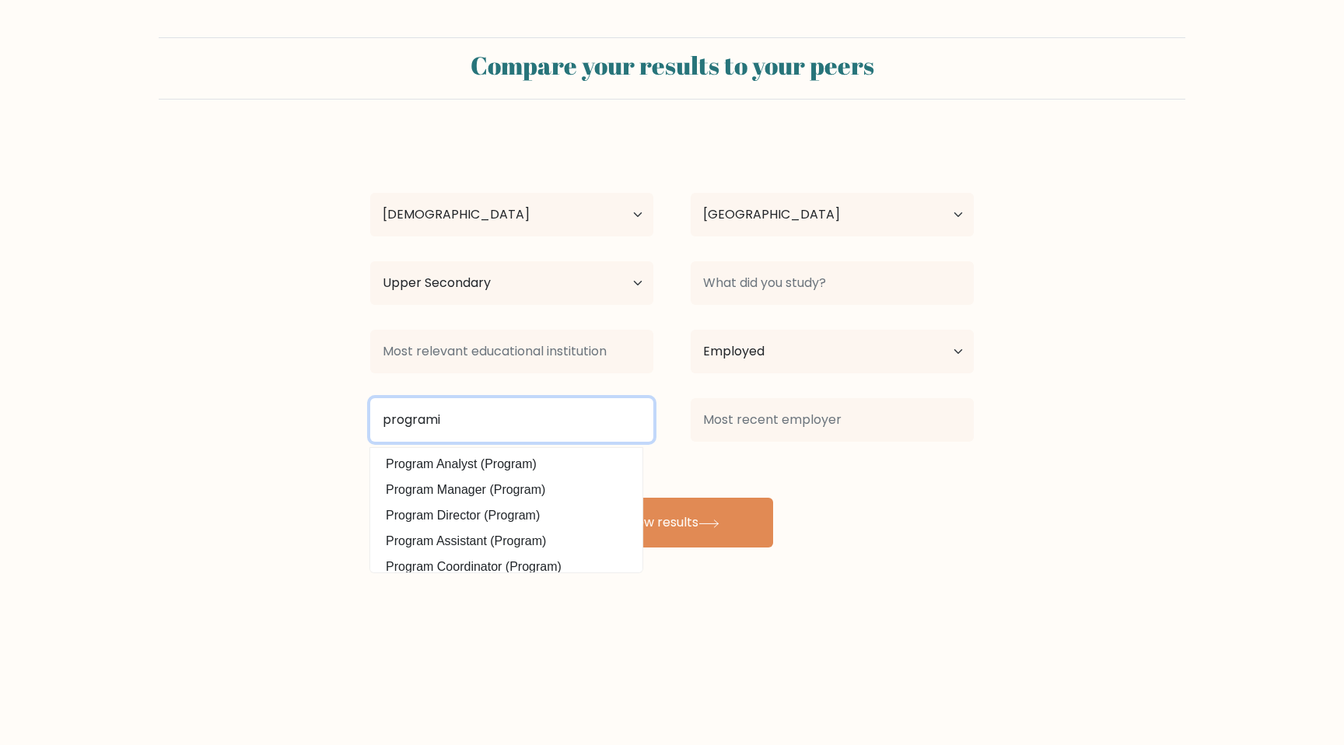
type input "programis"
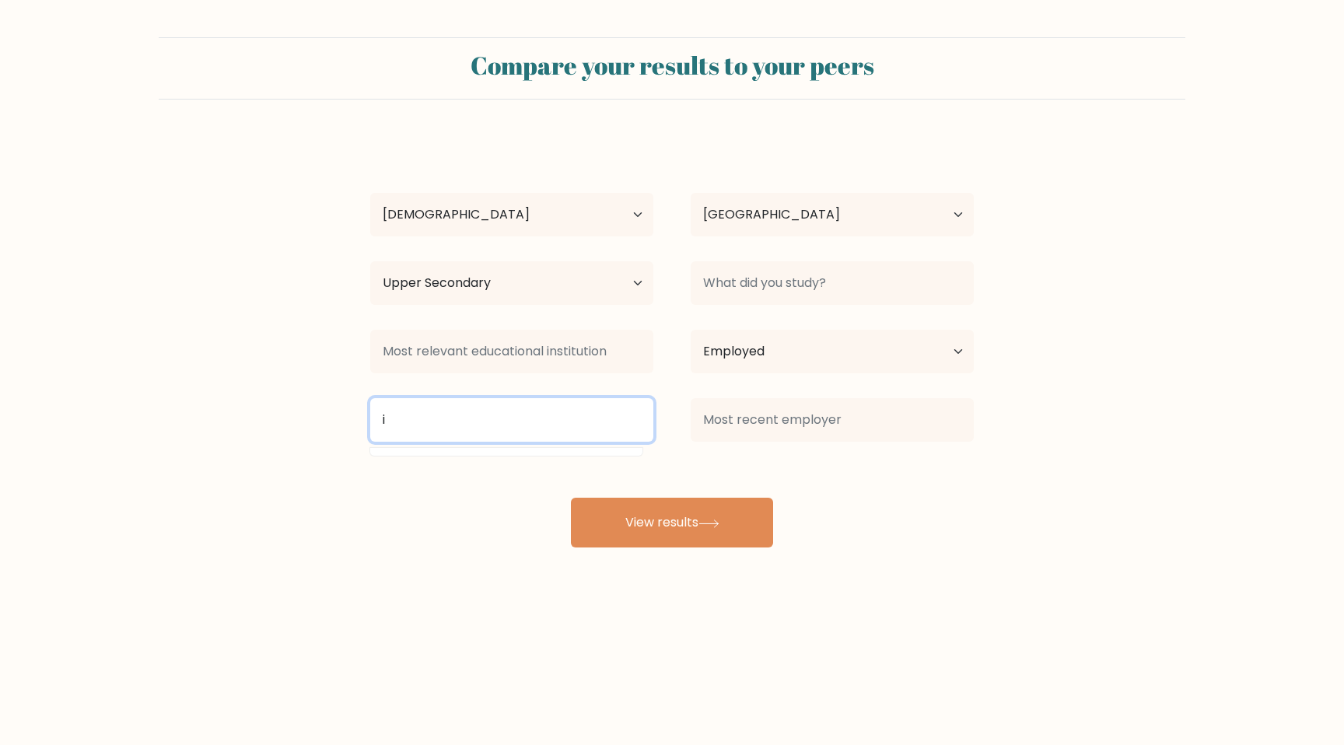
type input "it"
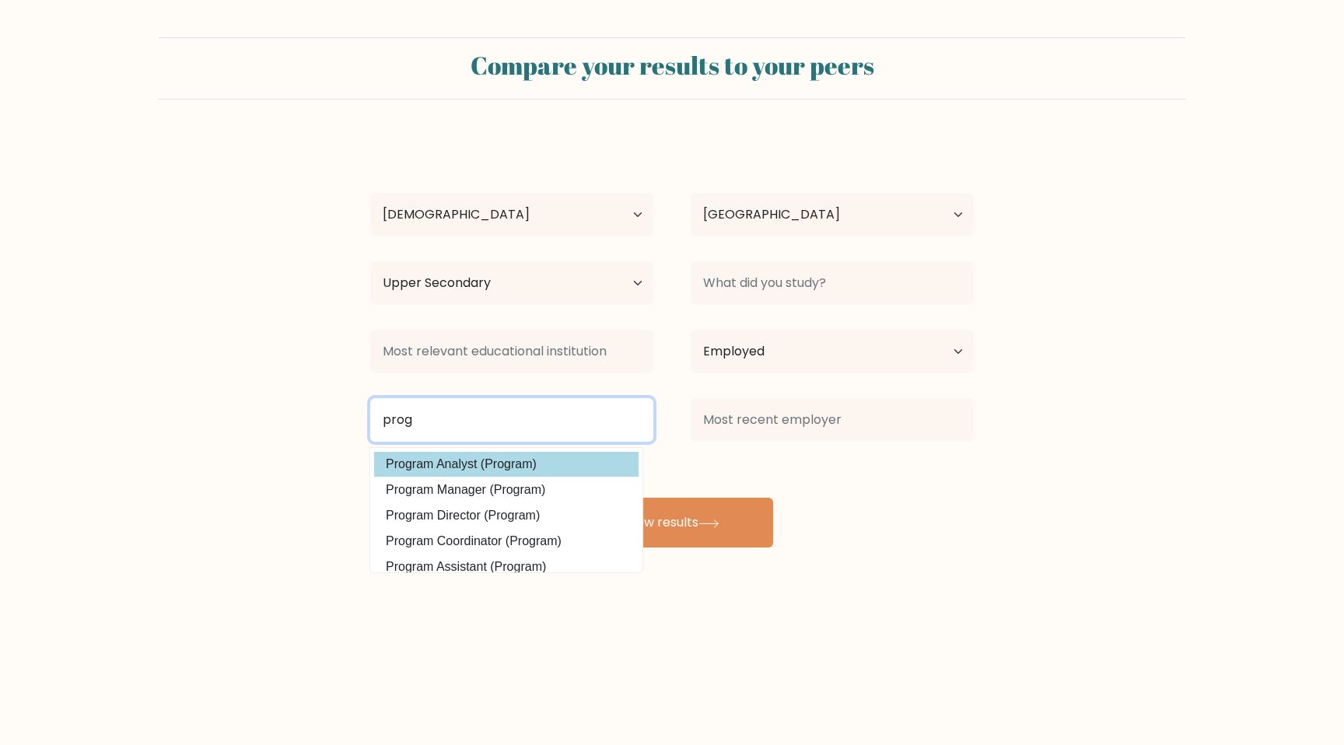
type input "prog"
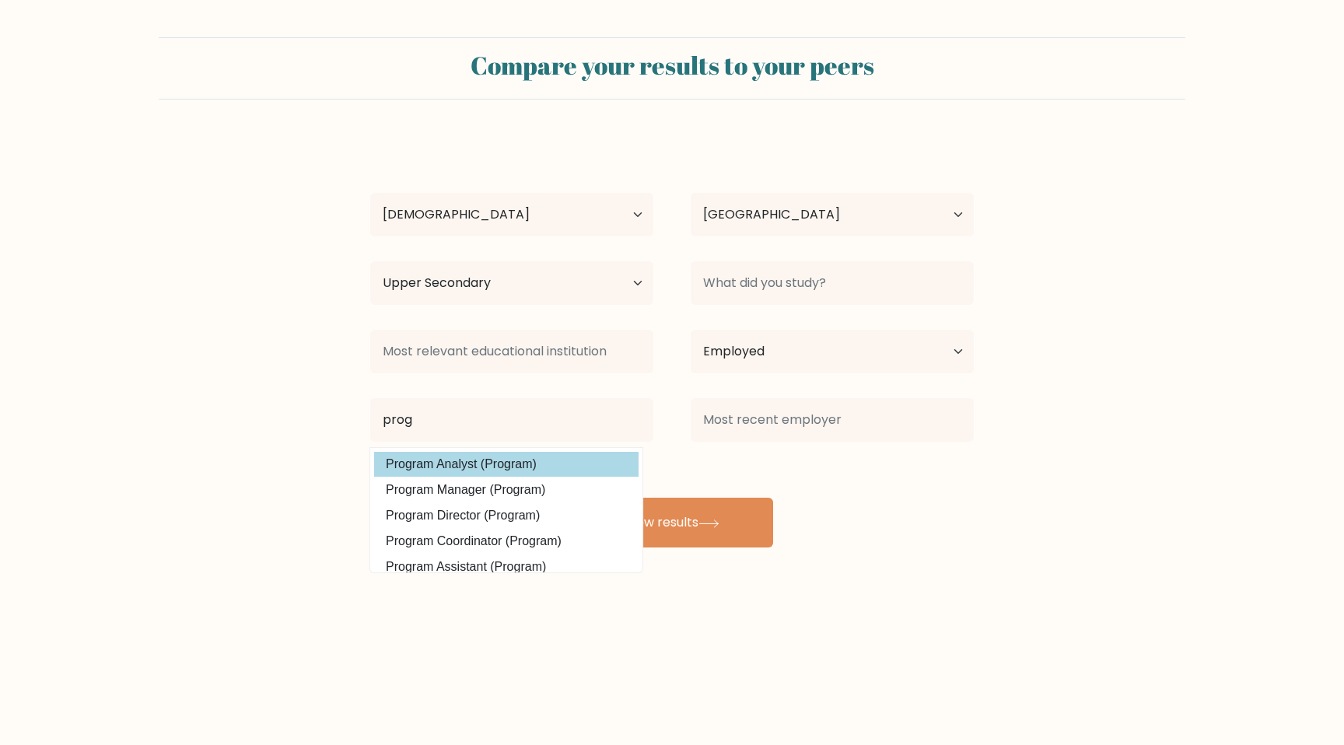
click at [563, 467] on div "Kordian Sasiela Age Under 18 years old 18-24 years old 25-34 years old 35-44 ye…" at bounding box center [672, 342] width 622 height 411
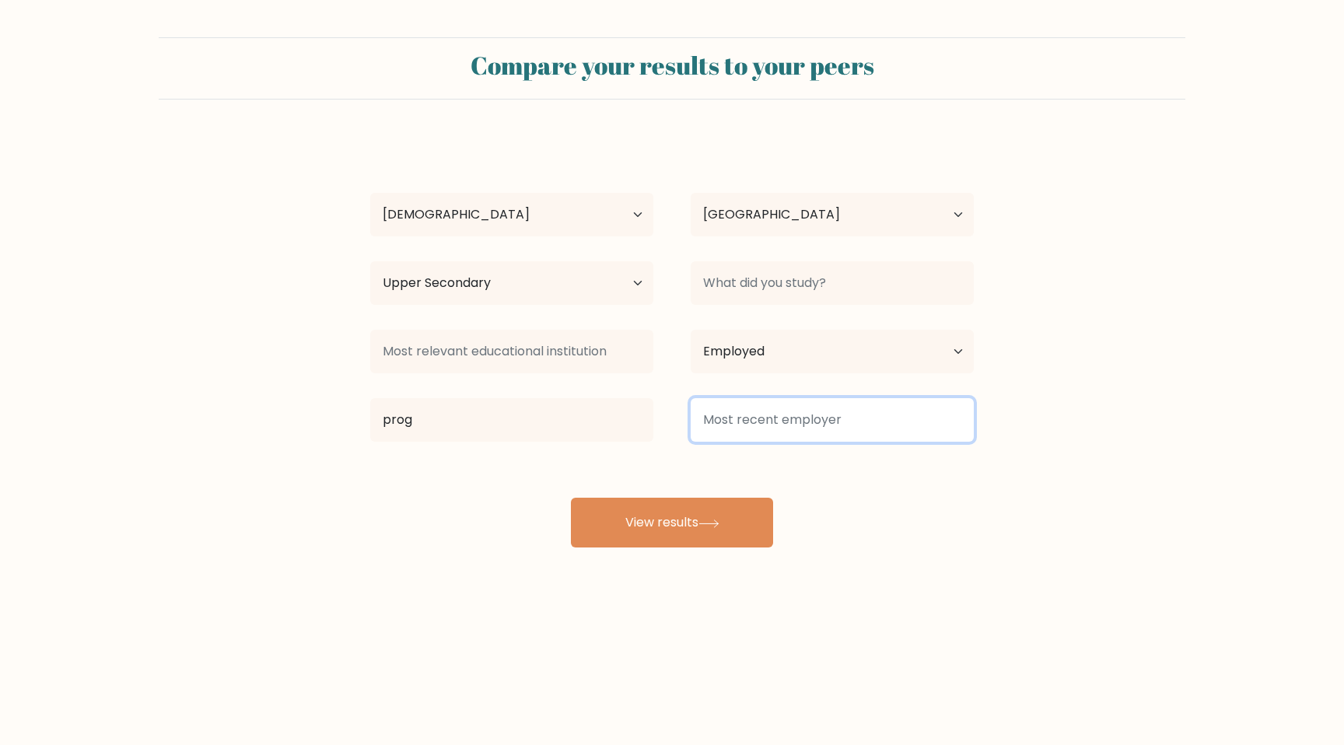
click at [724, 425] on input at bounding box center [832, 420] width 283 height 44
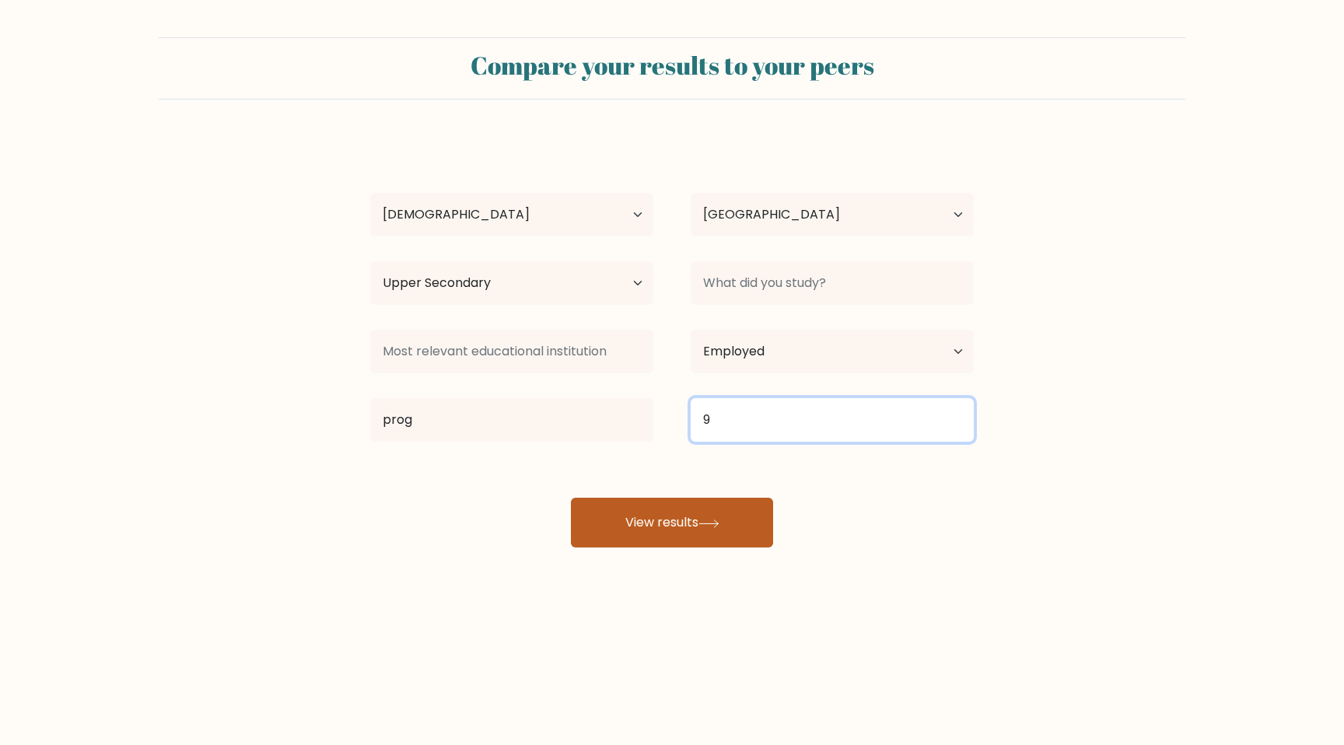
type input "9"
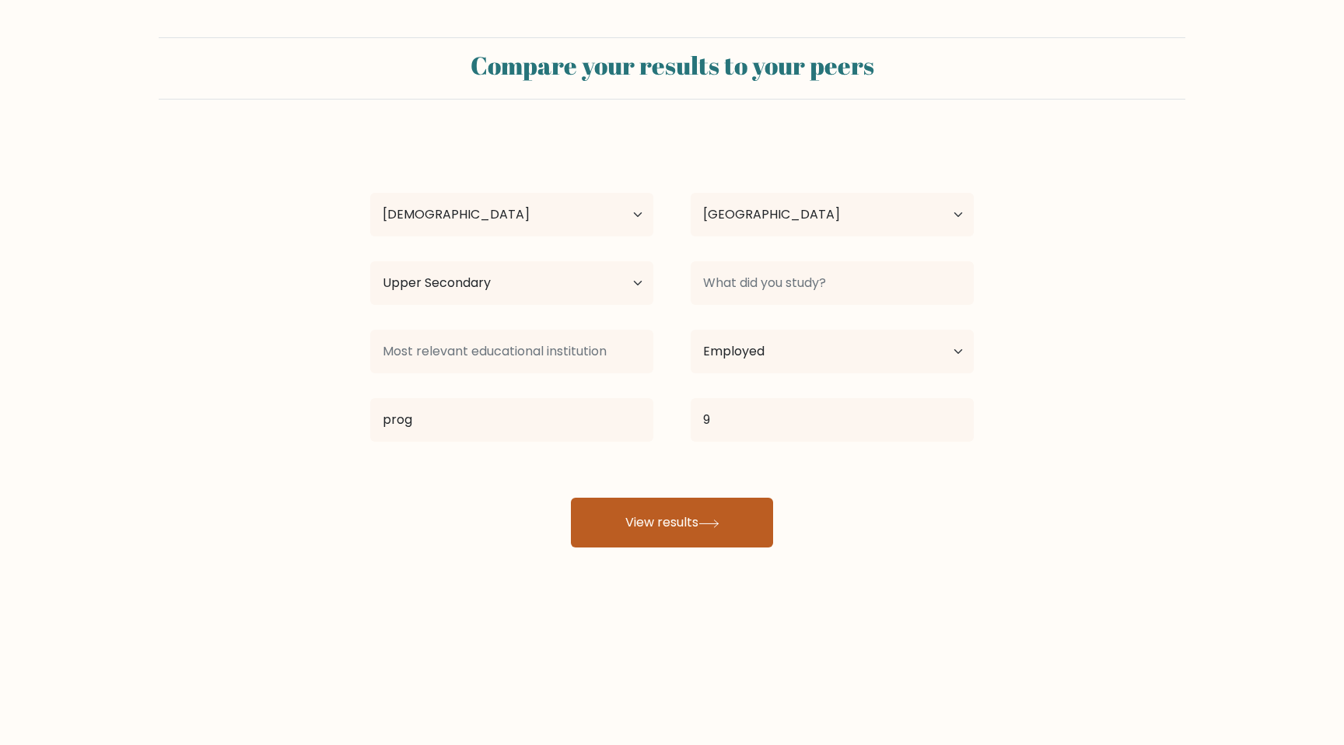
click at [673, 512] on button "View results" at bounding box center [672, 523] width 202 height 50
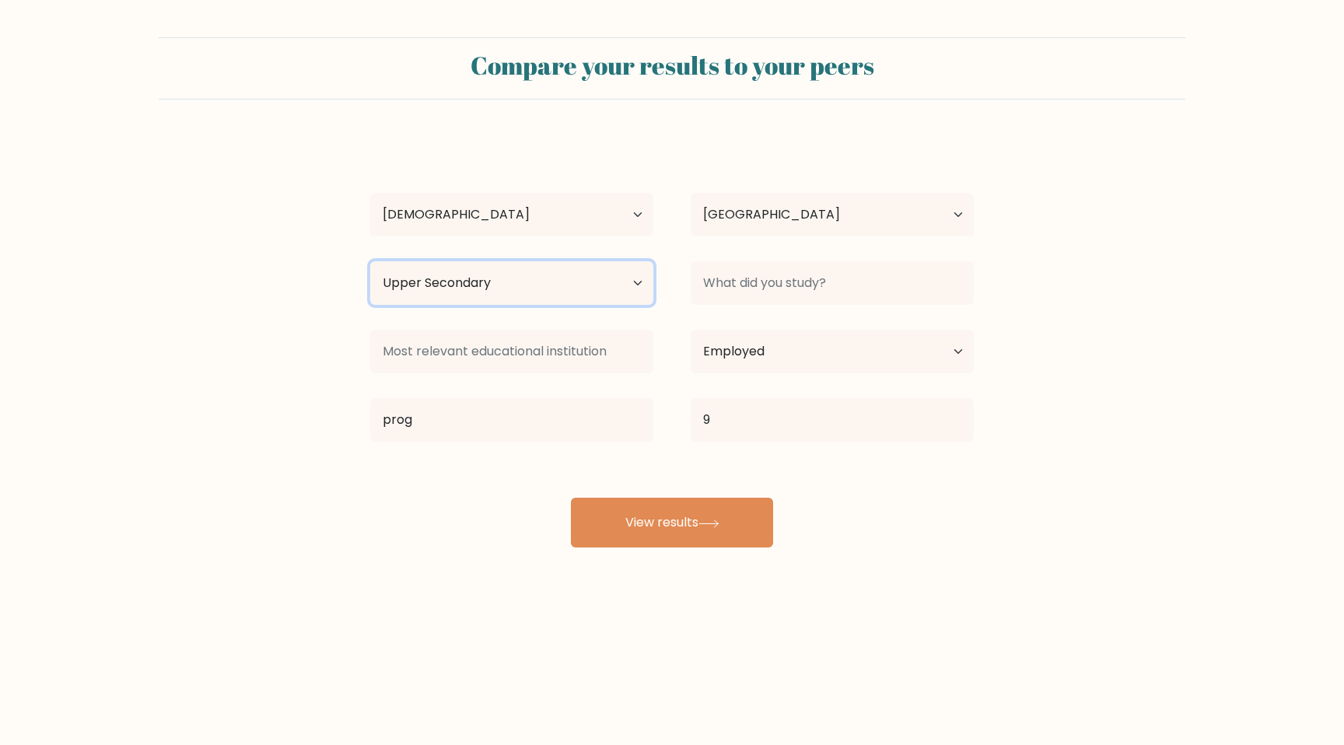
click at [511, 285] on select "Highest education level No schooling Primary Lower Secondary Upper Secondary Oc…" at bounding box center [511, 283] width 283 height 44
click at [370, 261] on select "Highest education level No schooling Primary Lower Secondary Upper Secondary Oc…" at bounding box center [511, 283] width 283 height 44
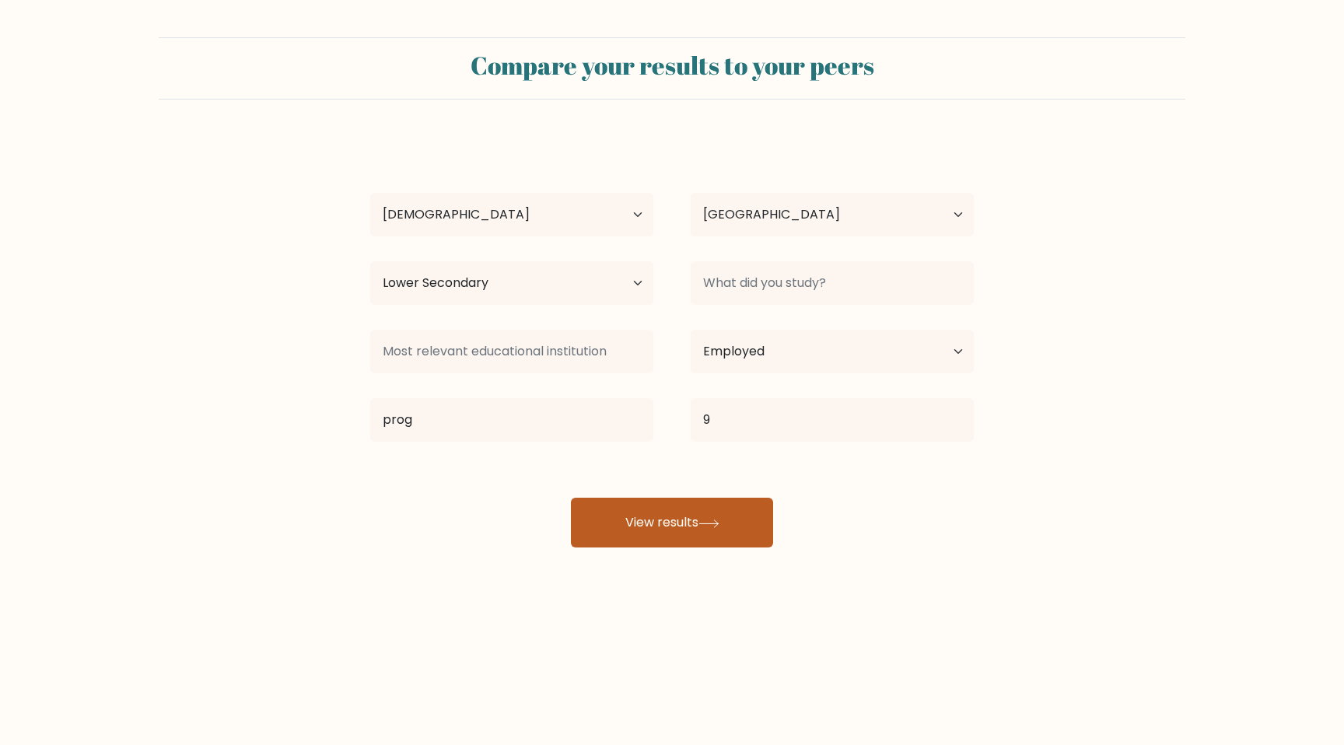
click at [639, 514] on button "View results" at bounding box center [672, 523] width 202 height 50
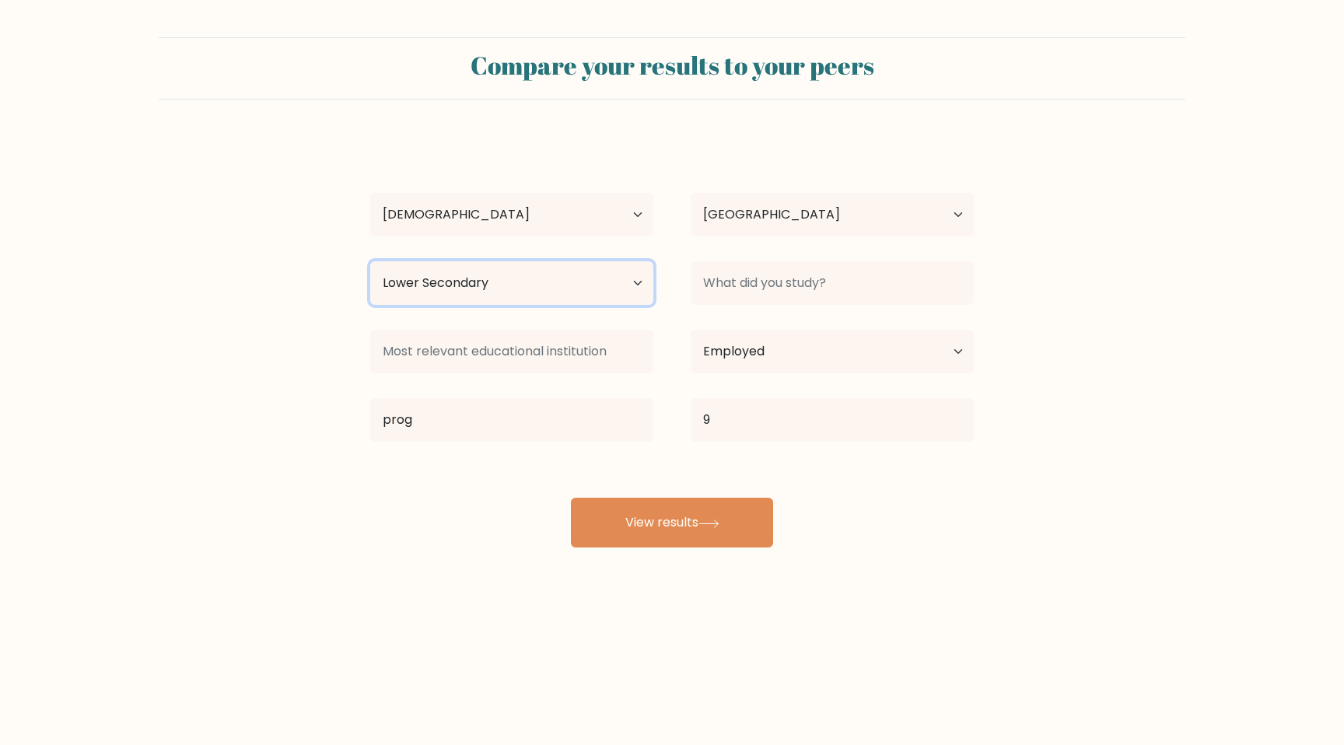
click at [564, 280] on select "Highest education level No schooling Primary Lower Secondary Upper Secondary Oc…" at bounding box center [511, 283] width 283 height 44
click at [370, 261] on select "Highest education level No schooling Primary Lower Secondary Upper Secondary Oc…" at bounding box center [511, 283] width 283 height 44
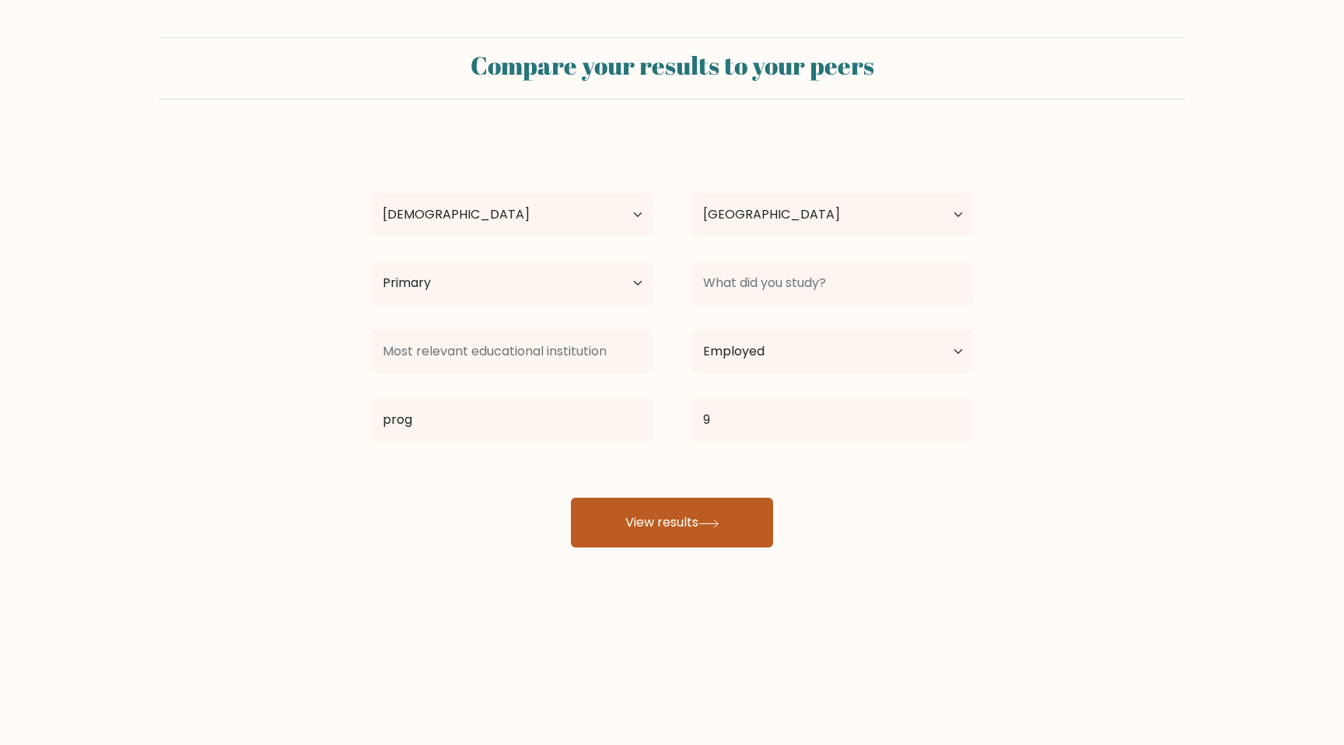
click at [644, 509] on button "View results" at bounding box center [672, 523] width 202 height 50
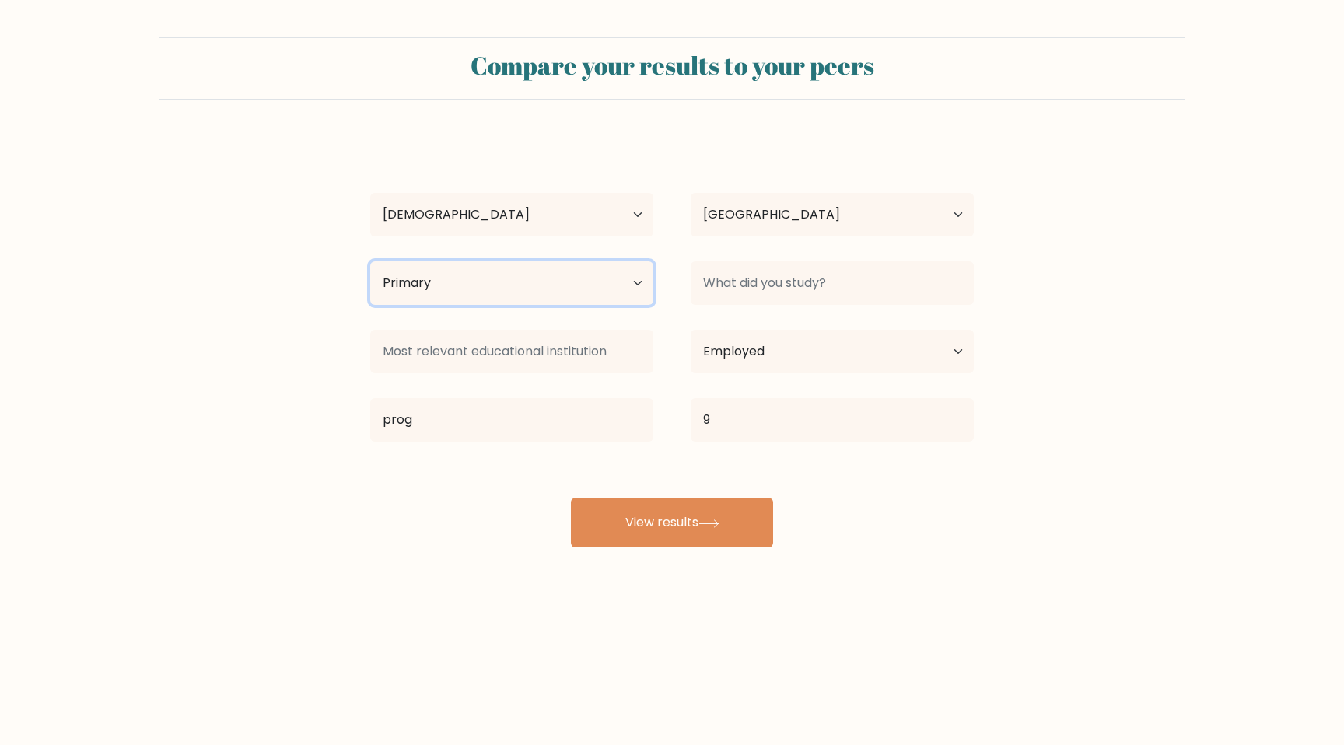
click at [617, 278] on select "Highest education level No schooling Primary Lower Secondary Upper Secondary Oc…" at bounding box center [511, 283] width 283 height 44
select select "lower_secondary"
click at [370, 261] on select "Highest education level No schooling Primary Lower Secondary Upper Secondary Oc…" at bounding box center [511, 283] width 283 height 44
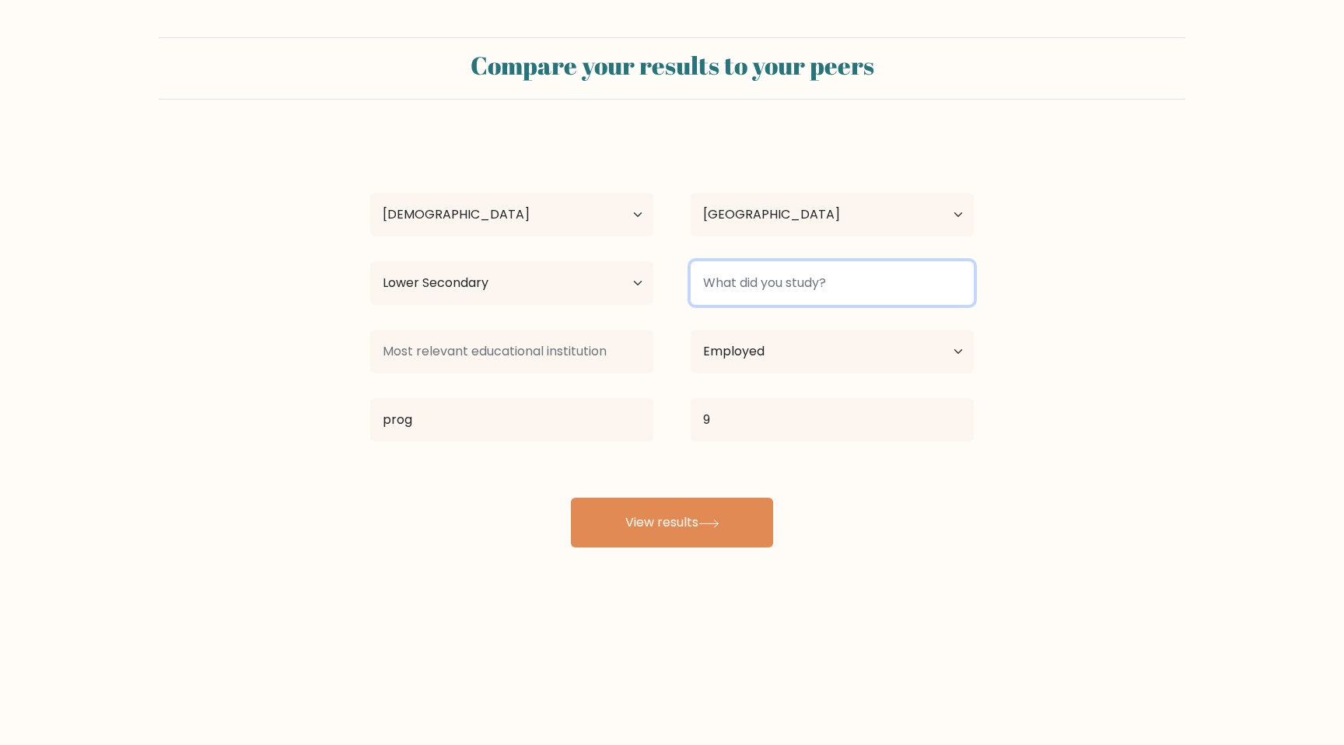
click at [779, 290] on input at bounding box center [832, 283] width 283 height 44
type input "pol"
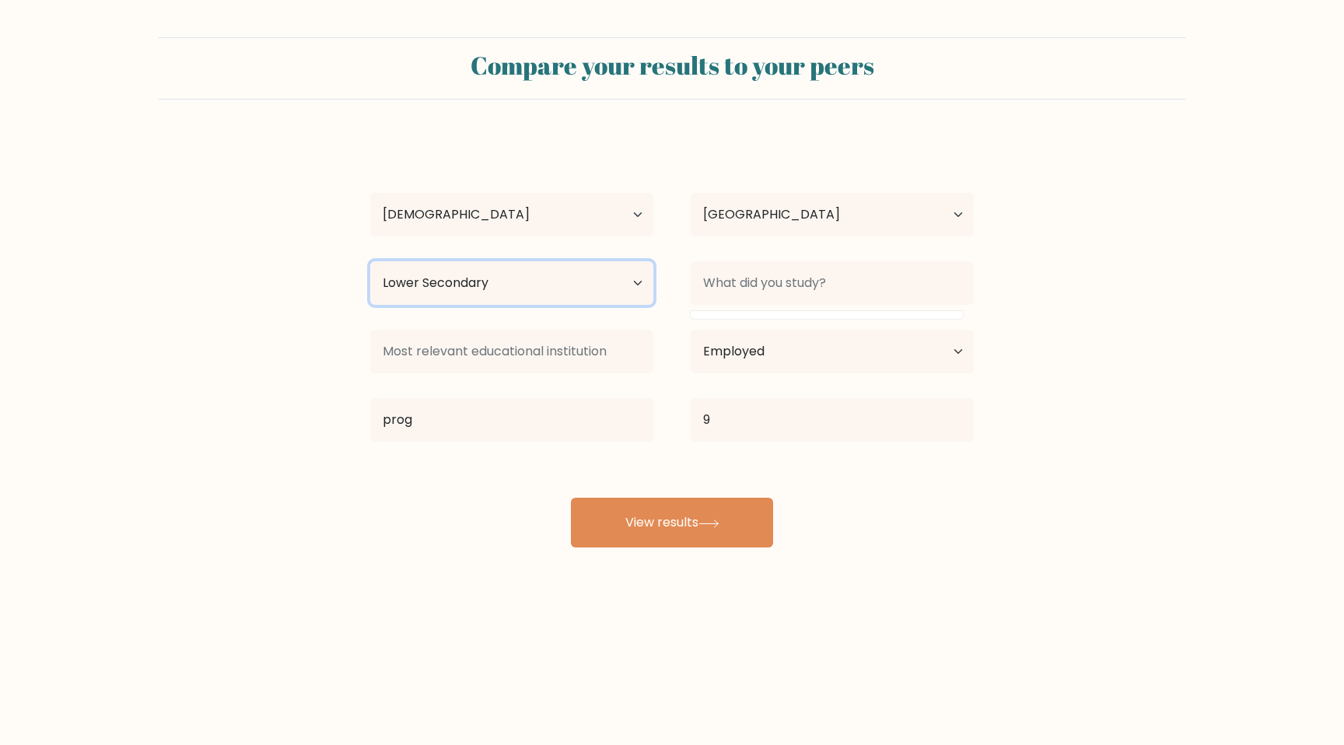
click at [455, 292] on select "Highest education level No schooling Primary Lower Secondary Upper Secondary Oc…" at bounding box center [511, 283] width 283 height 44
select select "primary"
click at [370, 261] on select "Highest education level No schooling Primary Lower Secondary Upper Secondary Oc…" at bounding box center [511, 283] width 283 height 44
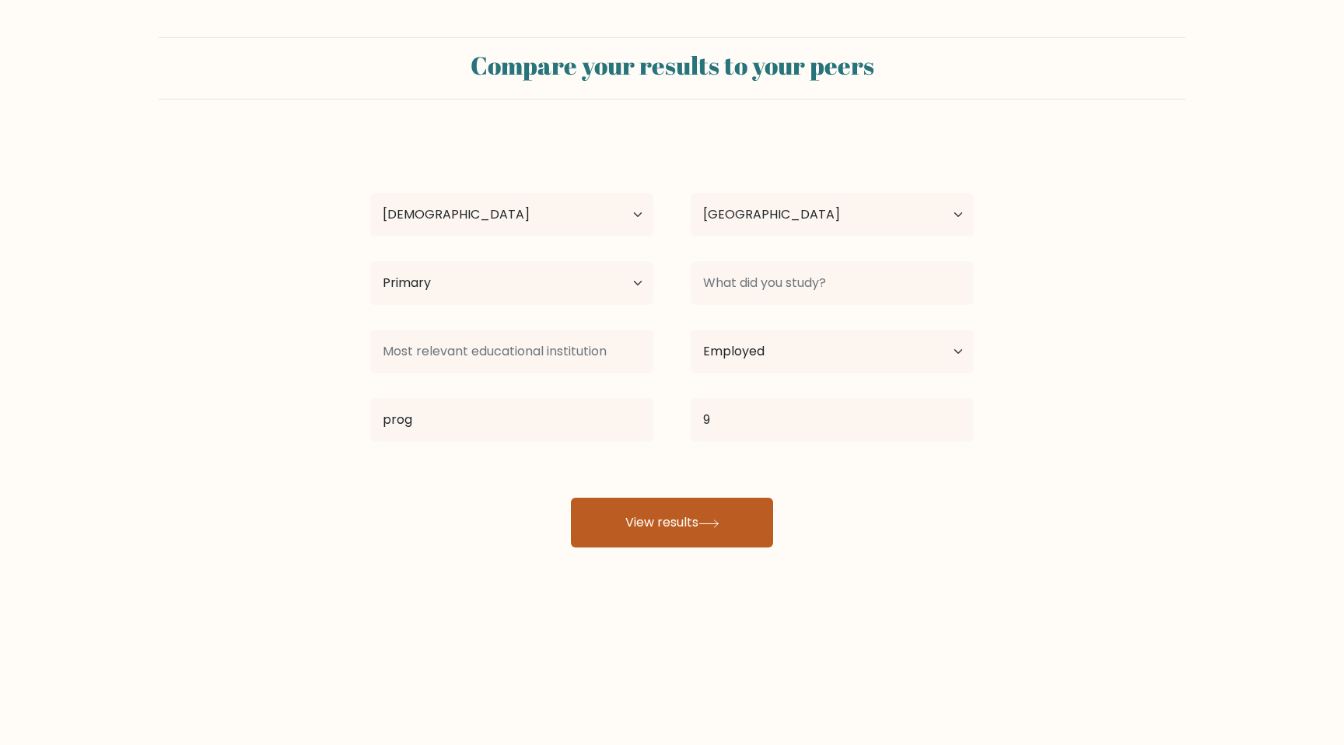
click at [646, 543] on button "View results" at bounding box center [672, 523] width 202 height 50
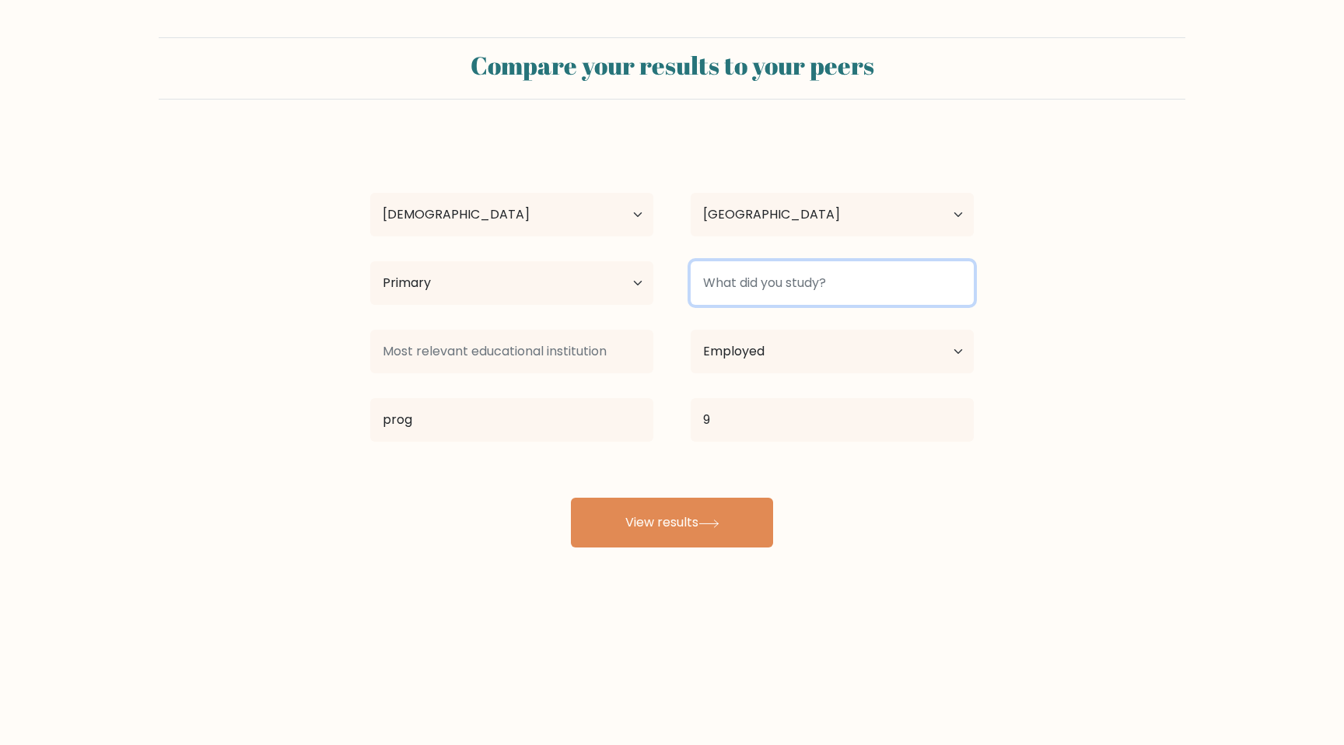
click at [729, 304] on input at bounding box center [832, 283] width 283 height 44
click at [763, 266] on input at bounding box center [832, 283] width 283 height 44
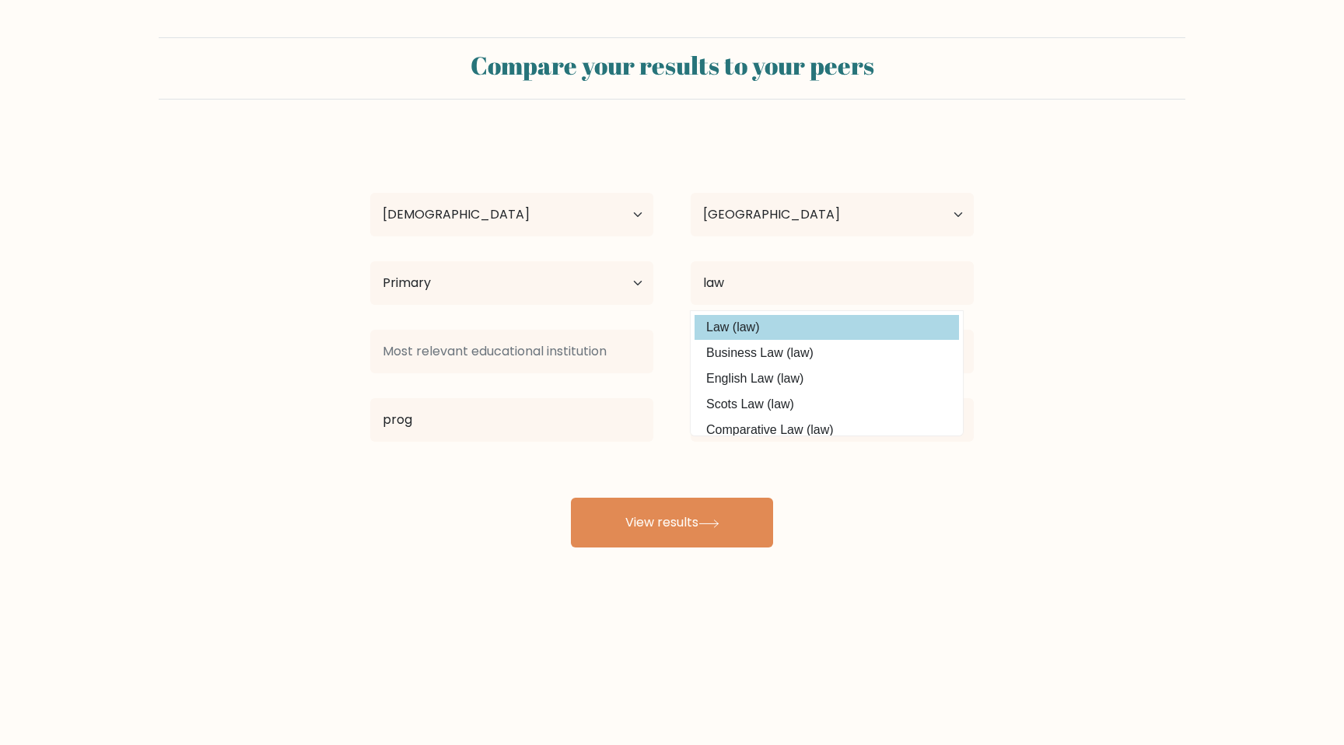
click at [762, 332] on option "Law (law)" at bounding box center [827, 327] width 264 height 25
type input "Law"
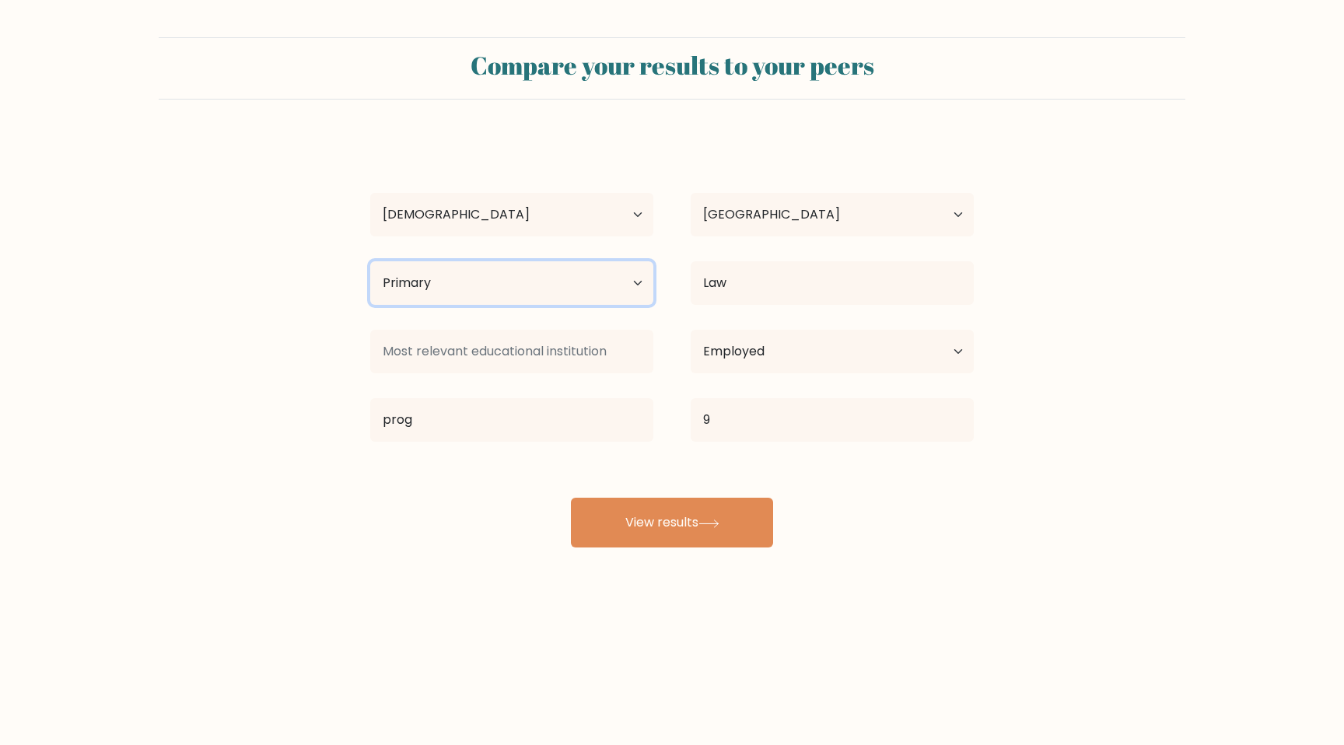
click at [596, 273] on select "Highest education level No schooling Primary Lower Secondary Upper Secondary Oc…" at bounding box center [511, 283] width 283 height 44
click at [370, 261] on select "Highest education level No schooling Primary Lower Secondary Upper Secondary Oc…" at bounding box center [511, 283] width 283 height 44
click at [579, 276] on select "Highest education level No schooling Primary Lower Secondary Upper Secondary Oc…" at bounding box center [511, 283] width 283 height 44
select select "lower_secondary"
click at [370, 261] on select "Highest education level No schooling Primary Lower Secondary Upper Secondary Oc…" at bounding box center [511, 283] width 283 height 44
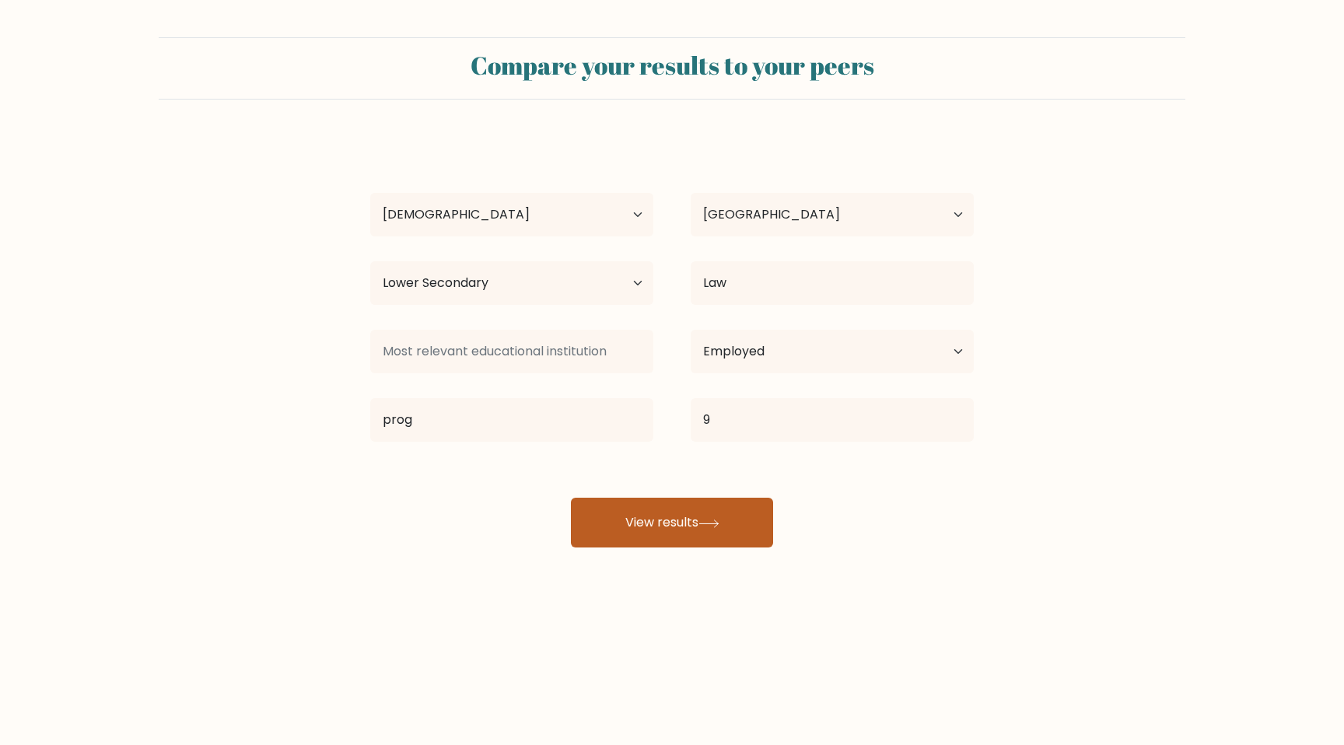
click at [641, 522] on button "View results" at bounding box center [672, 523] width 202 height 50
type input "3"
click at [614, 528] on button "View results" at bounding box center [672, 523] width 202 height 50
